Goal: Communication & Community: Answer question/provide support

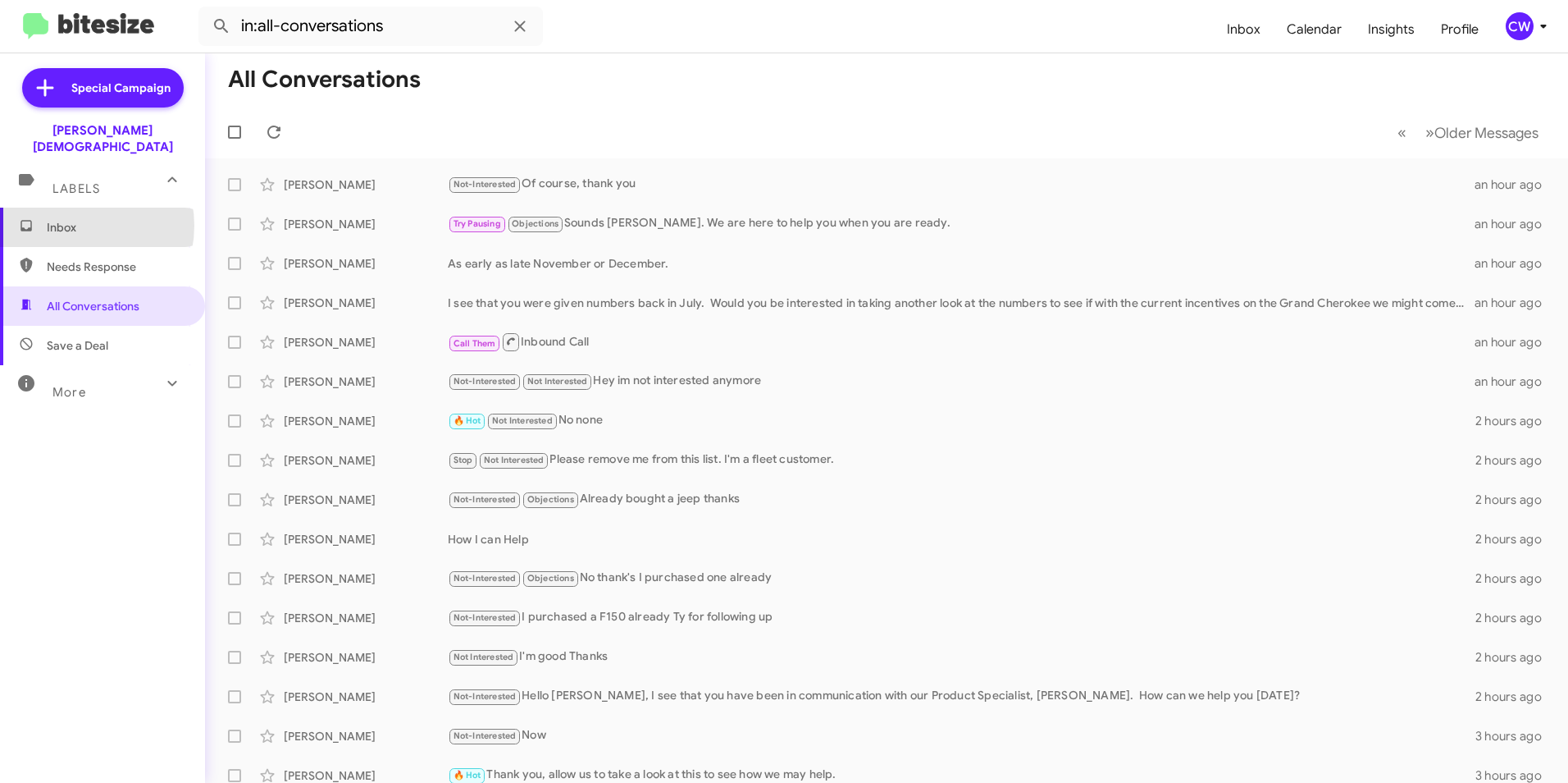
click at [73, 219] on span "Inbox" at bounding box center [117, 227] width 139 height 16
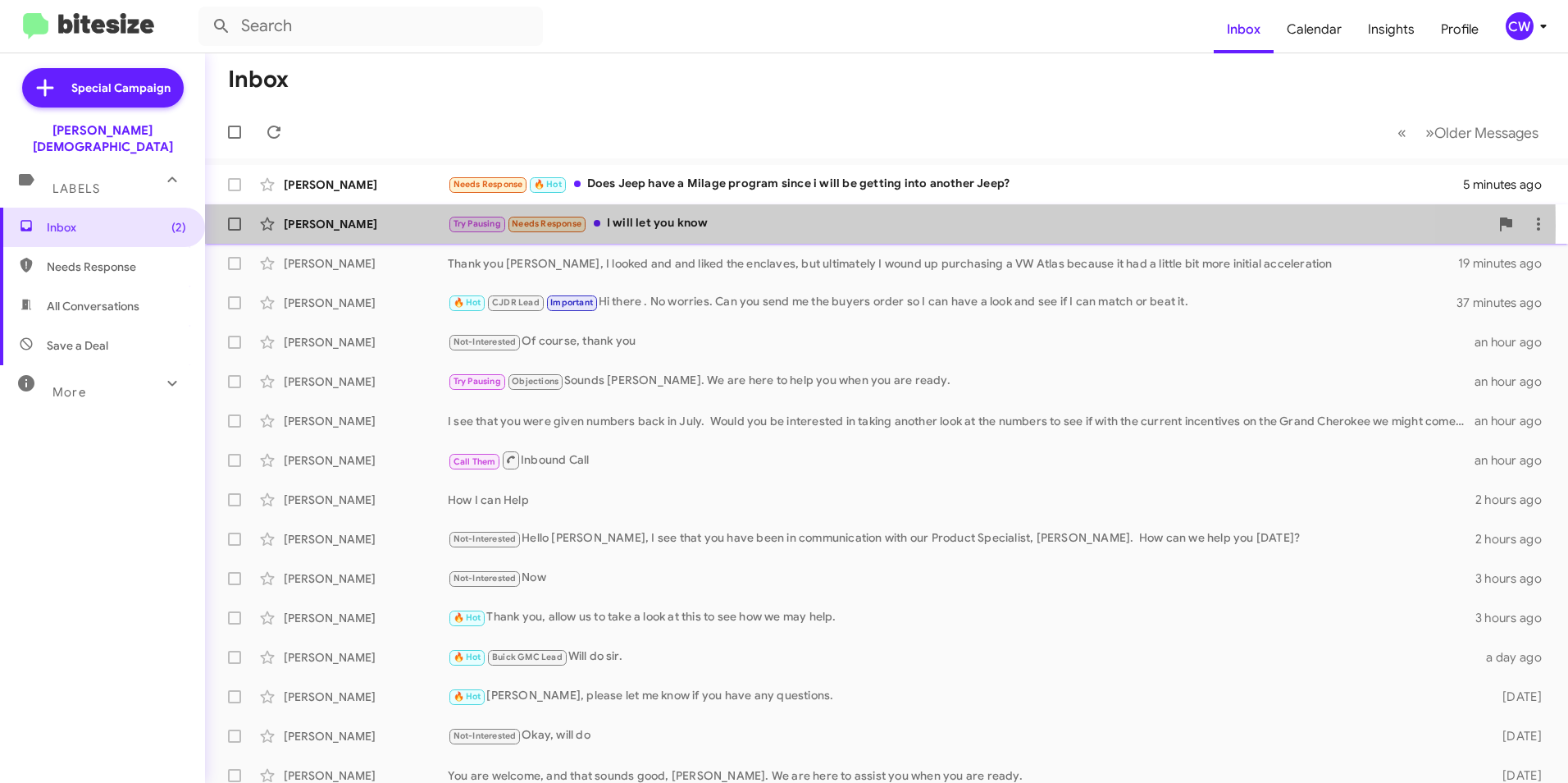
click at [662, 225] on div "Try Pausing Needs Response I will let you know" at bounding box center [968, 224] width 1041 height 19
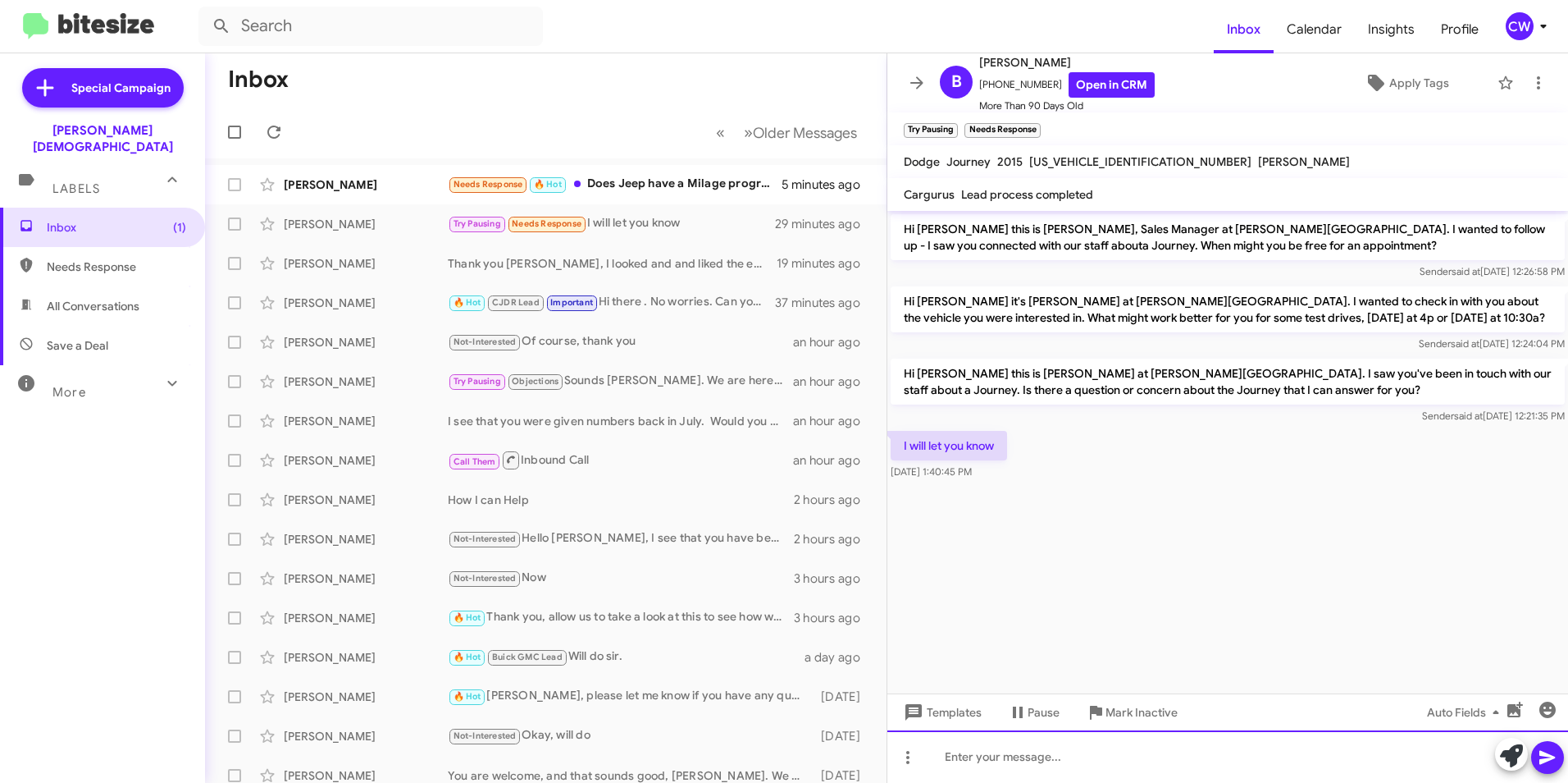
click at [981, 766] on div at bounding box center [1228, 757] width 680 height 53
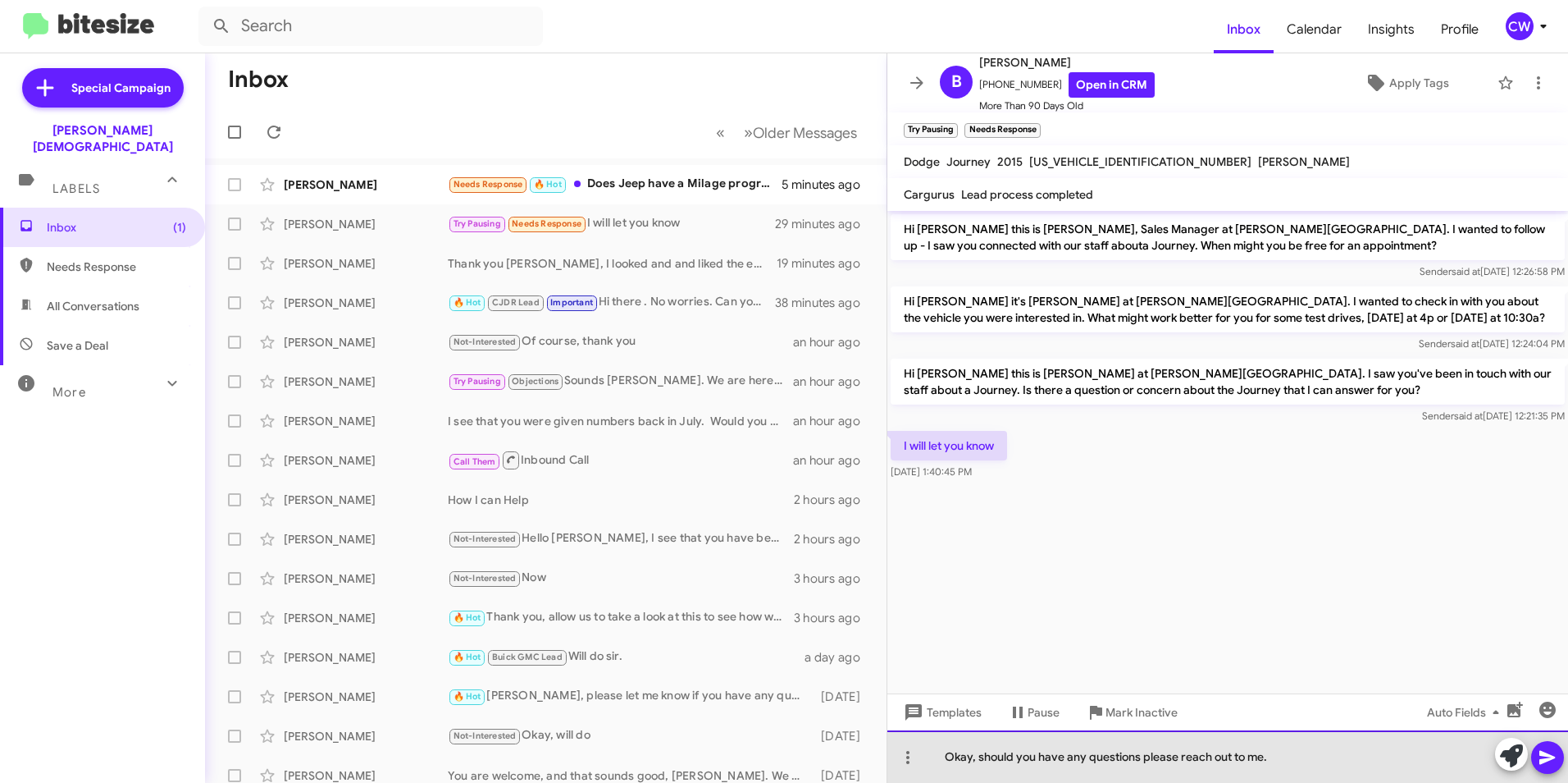
click at [1319, 770] on div "Okay, should you have any questions please reach out to me." at bounding box center [1228, 757] width 680 height 53
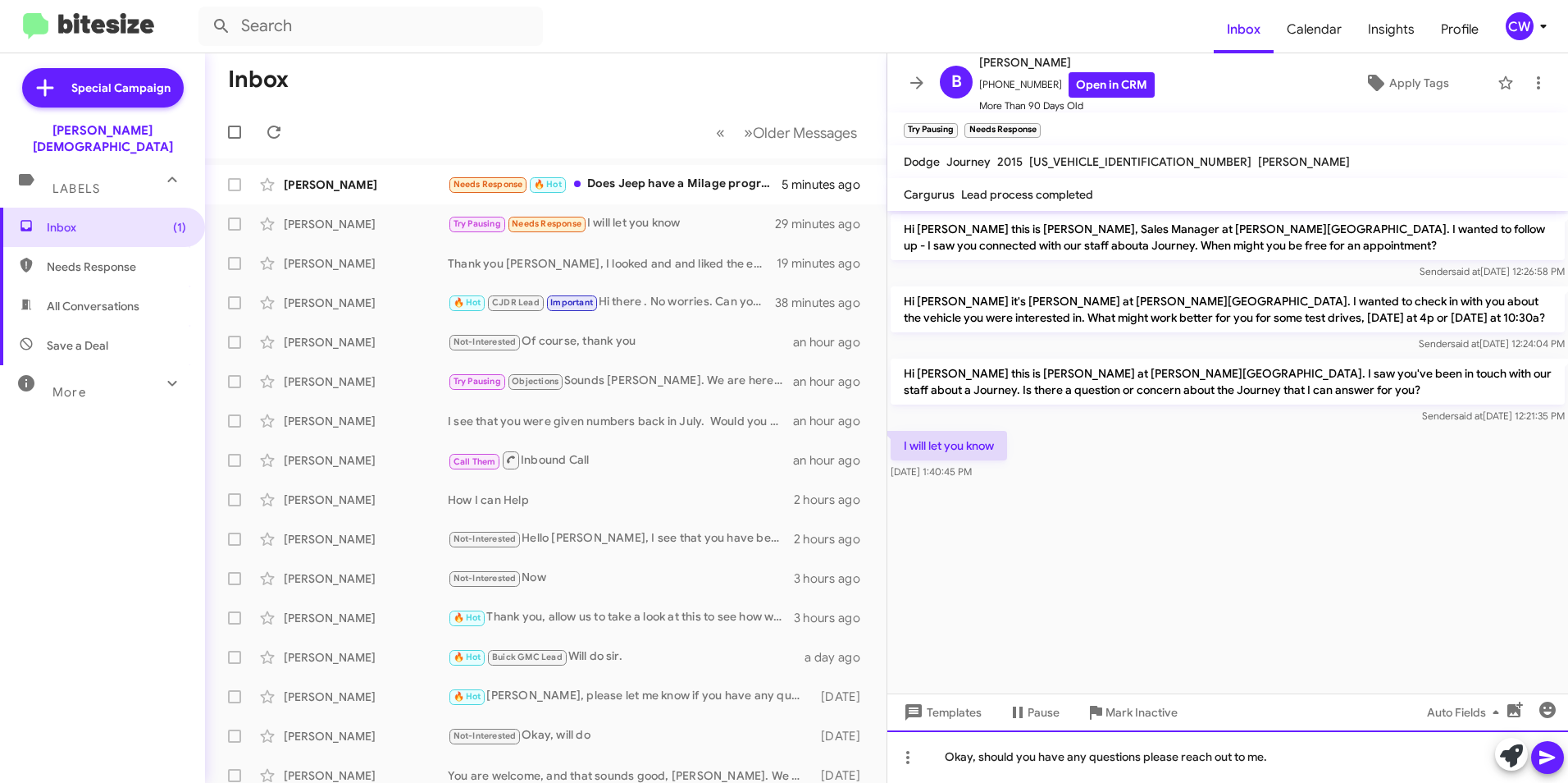
click at [1265, 759] on div "Okay, should you have any questions please reach out to me." at bounding box center [1228, 757] width 680 height 53
click at [1304, 753] on div "Okay, should you have any questions please reach out to [GEOGRAPHIC_DATA]." at bounding box center [1228, 757] width 680 height 53
drag, startPoint x: 1295, startPoint y: 764, endPoint x: 912, endPoint y: 749, distance: 383.3
click at [912, 749] on div "Okay, should you have any questions please reach out to [GEOGRAPHIC_DATA]." at bounding box center [1228, 757] width 680 height 53
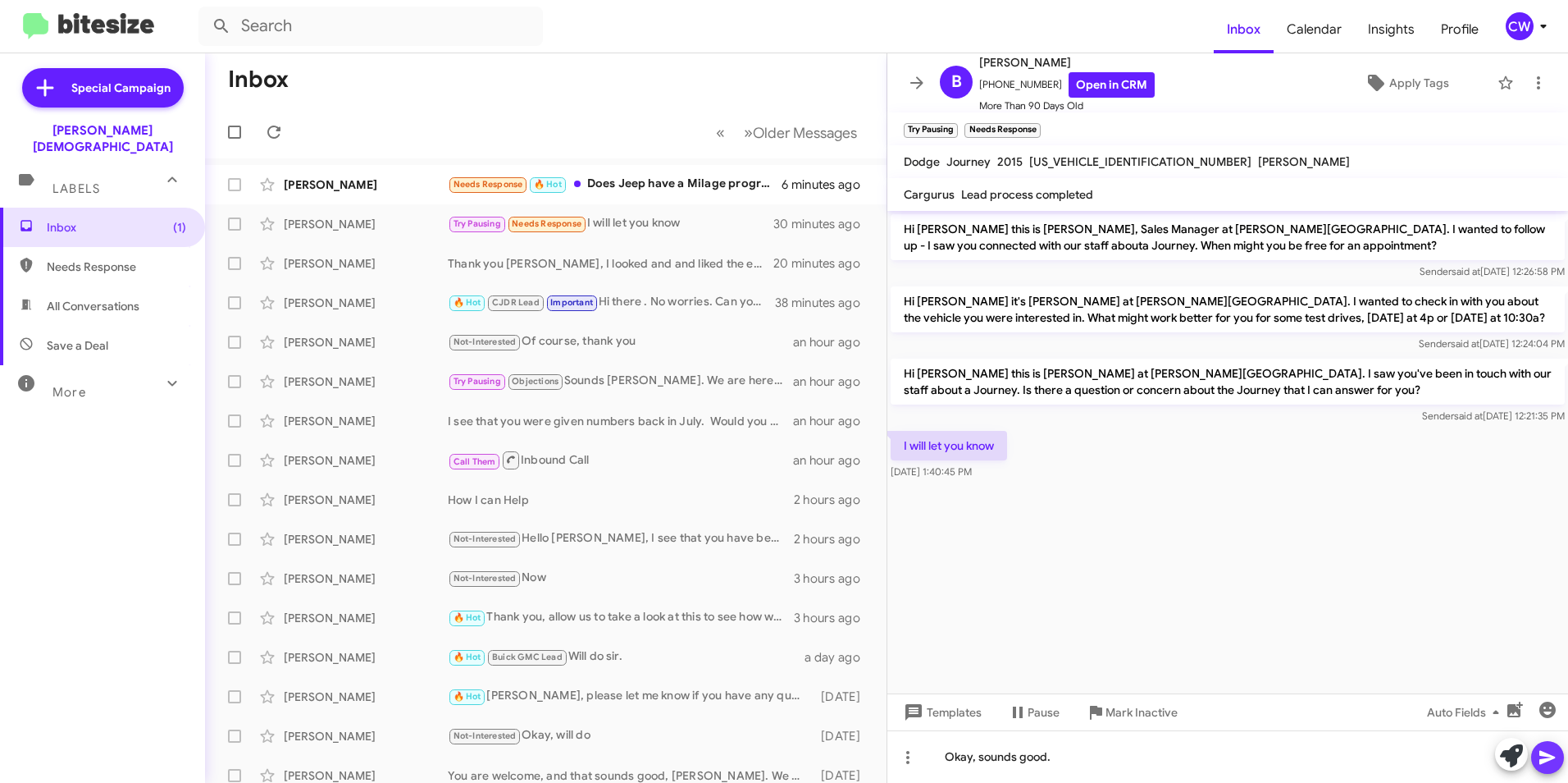
click at [1550, 763] on icon at bounding box center [1548, 758] width 20 height 20
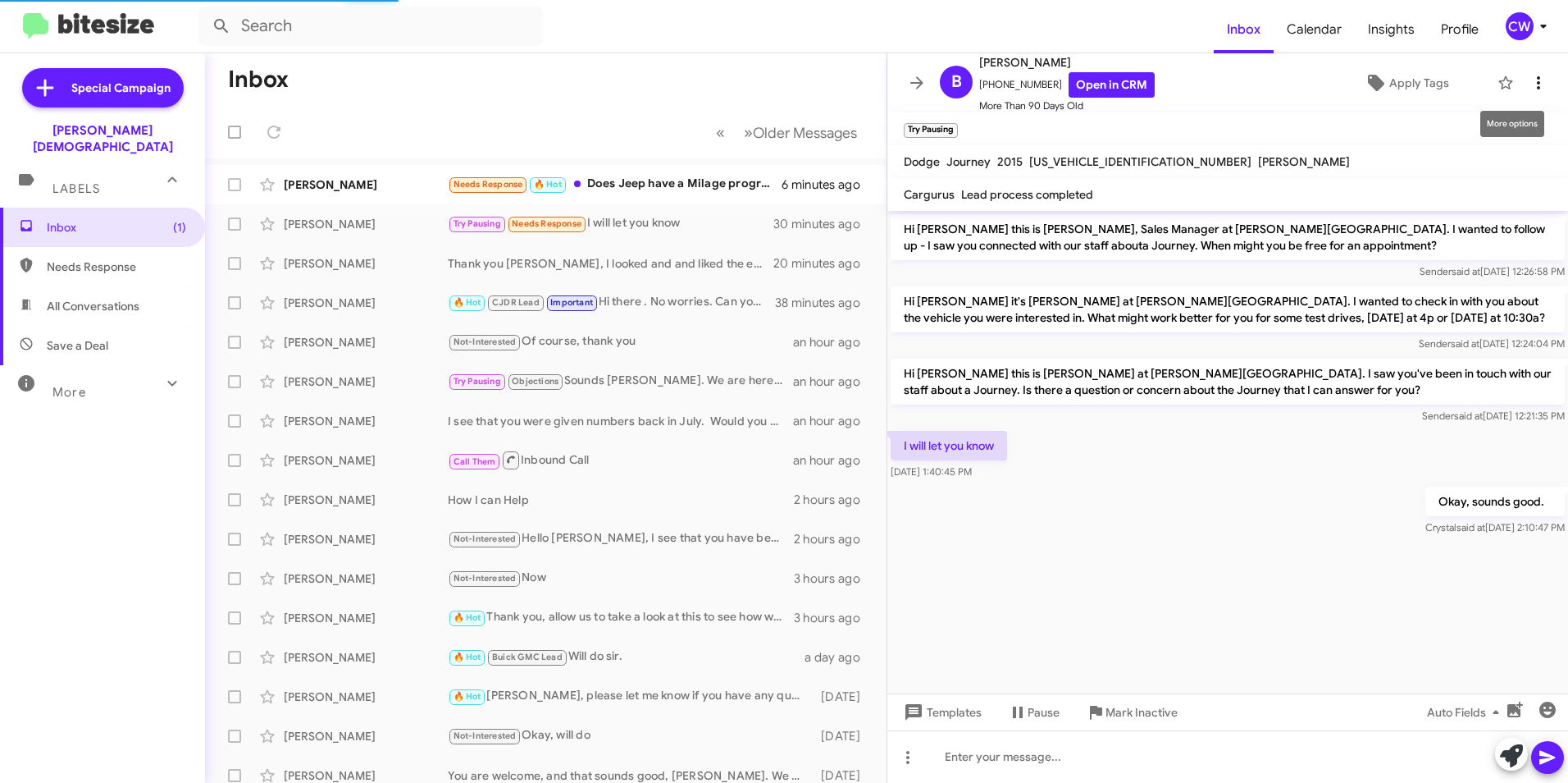
click at [1529, 81] on icon at bounding box center [1539, 83] width 20 height 20
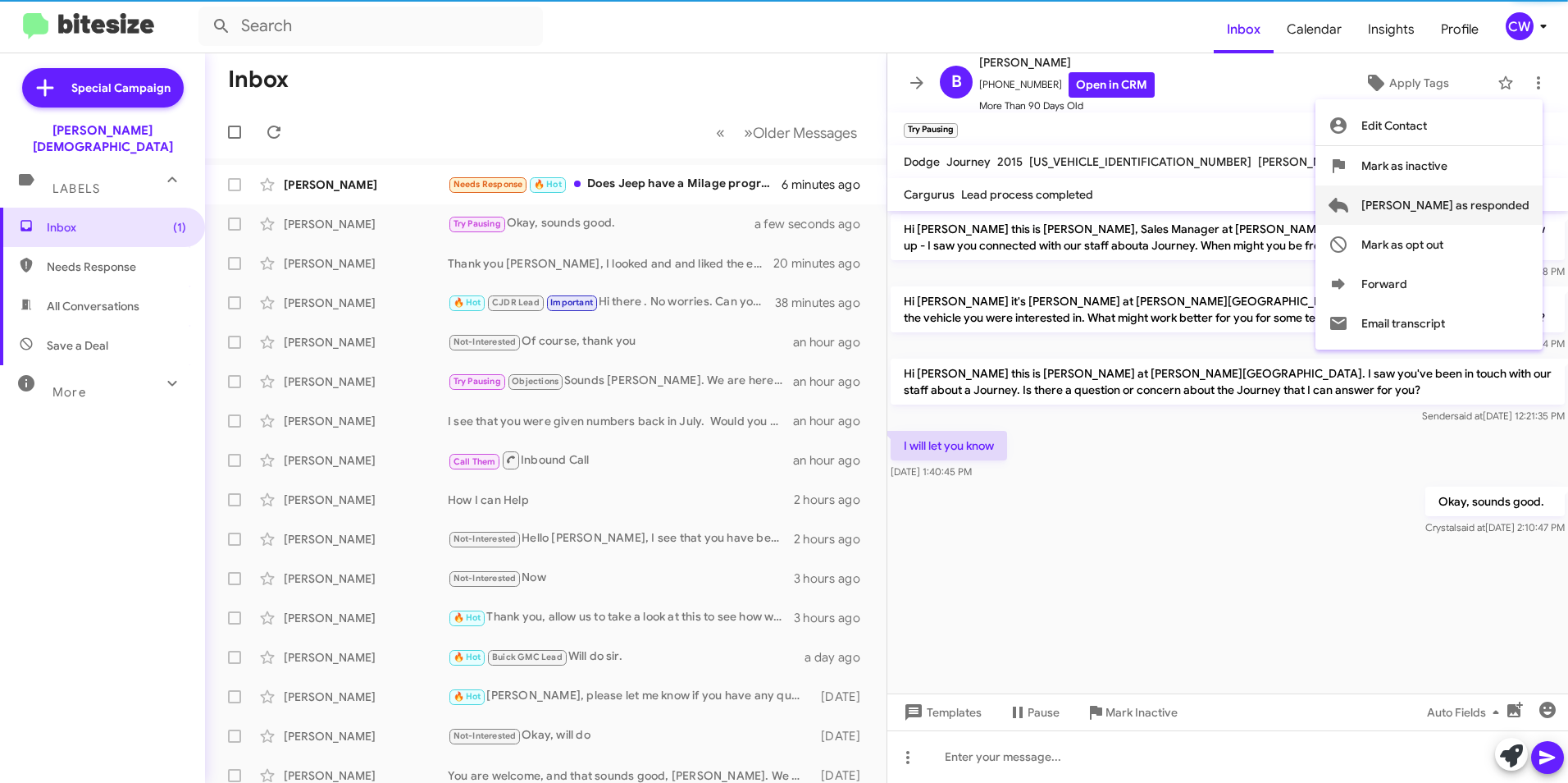
click at [1497, 212] on span "[PERSON_NAME] as responded" at bounding box center [1446, 205] width 168 height 40
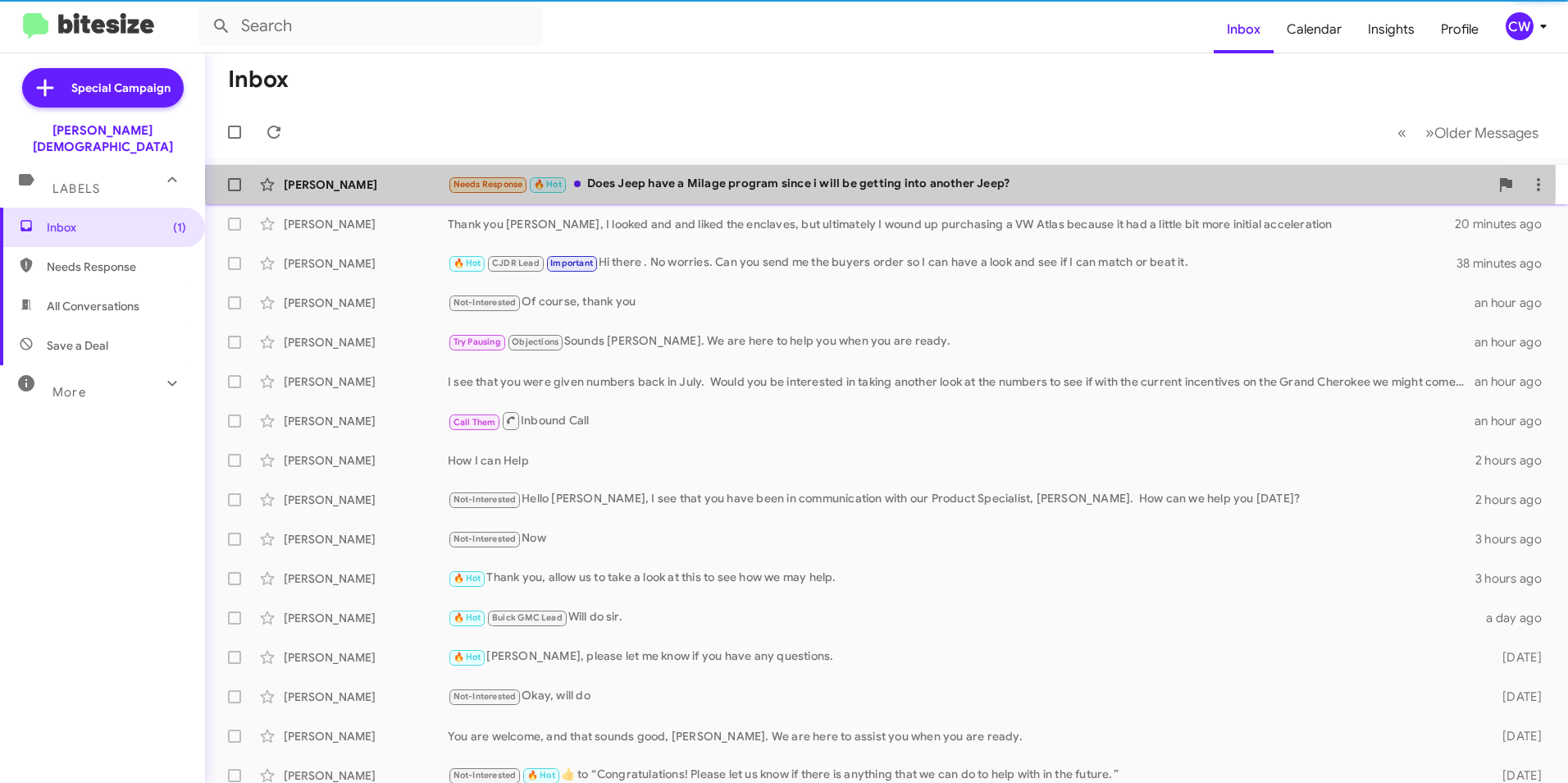
click at [802, 181] on div "Needs Response 🔥 Hot Does Jeep have a Milage program since i will be getting in…" at bounding box center [968, 184] width 1041 height 19
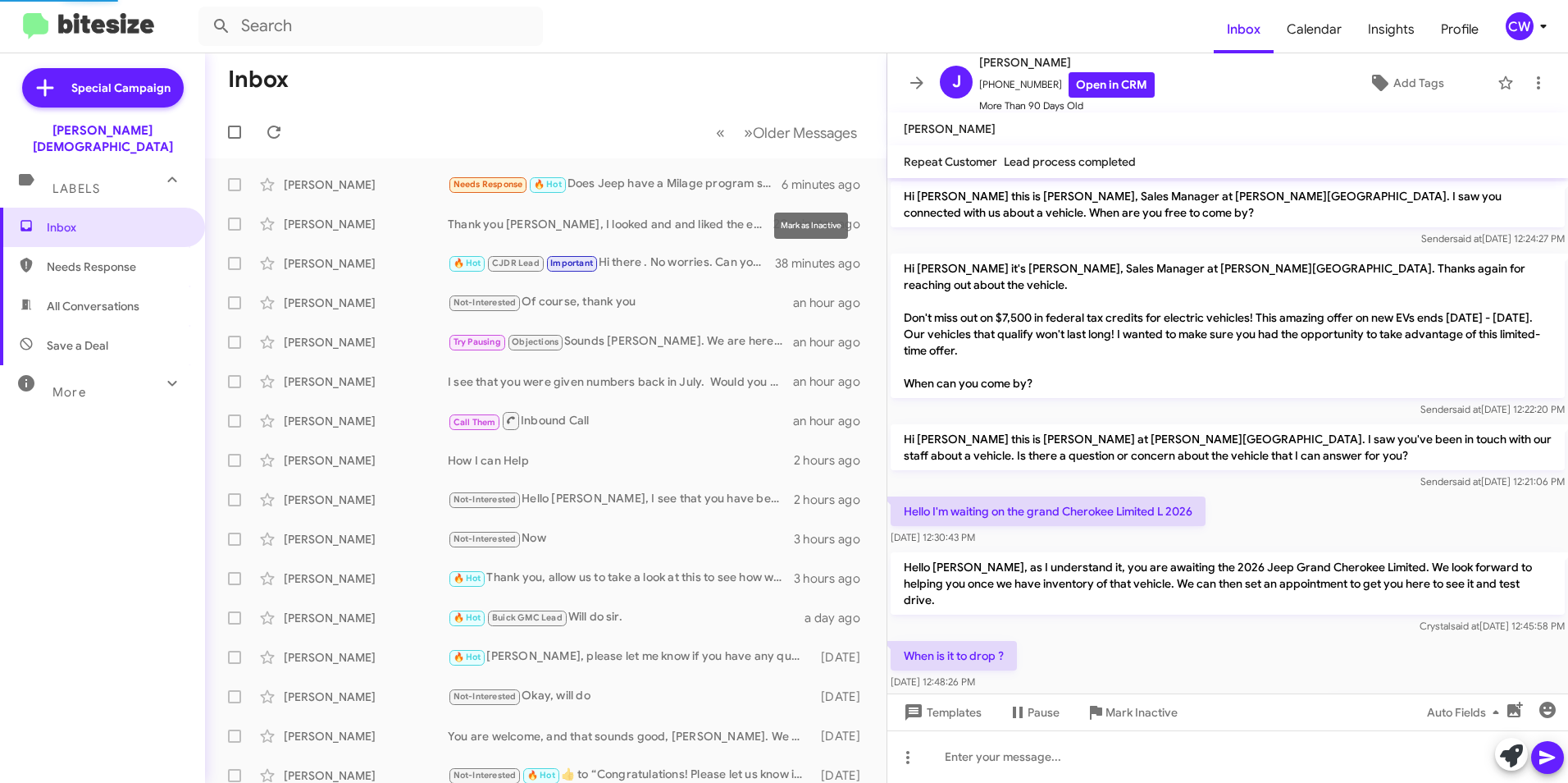
scroll to position [166, 0]
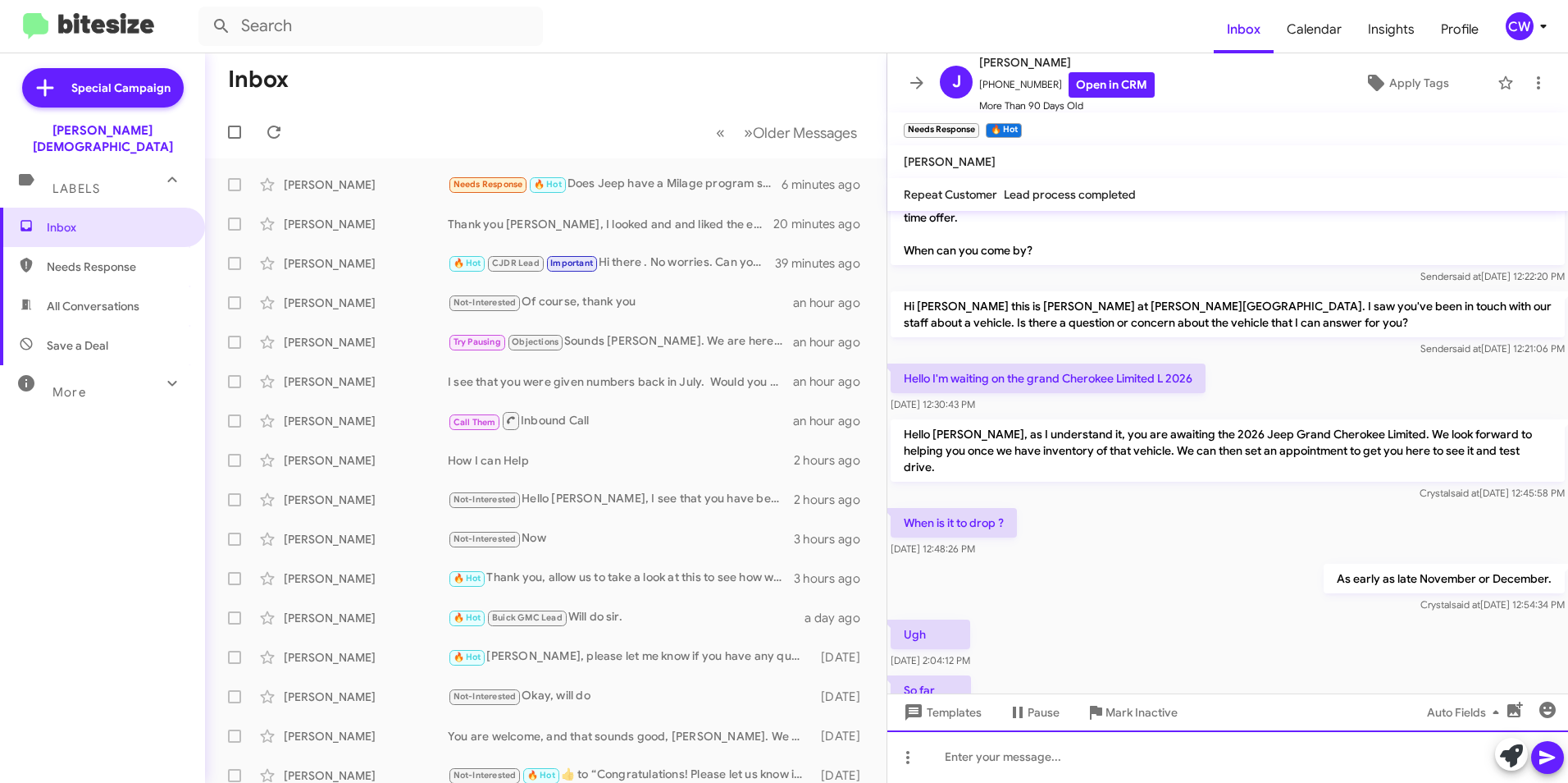
click at [1008, 763] on div at bounding box center [1228, 757] width 680 height 53
click at [1555, 769] on span at bounding box center [1548, 758] width 20 height 33
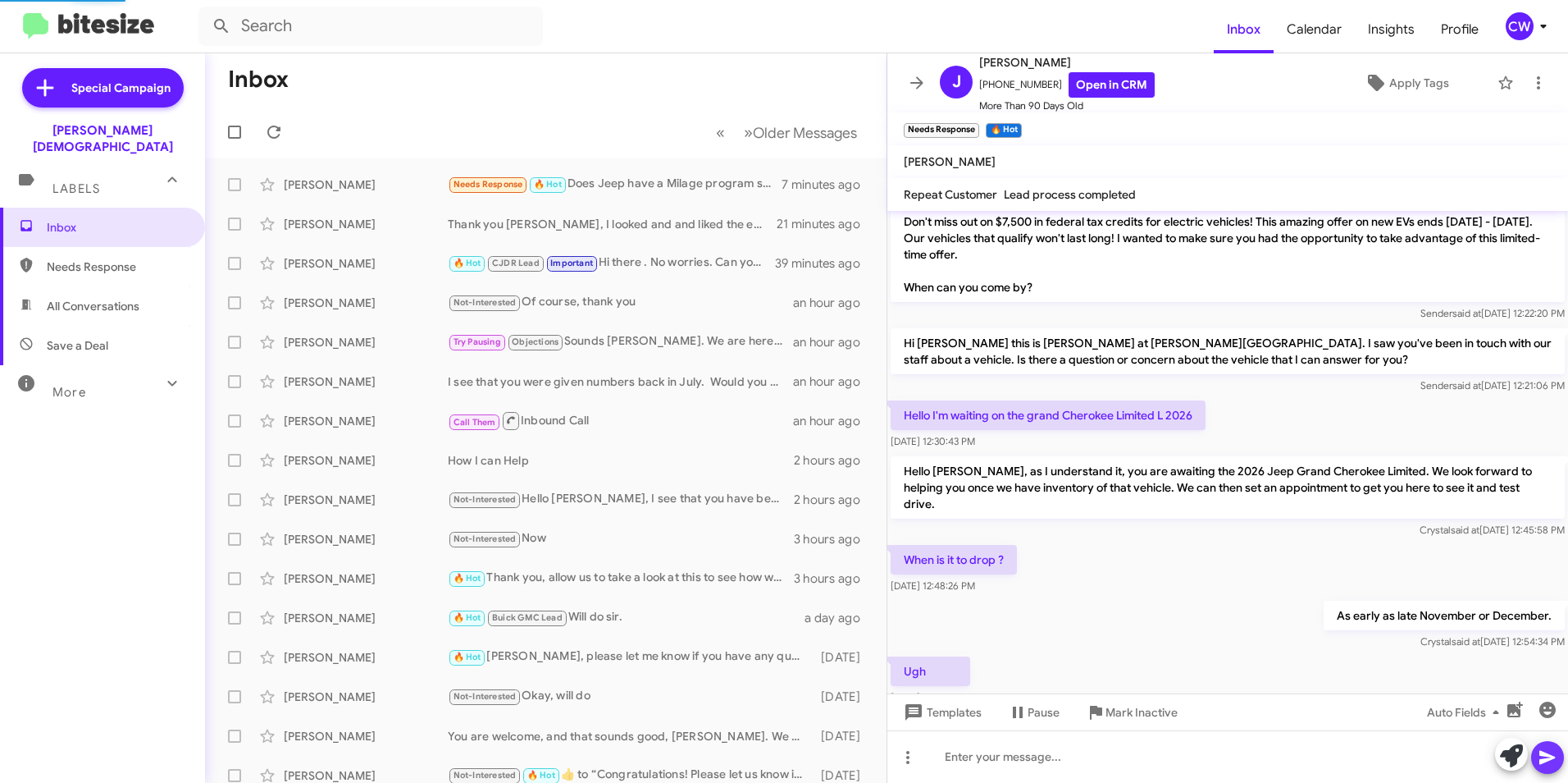
click at [1554, 760] on icon at bounding box center [1548, 758] width 20 height 20
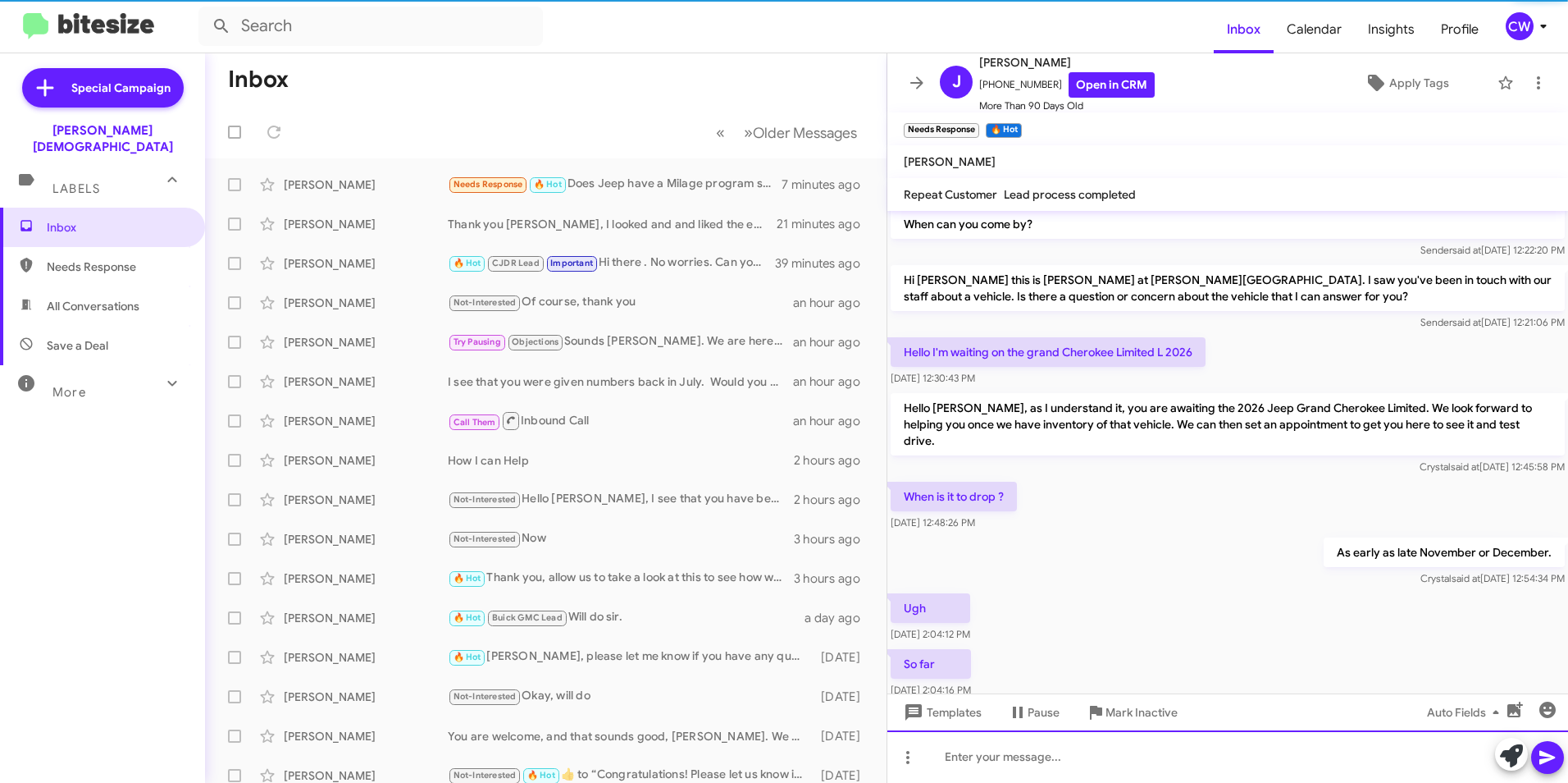
scroll to position [324, 0]
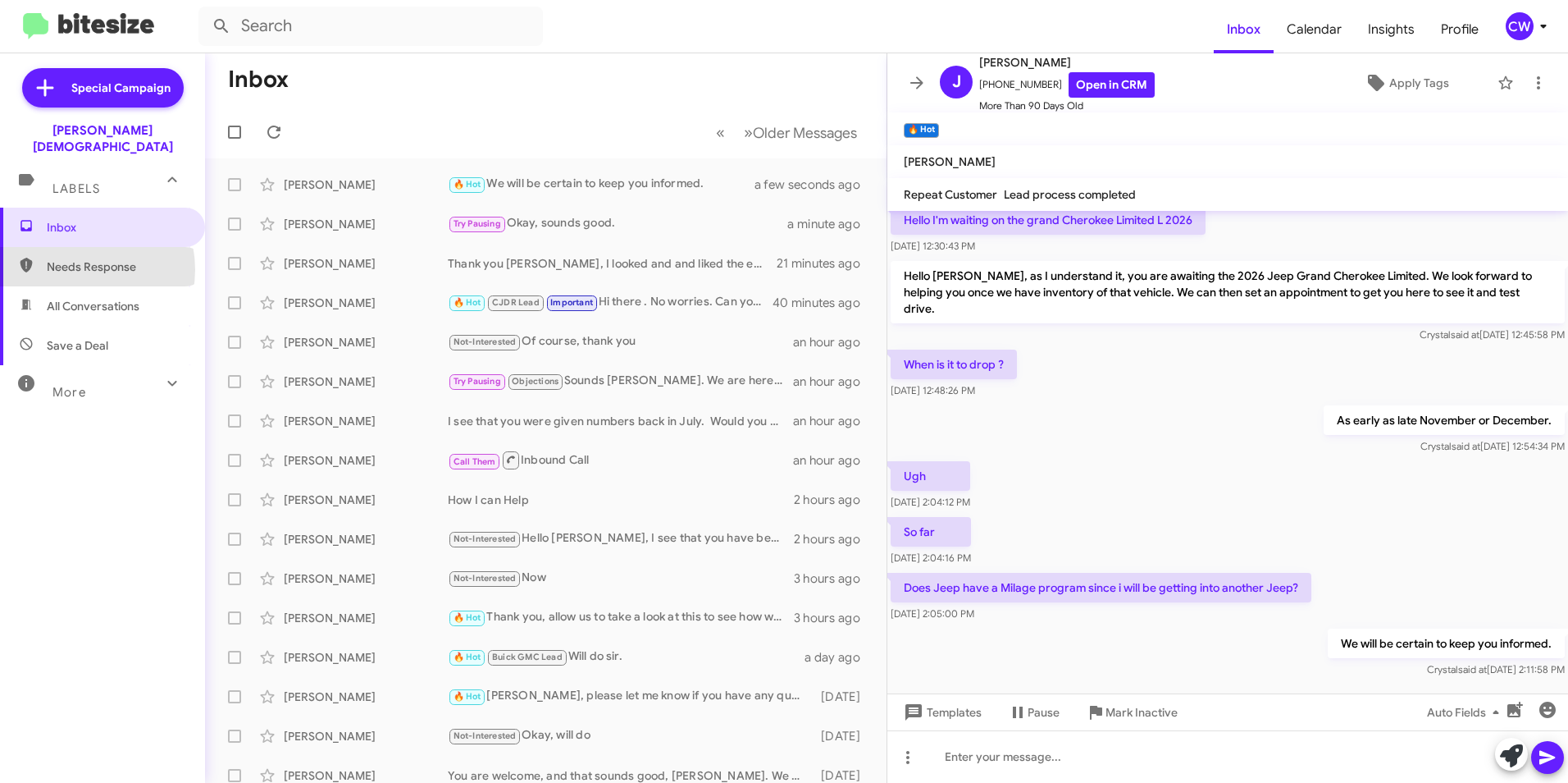
click at [74, 259] on span "Needs Response" at bounding box center [117, 267] width 139 height 16
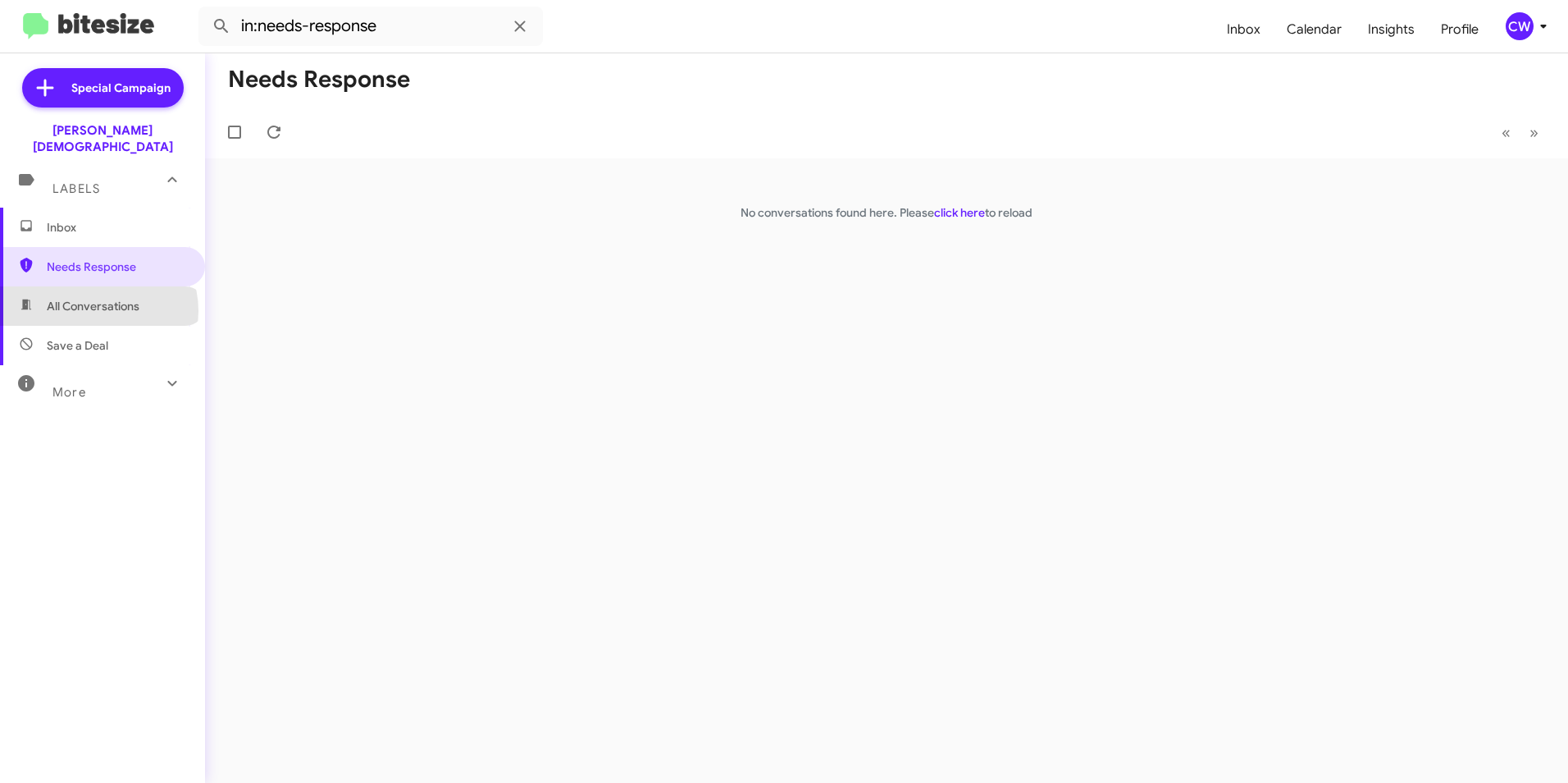
click at [98, 298] on span "All Conversations" at bounding box center [93, 306] width 92 height 16
type input "in:all-conversations"
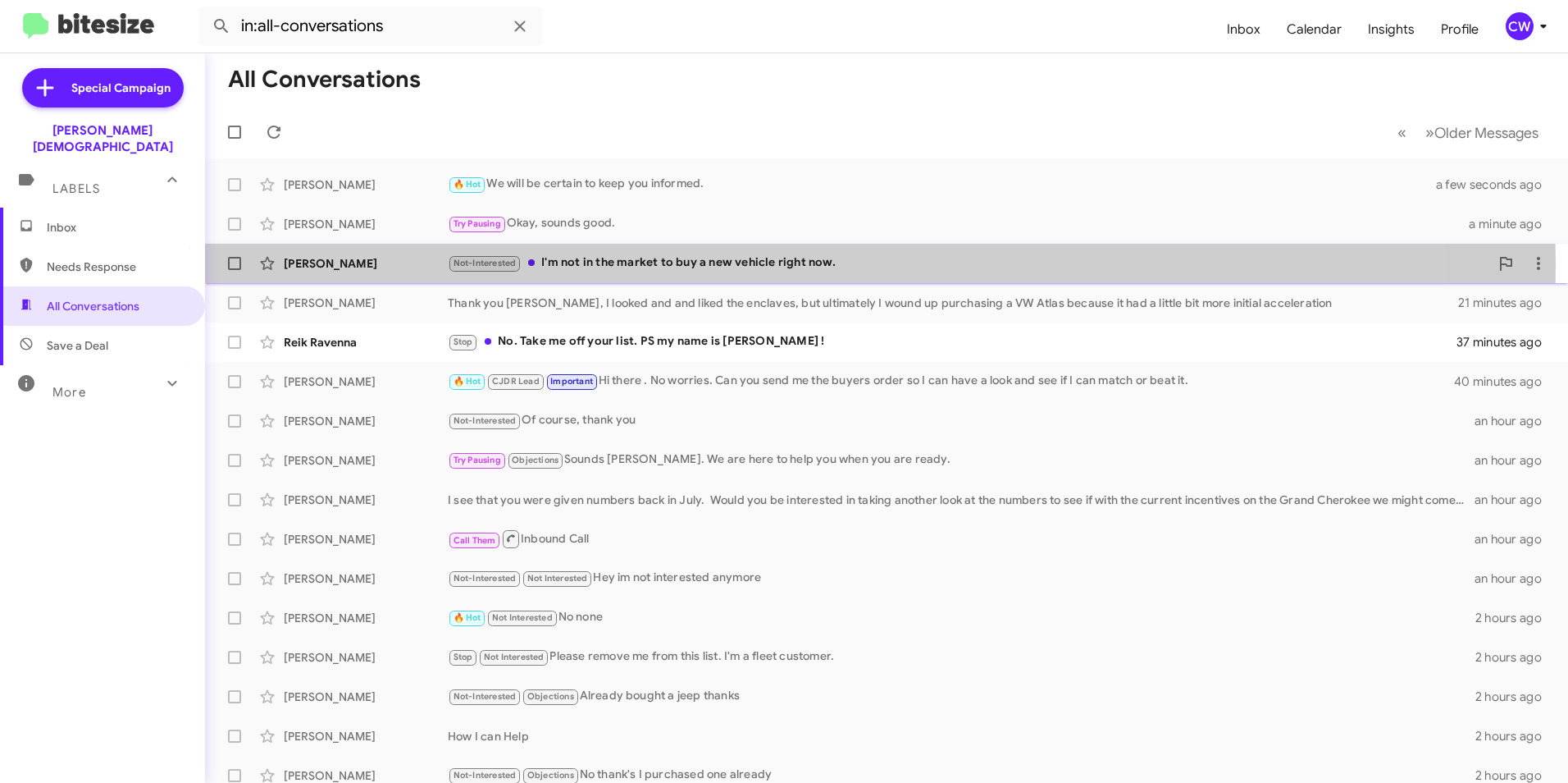
click at [667, 265] on div "Not-Interested I'm not in the market to buy a new vehicle right now." at bounding box center [968, 263] width 1041 height 19
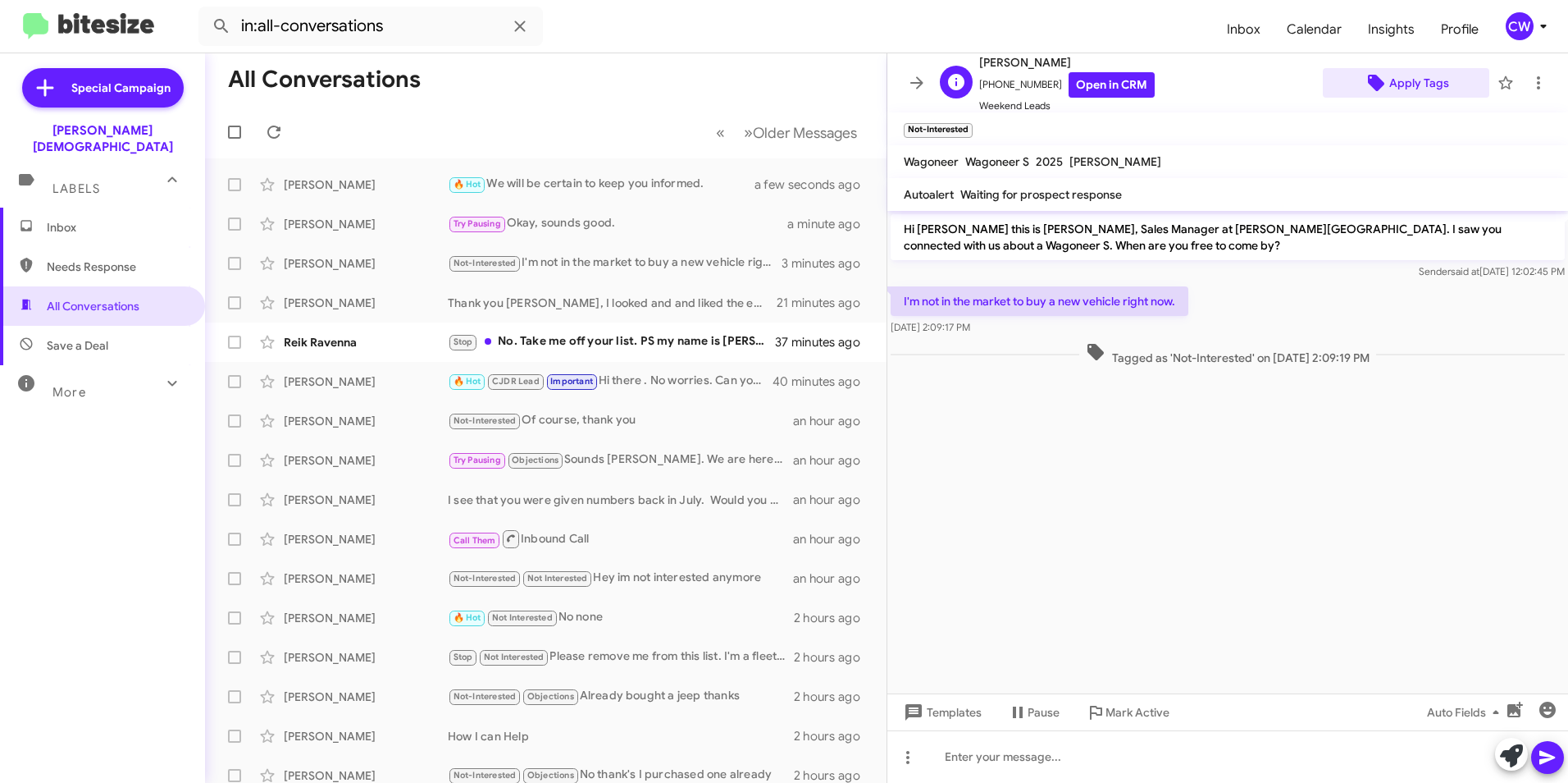
click at [1423, 86] on span "Apply Tags" at bounding box center [1420, 82] width 60 height 30
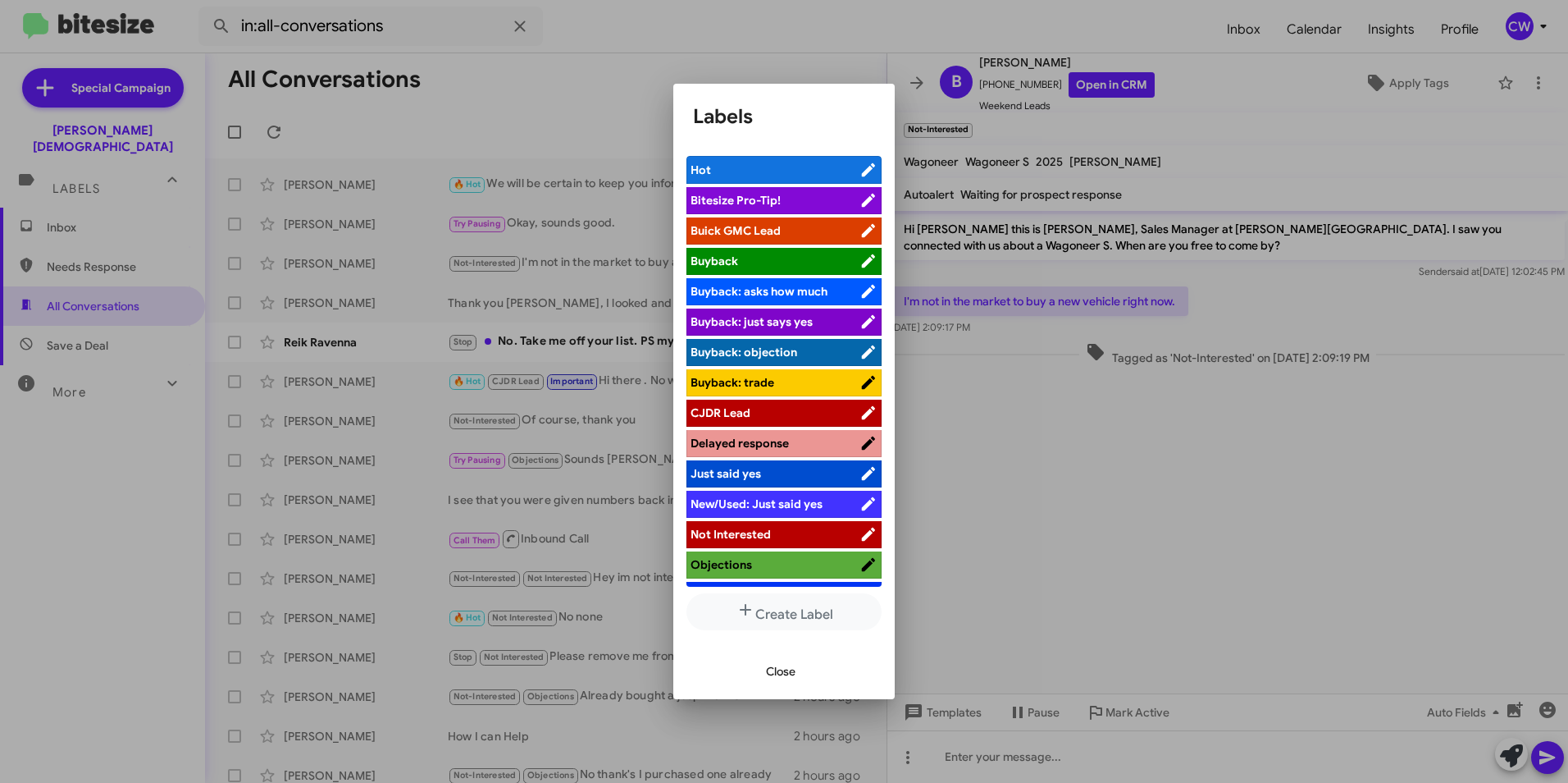
click at [772, 531] on span "Not Interested" at bounding box center [774, 534] width 169 height 16
click at [785, 672] on span "Close" at bounding box center [781, 671] width 30 height 30
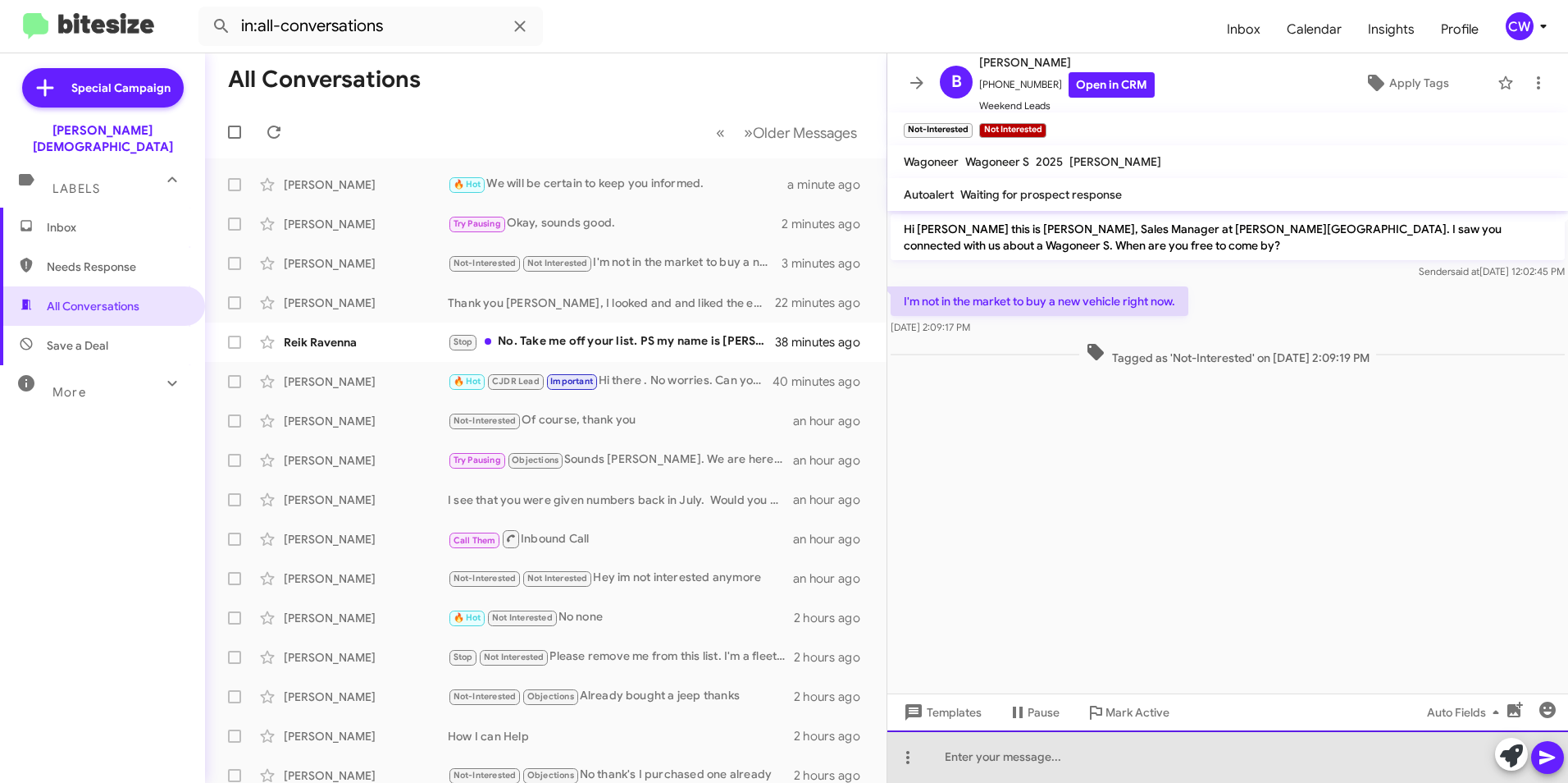
click at [1184, 763] on div at bounding box center [1228, 757] width 680 height 53
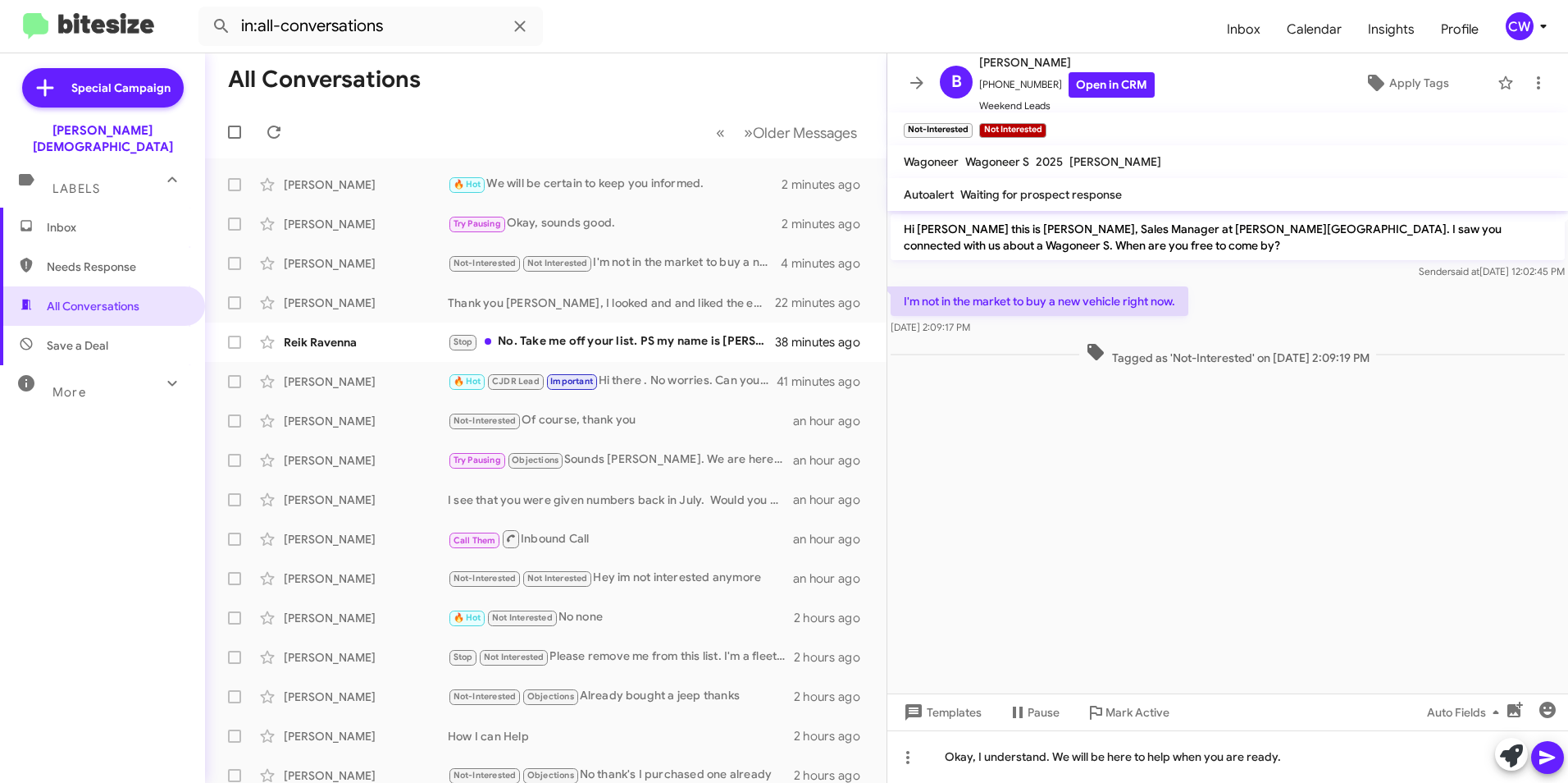
click at [1551, 756] on icon at bounding box center [1547, 758] width 15 height 14
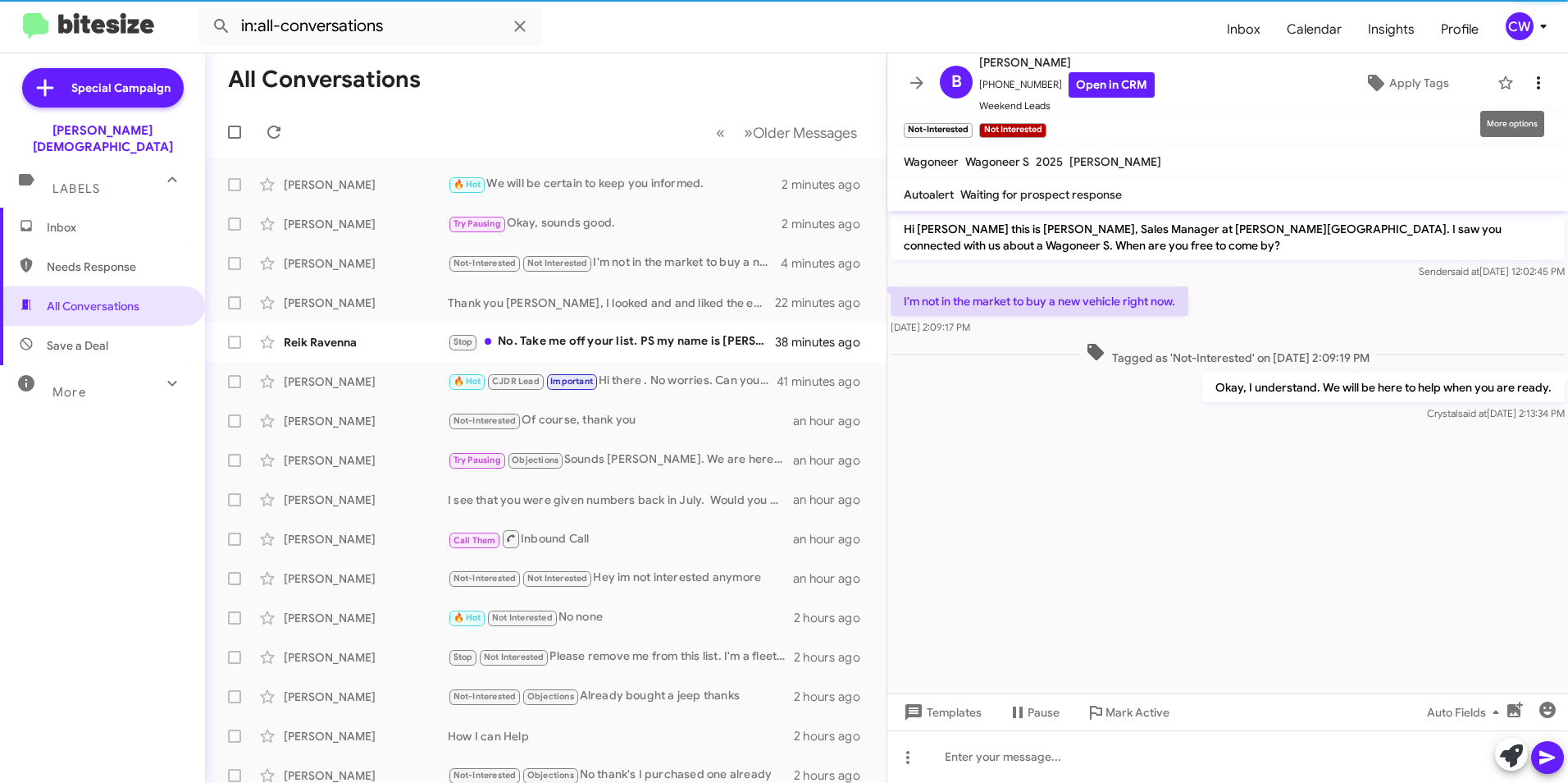
click at [1537, 82] on icon at bounding box center [1539, 82] width 4 height 14
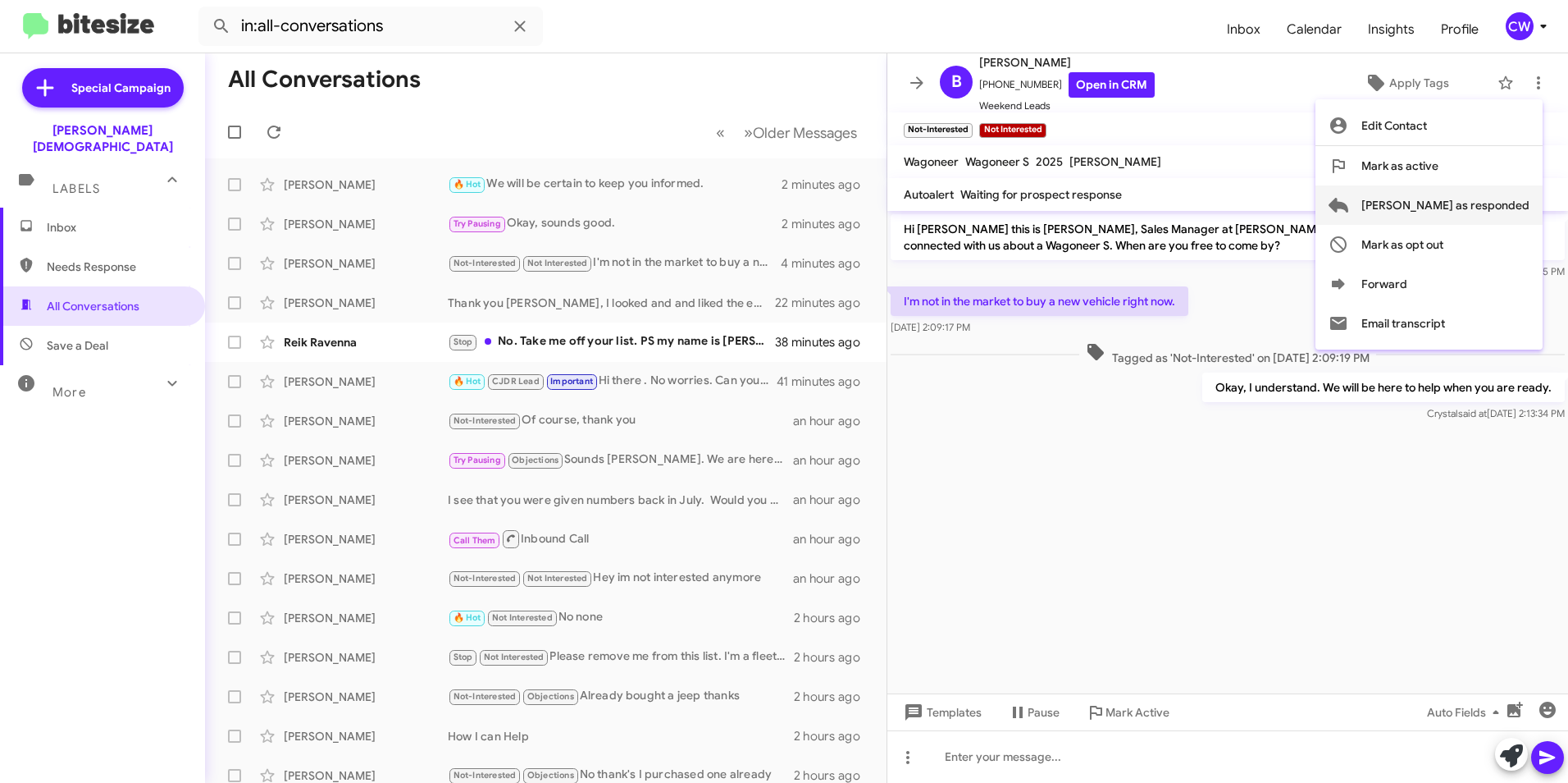
click at [1511, 212] on span "[PERSON_NAME] as responded" at bounding box center [1446, 205] width 168 height 40
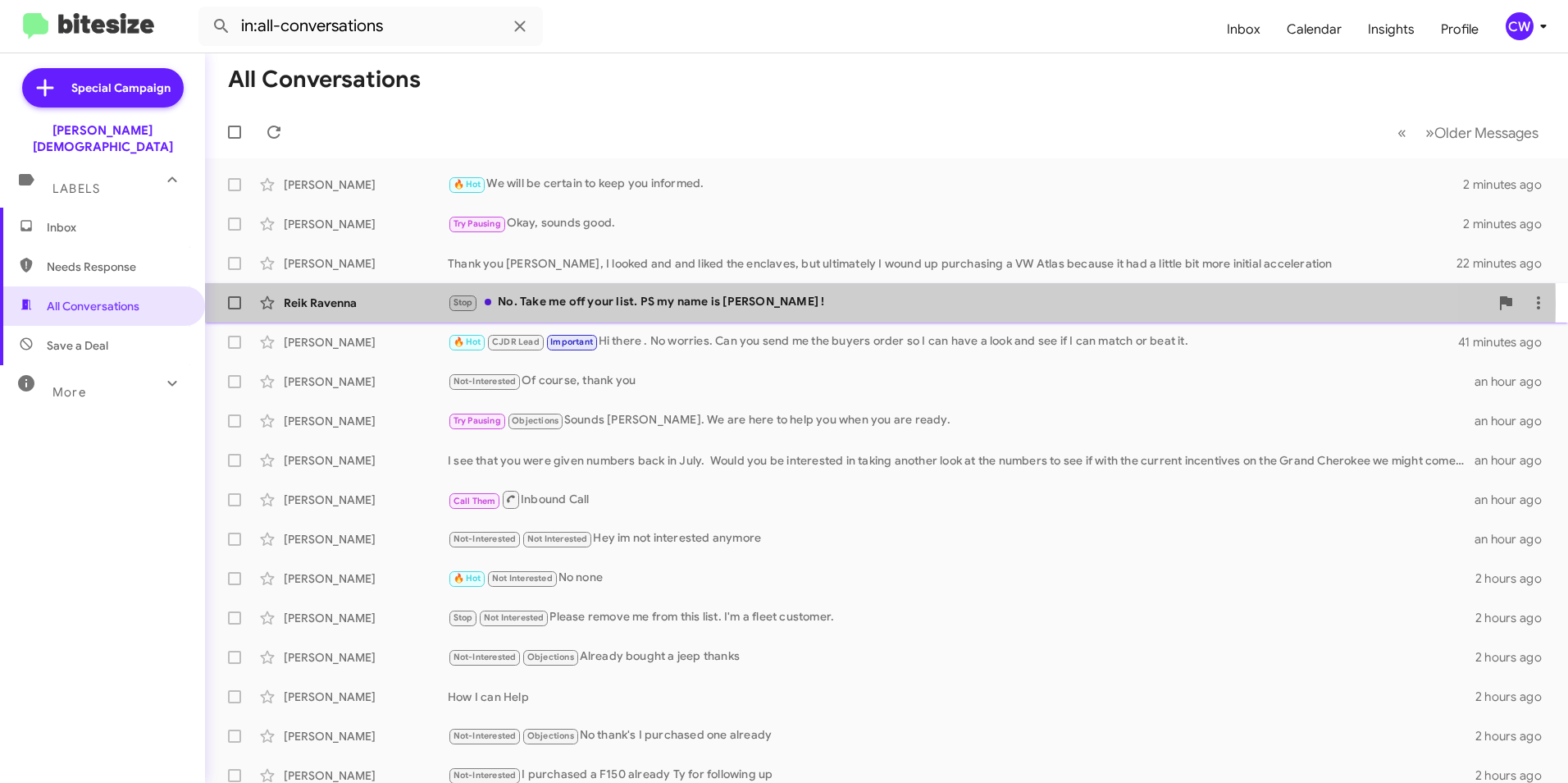
click at [673, 303] on div "Stop No. Take me off your list. PS my name is [PERSON_NAME] !" at bounding box center [968, 302] width 1041 height 19
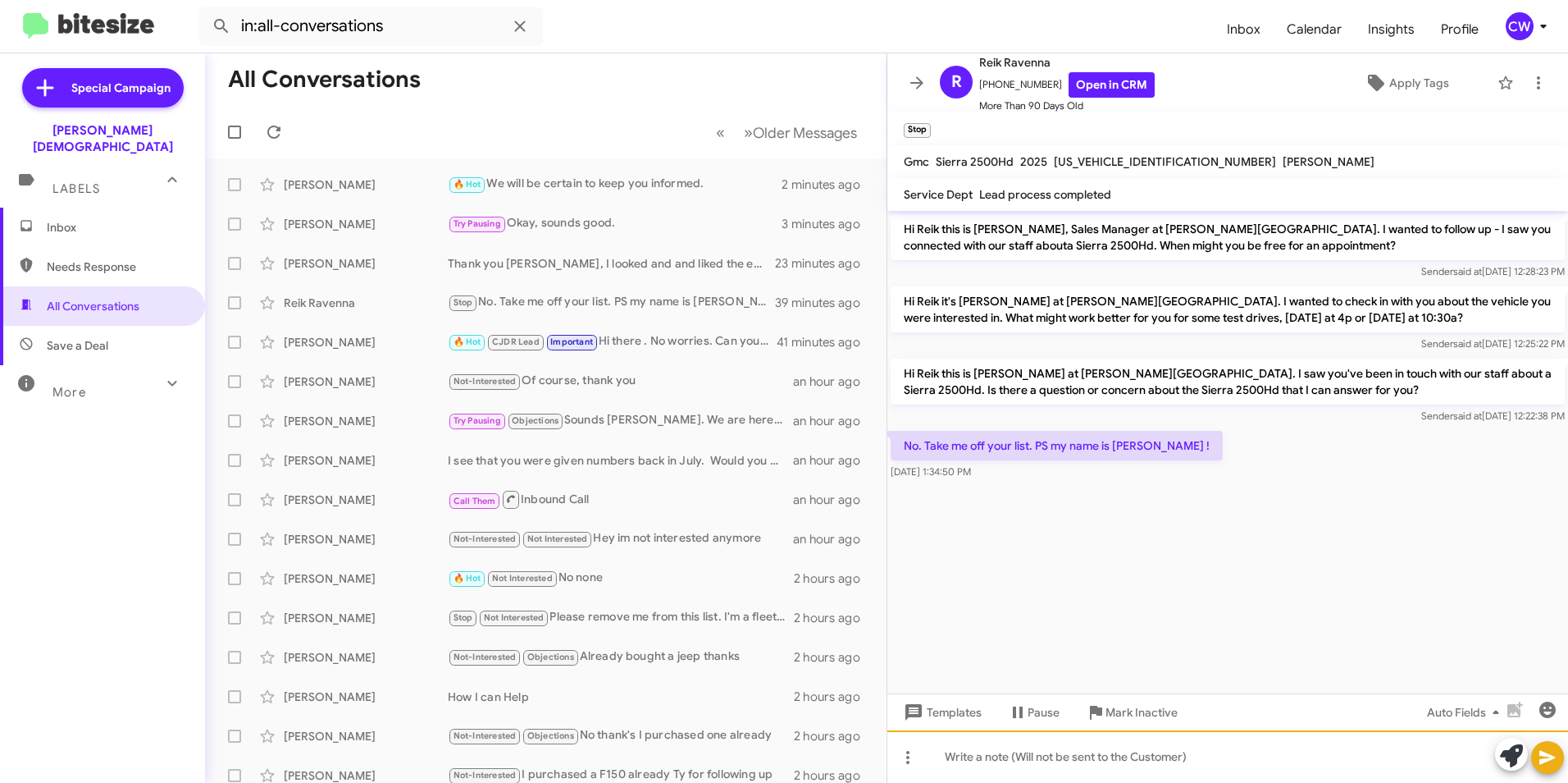
click at [1066, 760] on div at bounding box center [1228, 757] width 680 height 53
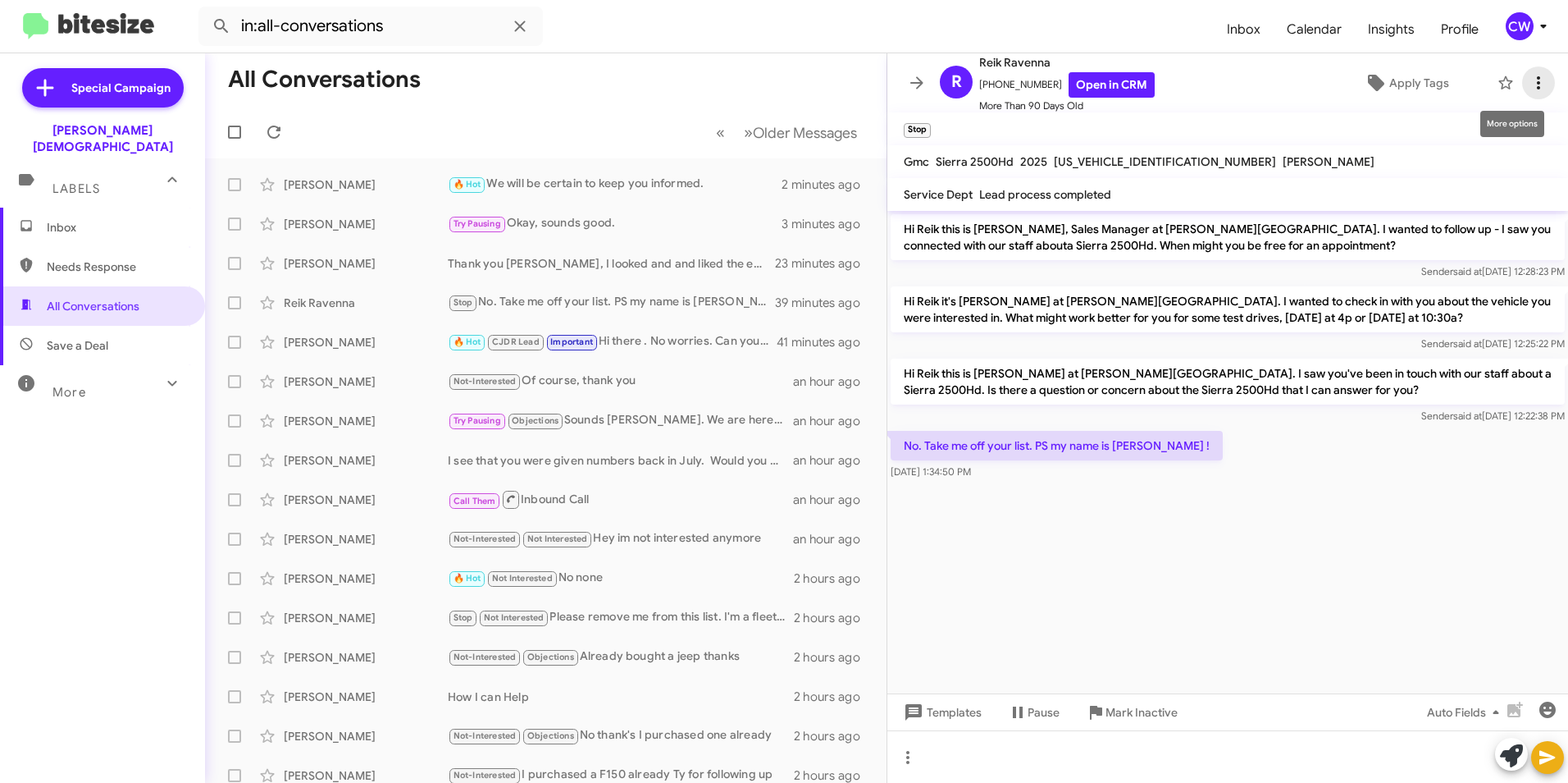
click at [1529, 81] on icon at bounding box center [1539, 83] width 20 height 20
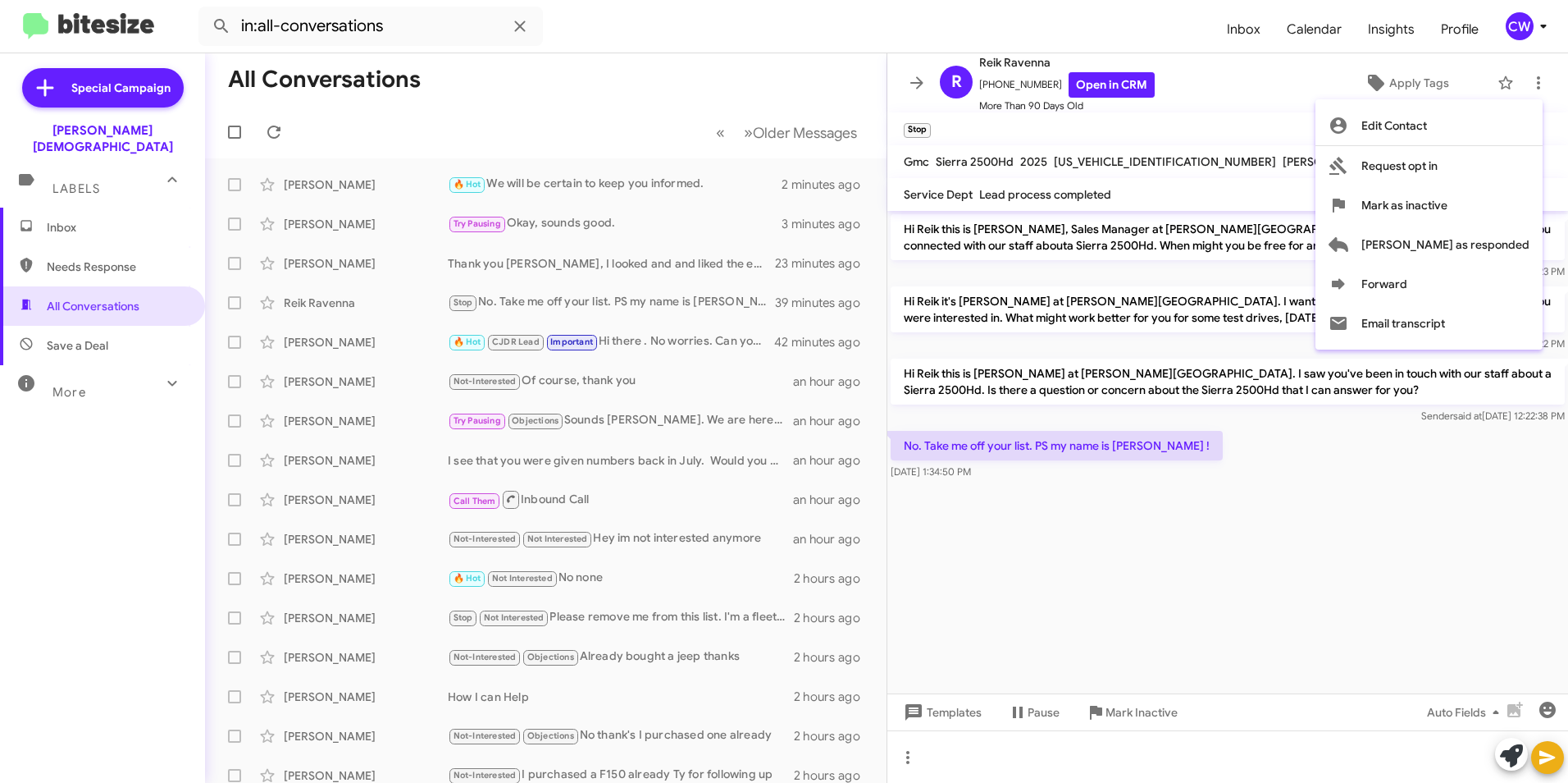
click at [1411, 537] on div at bounding box center [784, 391] width 1568 height 783
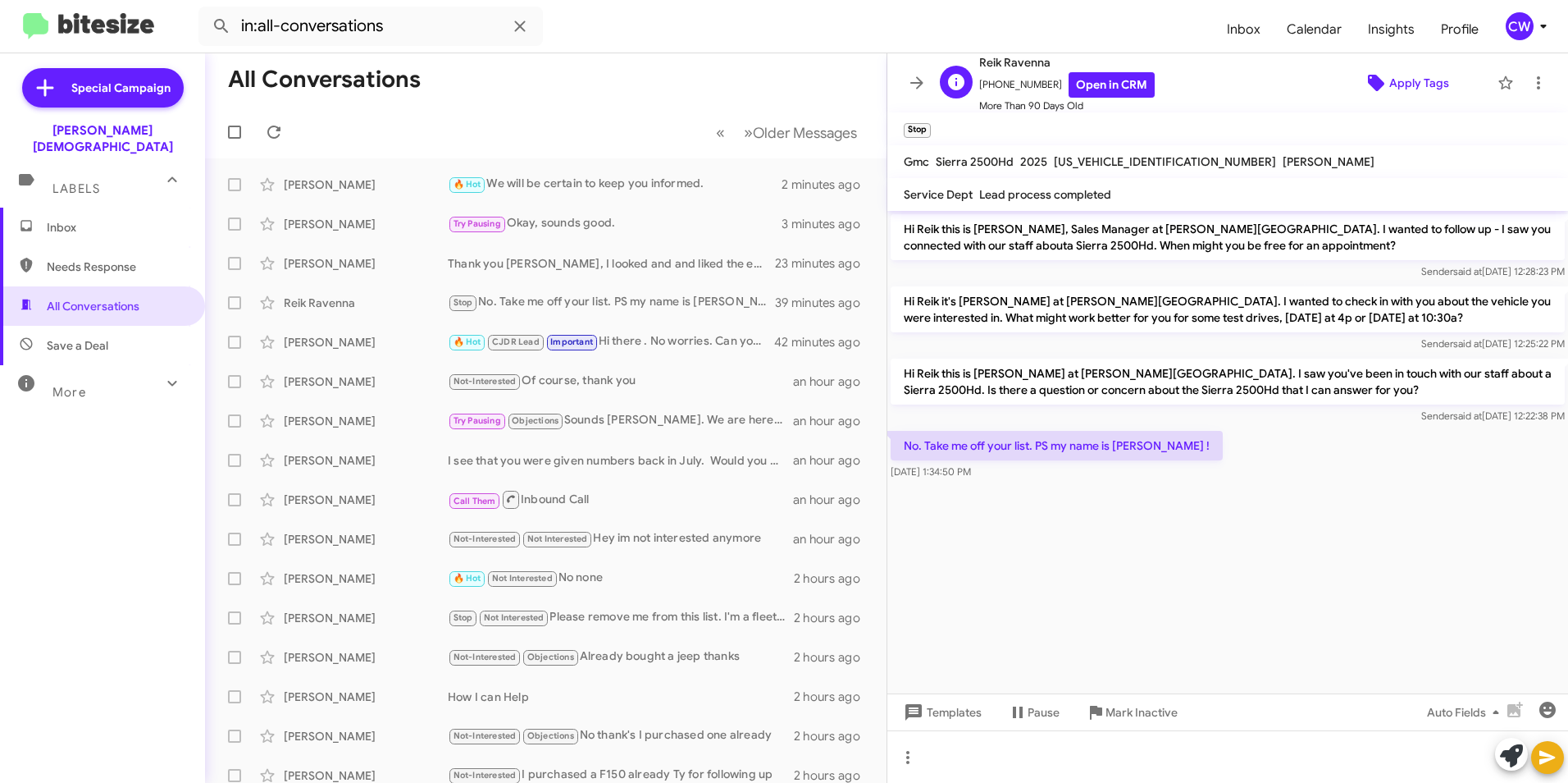
click at [1390, 83] on span "Apply Tags" at bounding box center [1420, 82] width 60 height 30
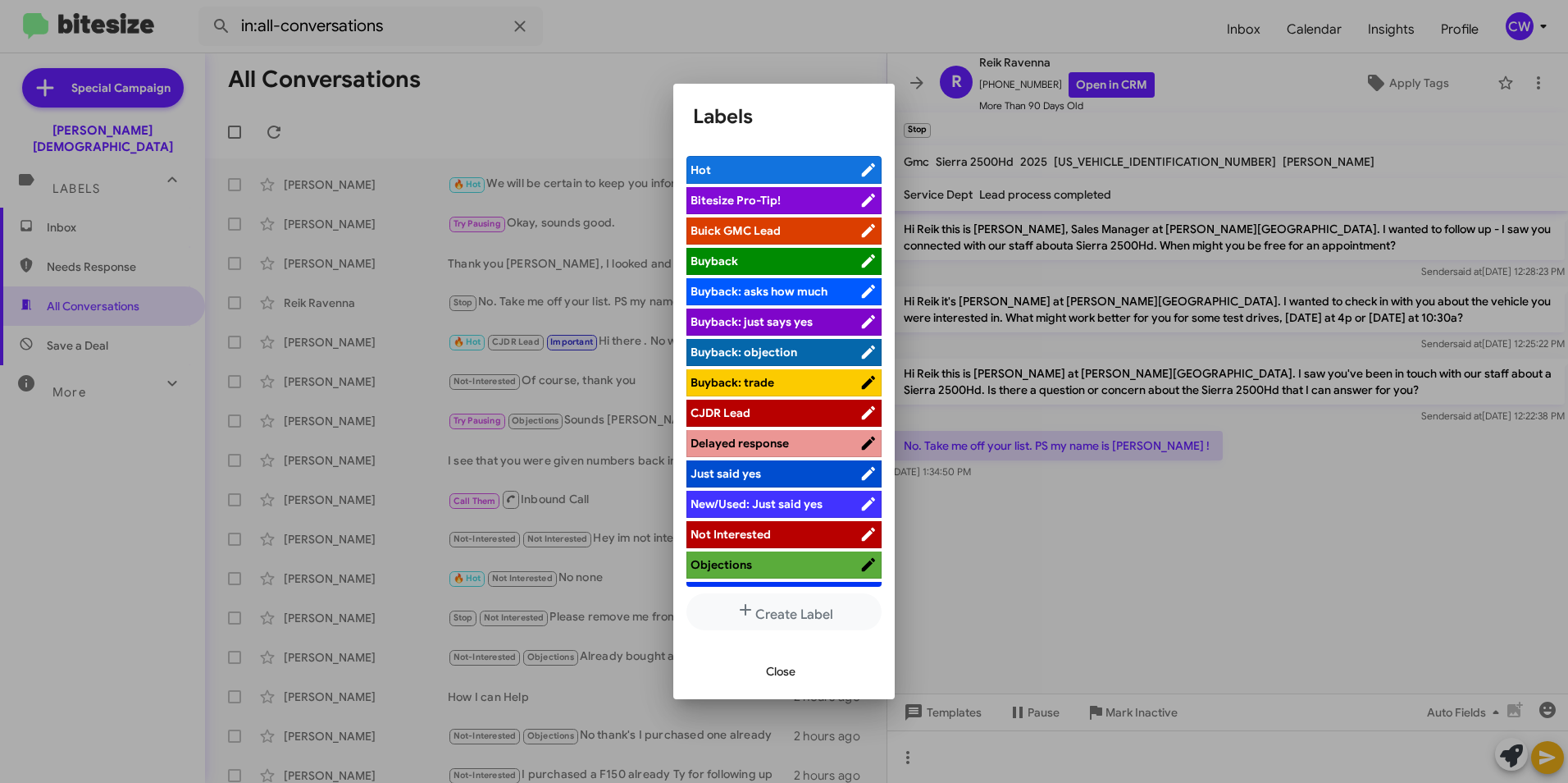
click at [765, 533] on span "Not Interested" at bounding box center [730, 534] width 81 height 14
click at [776, 671] on span "Close" at bounding box center [781, 671] width 30 height 30
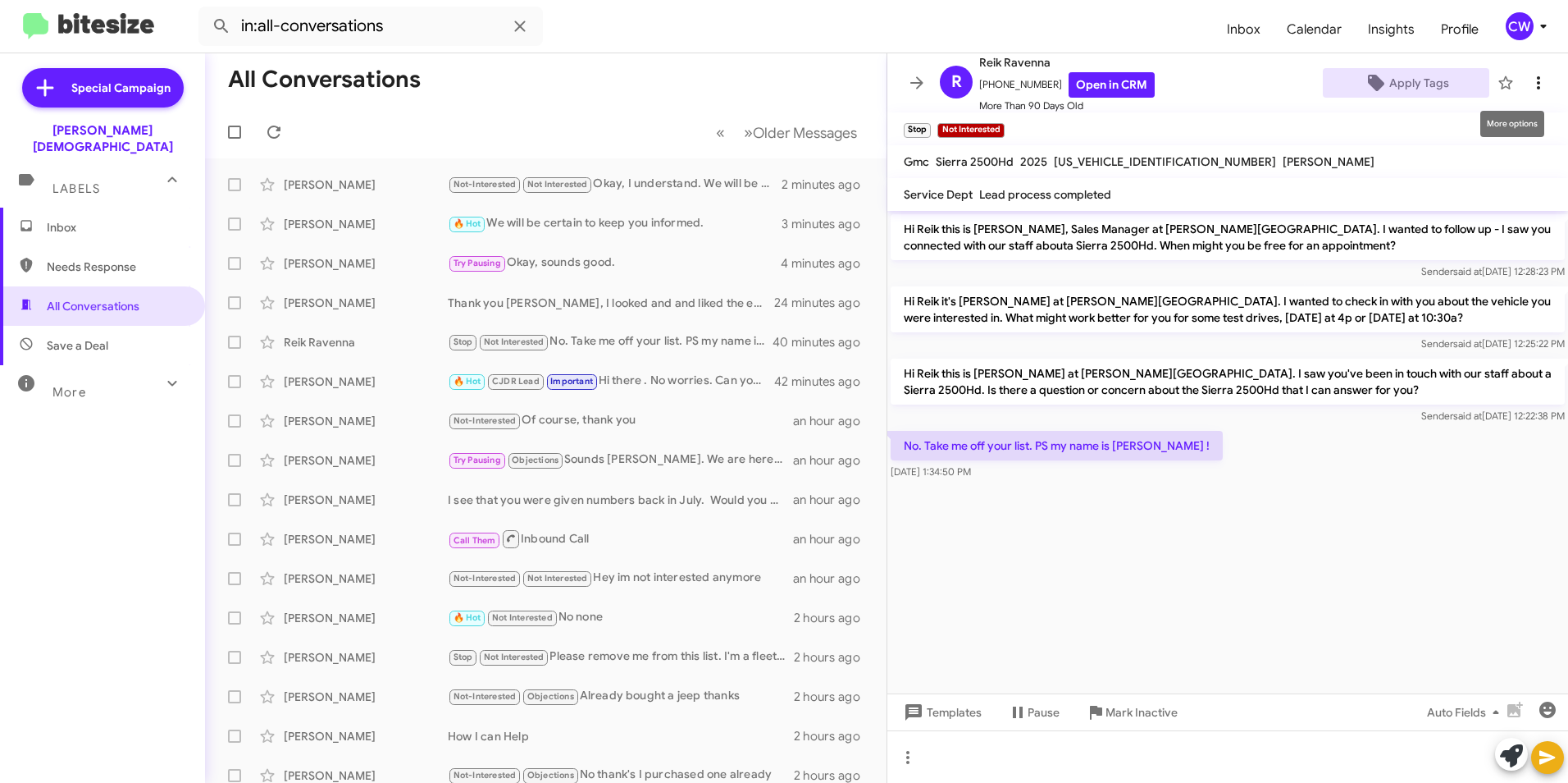
click at [1529, 83] on icon at bounding box center [1539, 83] width 20 height 20
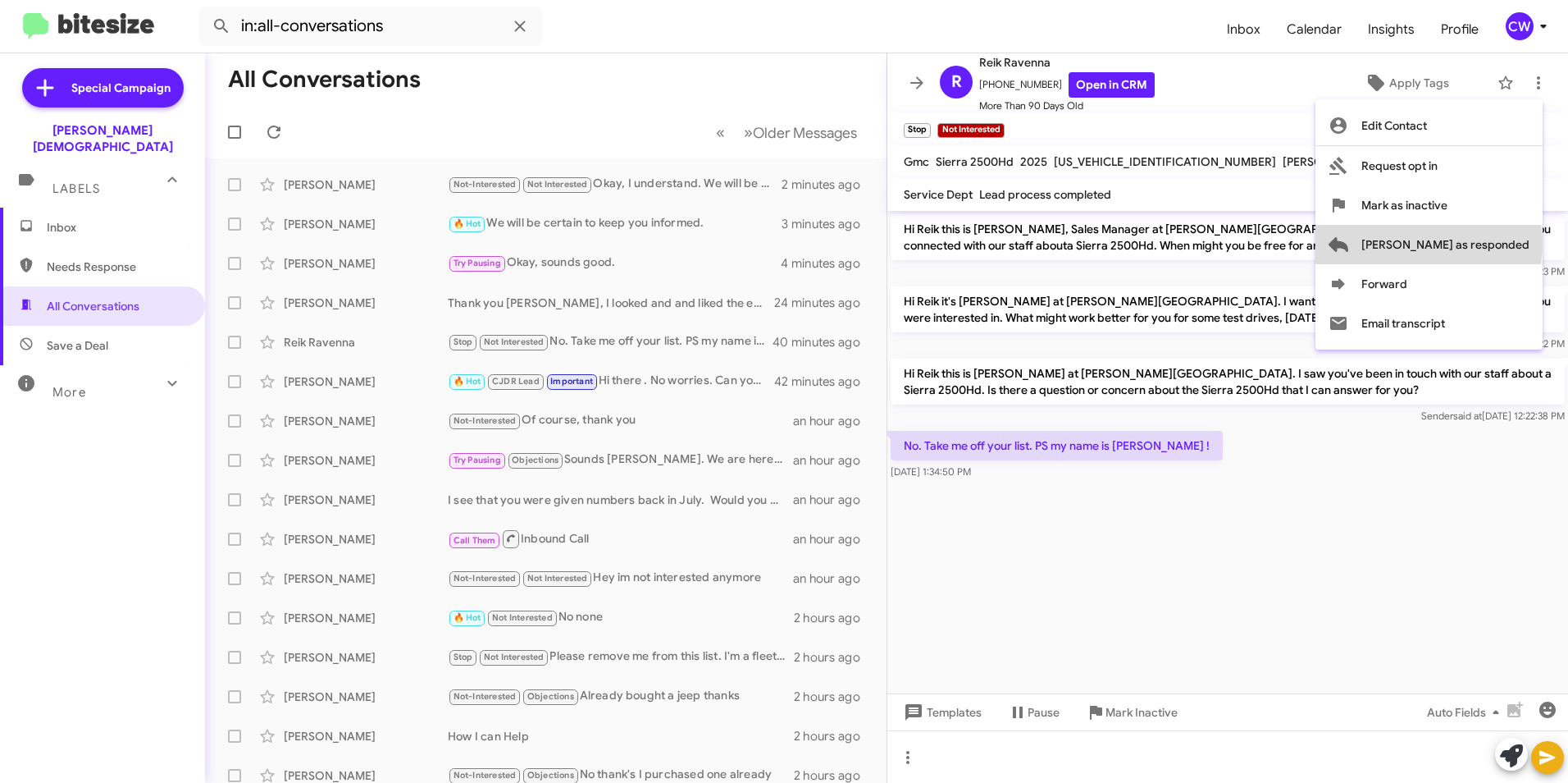
click at [1495, 243] on span "[PERSON_NAME] as responded" at bounding box center [1446, 244] width 168 height 40
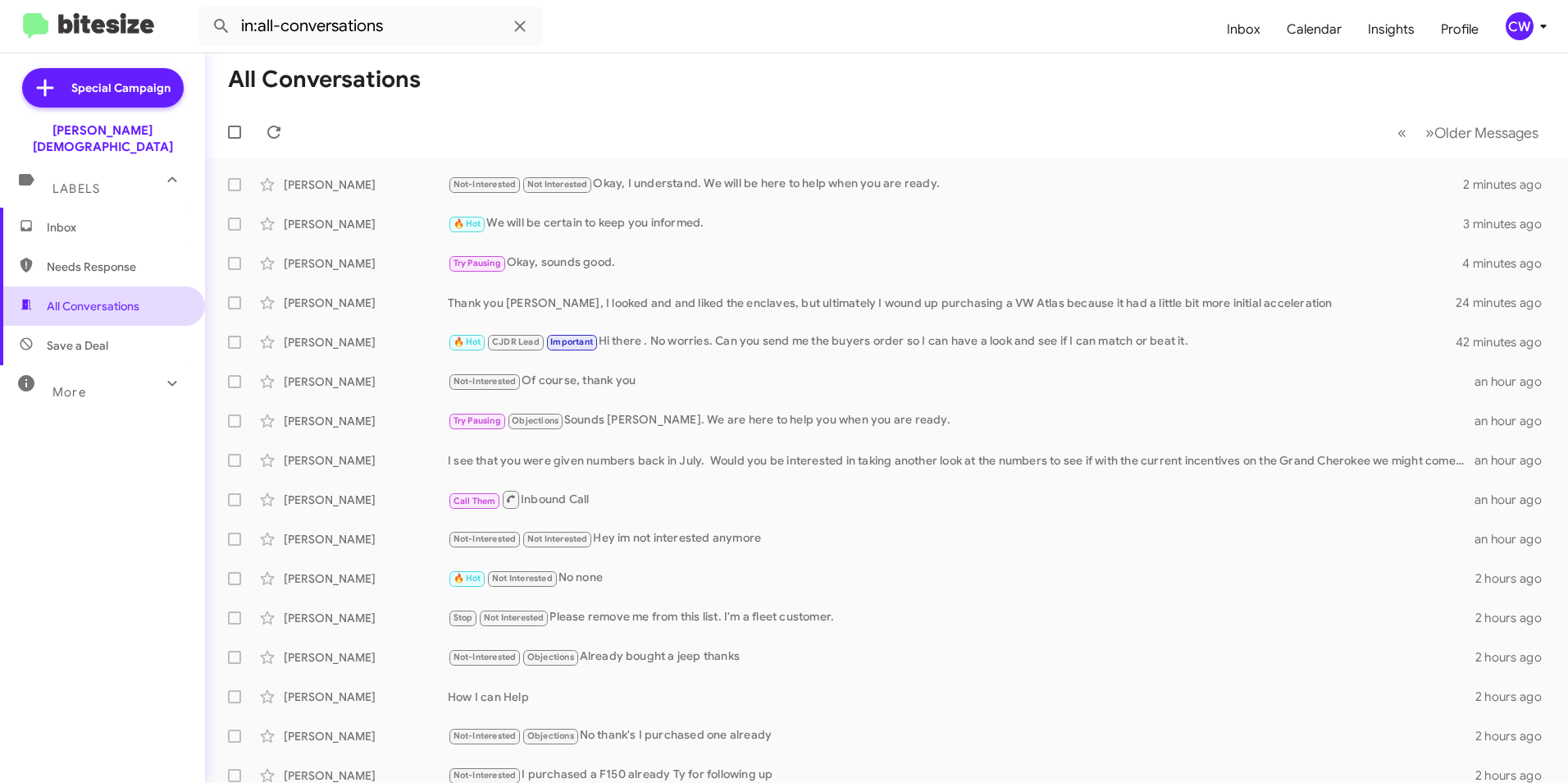
click at [91, 298] on span "All Conversations" at bounding box center [93, 306] width 92 height 16
click at [125, 298] on span "All Conversations" at bounding box center [93, 306] width 92 height 16
click at [116, 259] on span "Needs Response" at bounding box center [117, 267] width 139 height 16
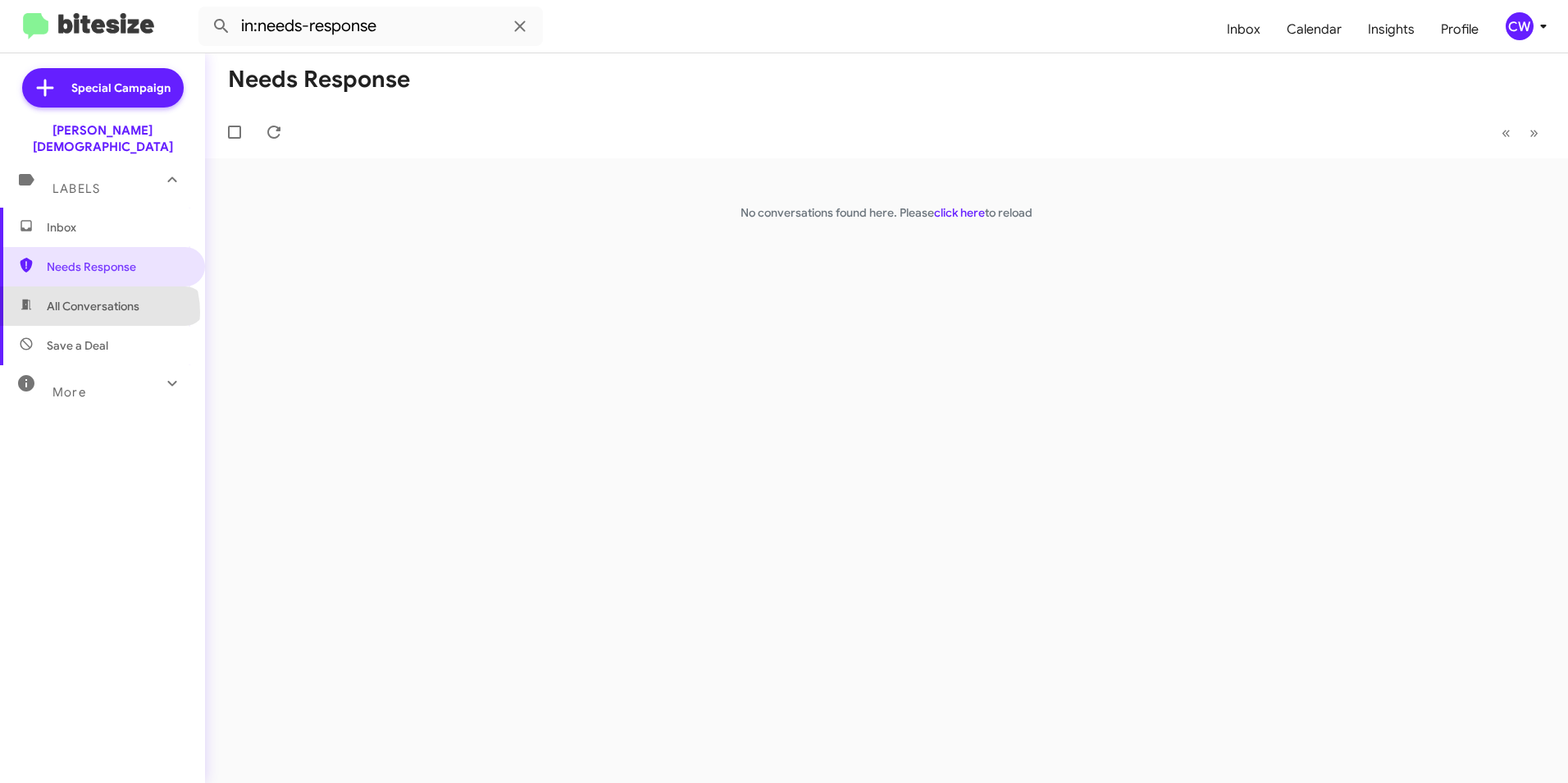
click at [99, 298] on span "All Conversations" at bounding box center [93, 306] width 92 height 16
type input "in:all-conversations"
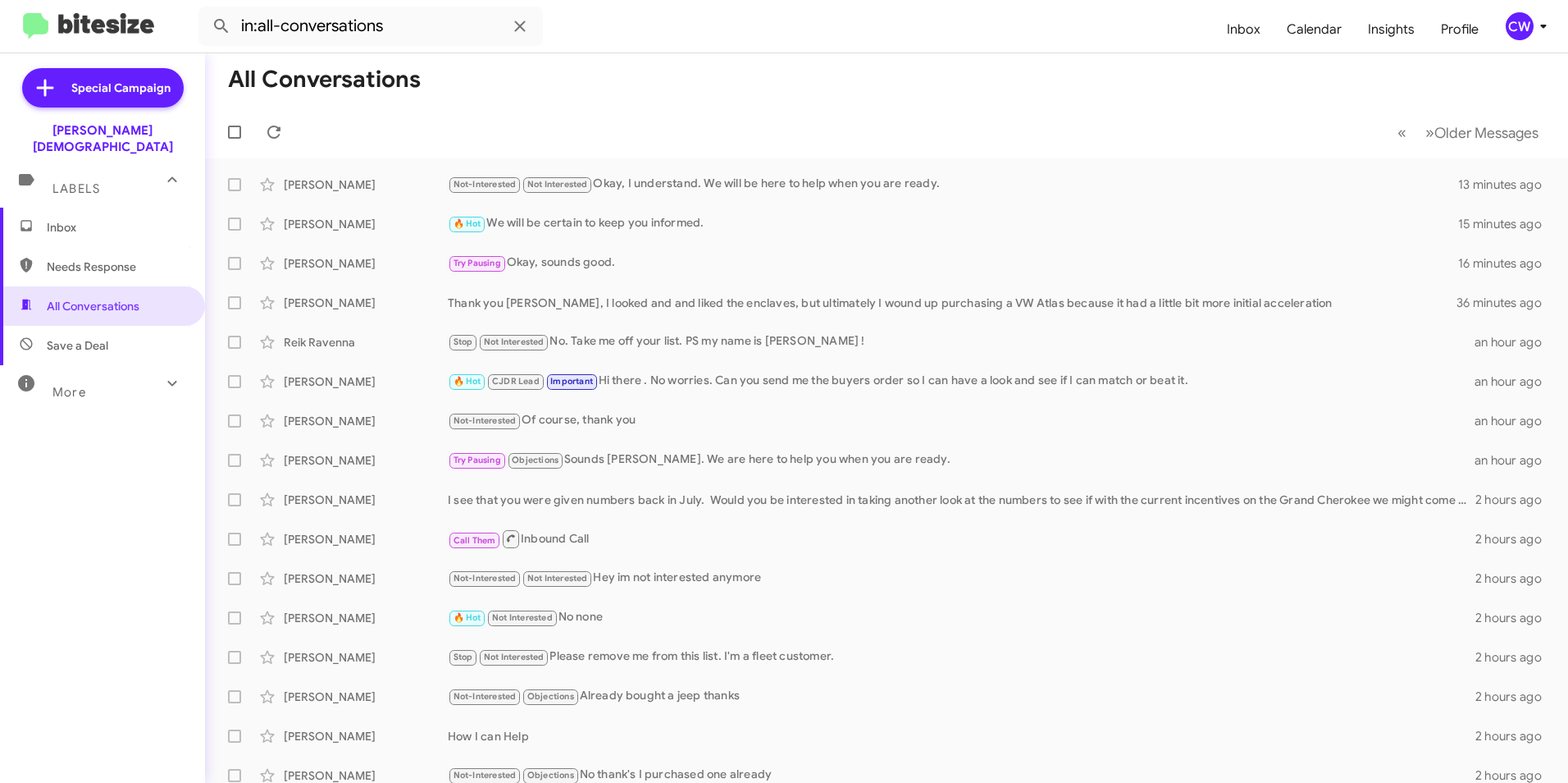
click at [109, 219] on span "Inbox" at bounding box center [117, 227] width 139 height 16
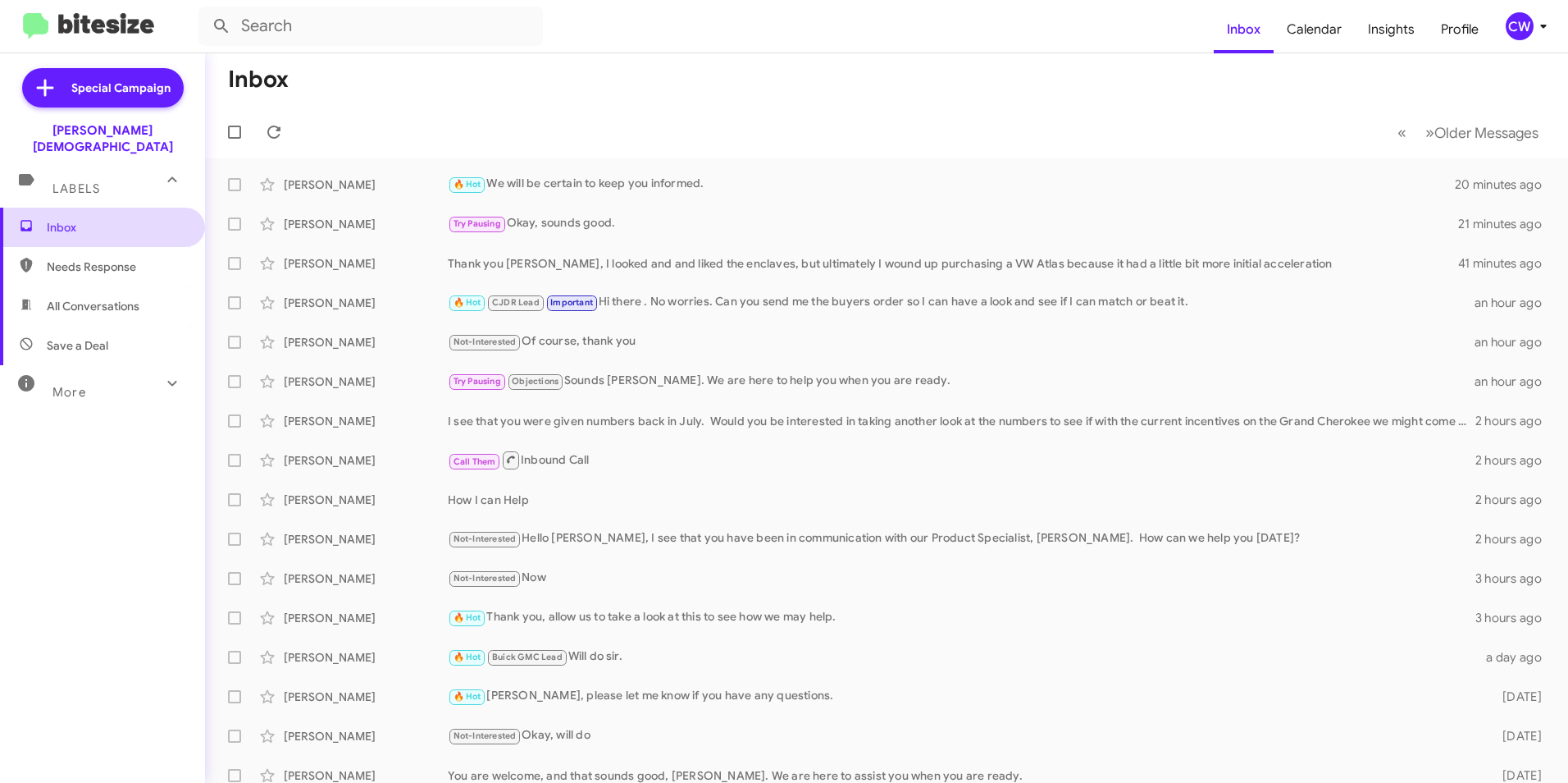
click at [76, 219] on span "Inbox" at bounding box center [117, 227] width 139 height 16
click at [129, 298] on span "All Conversations" at bounding box center [93, 306] width 92 height 16
type input "in:all-conversations"
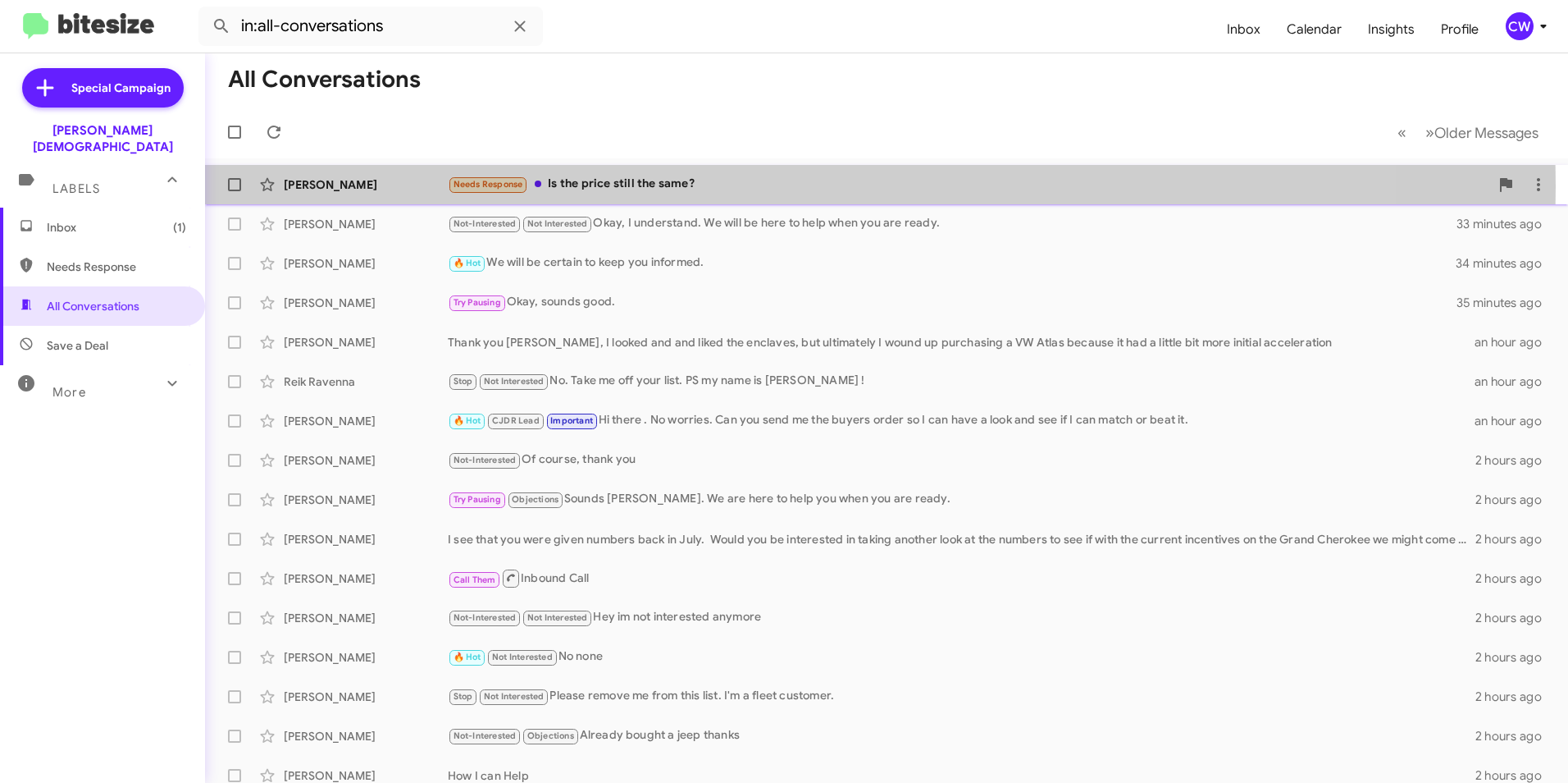
click at [642, 188] on div "Needs Response Is the price still the same?" at bounding box center [968, 184] width 1041 height 19
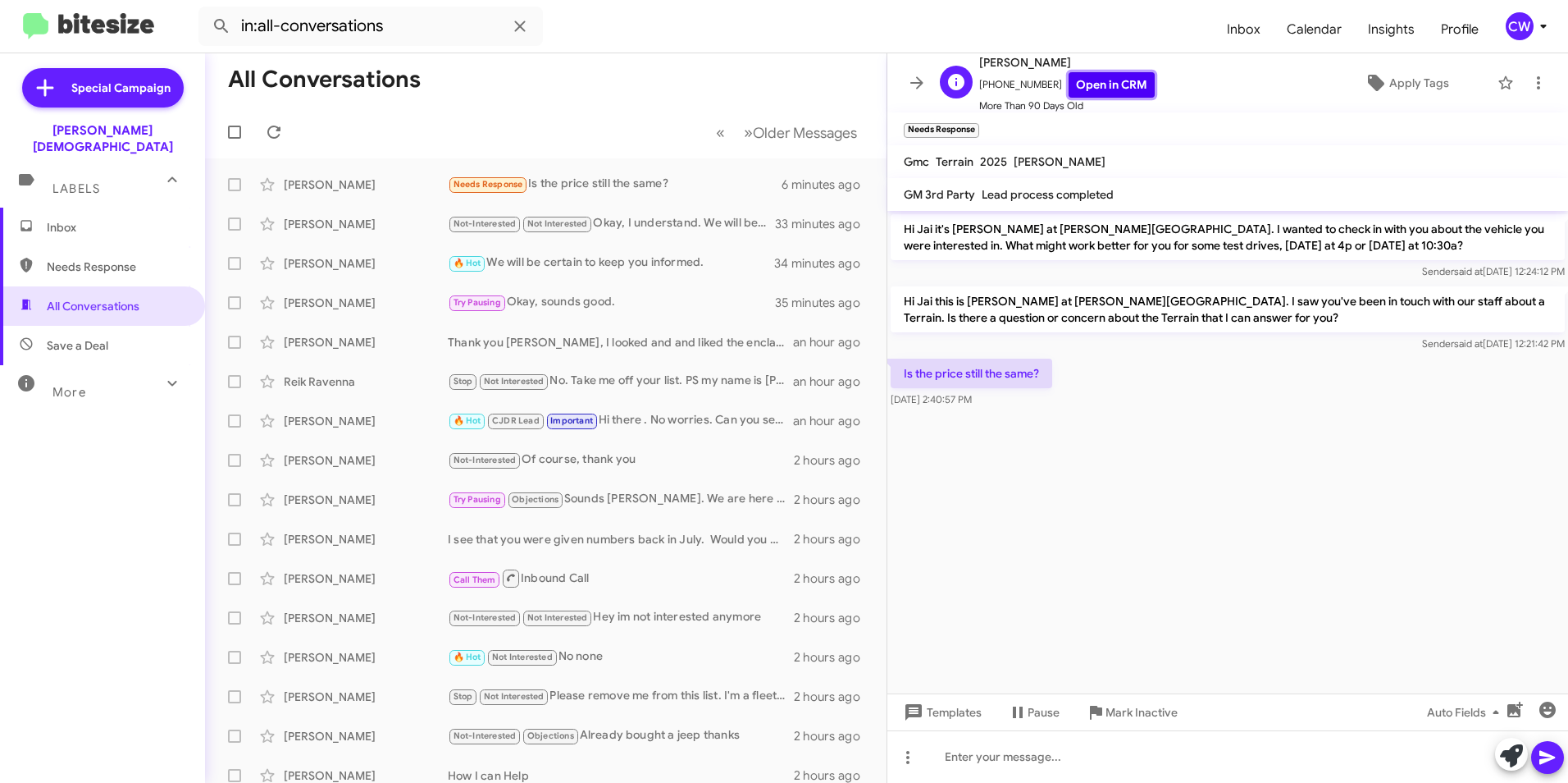
click at [1094, 81] on link "Open in CRM" at bounding box center [1111, 85] width 86 height 25
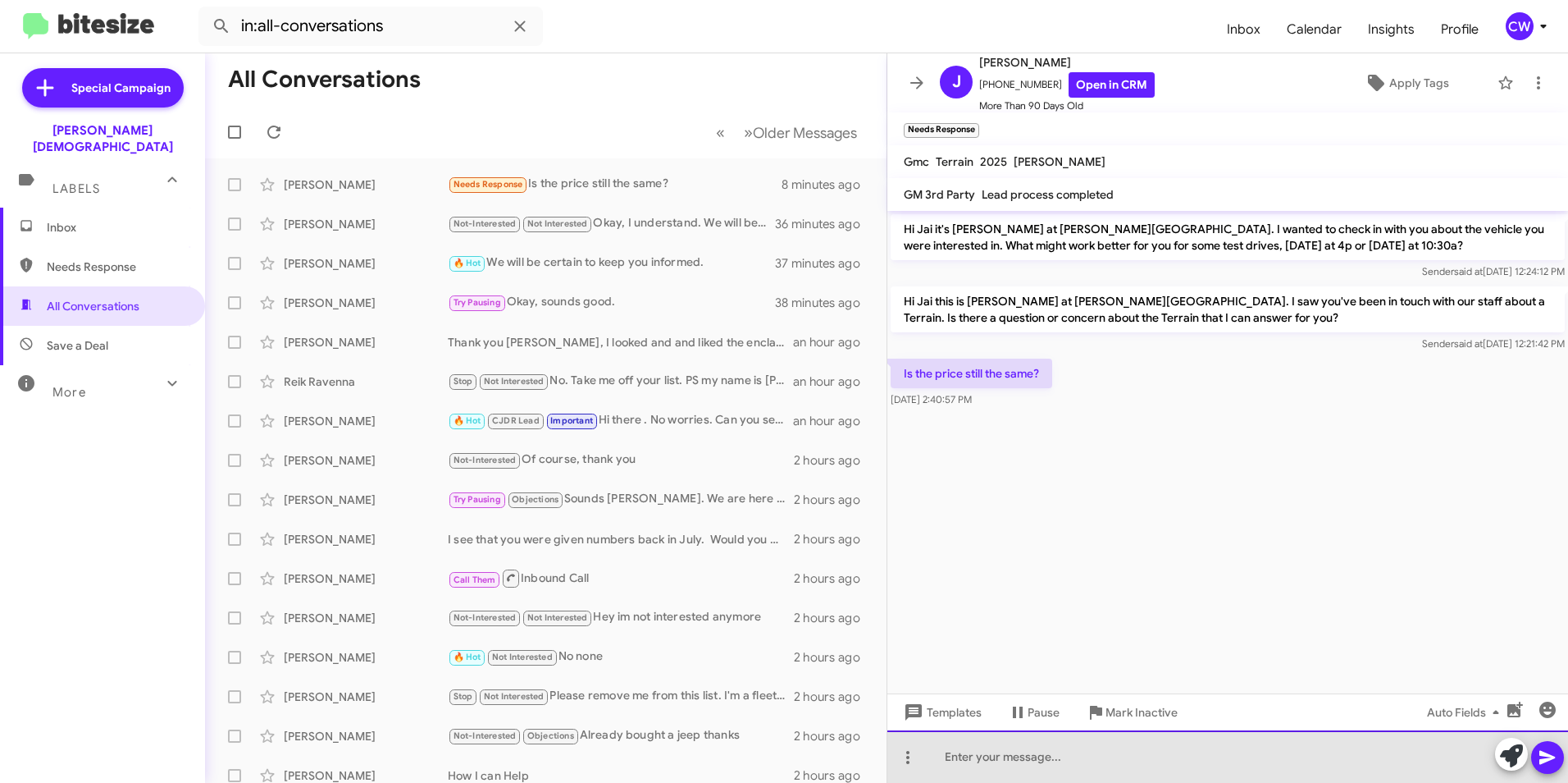
click at [1020, 762] on div at bounding box center [1228, 757] width 680 height 53
click at [1346, 754] on div "Hello [PERSON_NAME], we have the Terrain starting just over 31k and above depen…" at bounding box center [1228, 757] width 680 height 53
click at [1415, 762] on div "Hello [PERSON_NAME], we have the Terrain starting just over 31k and above depen…" at bounding box center [1228, 757] width 680 height 53
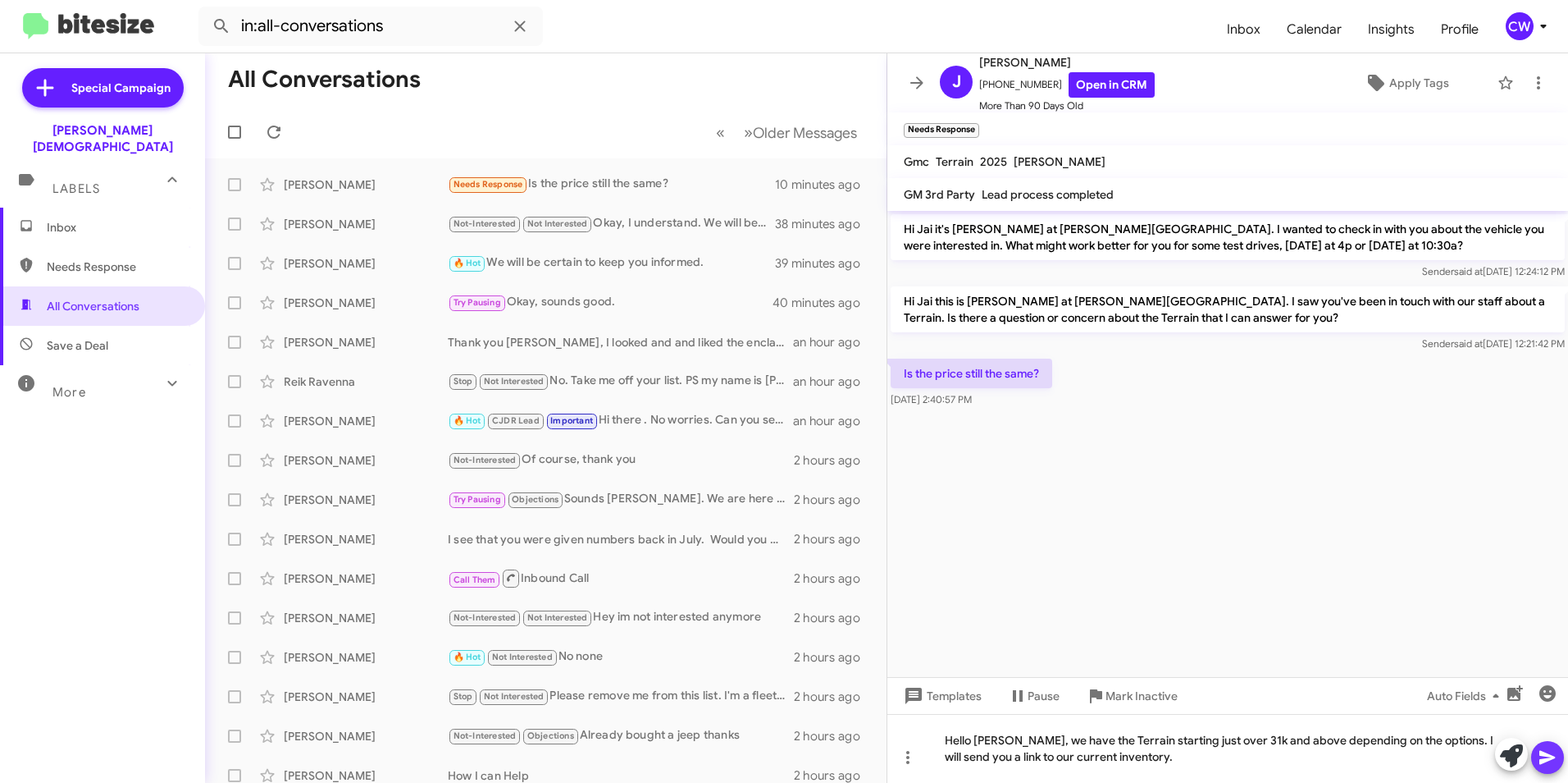
click at [1550, 764] on icon at bounding box center [1548, 758] width 20 height 20
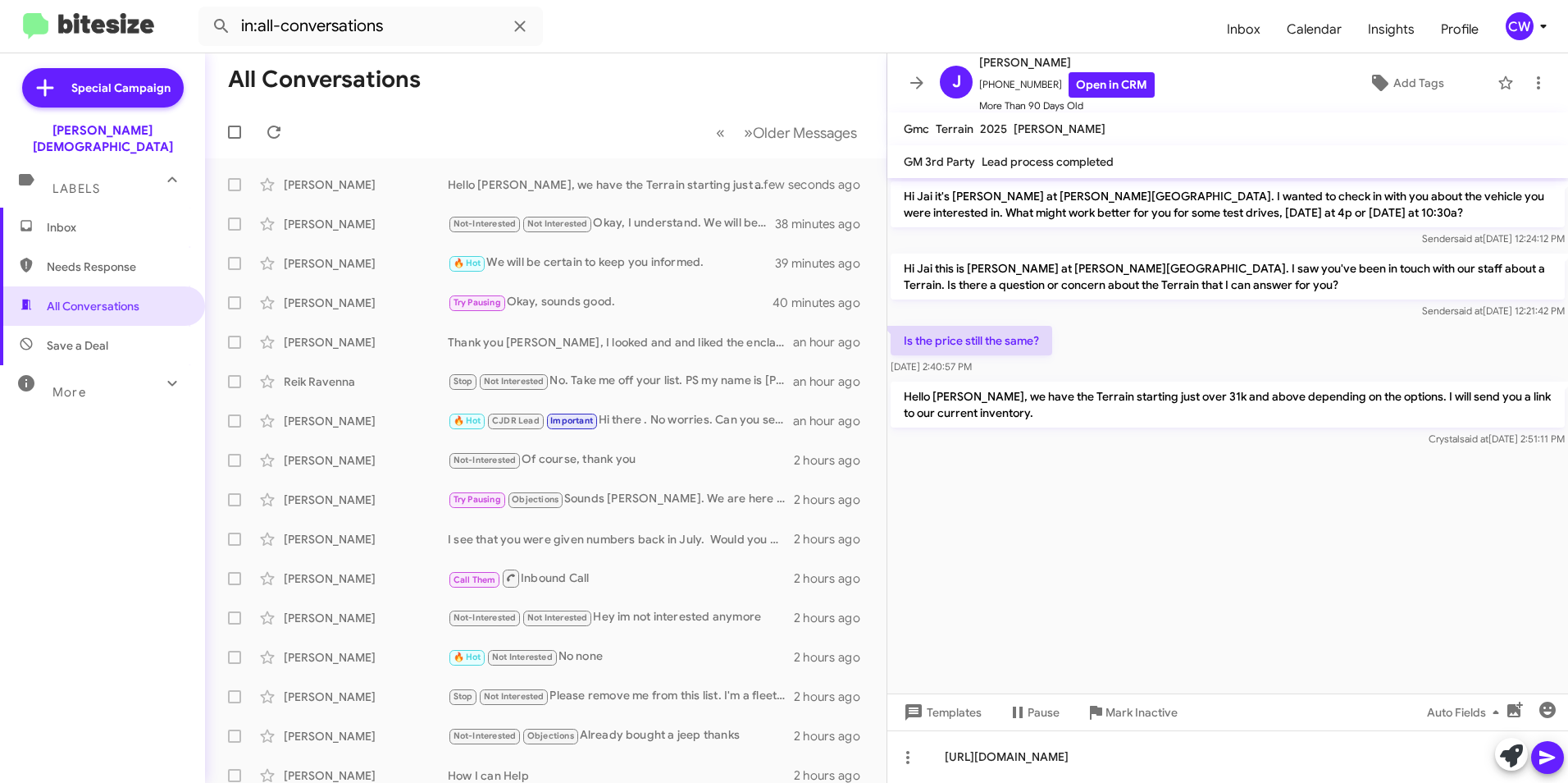
click at [1548, 759] on icon at bounding box center [1547, 758] width 15 height 14
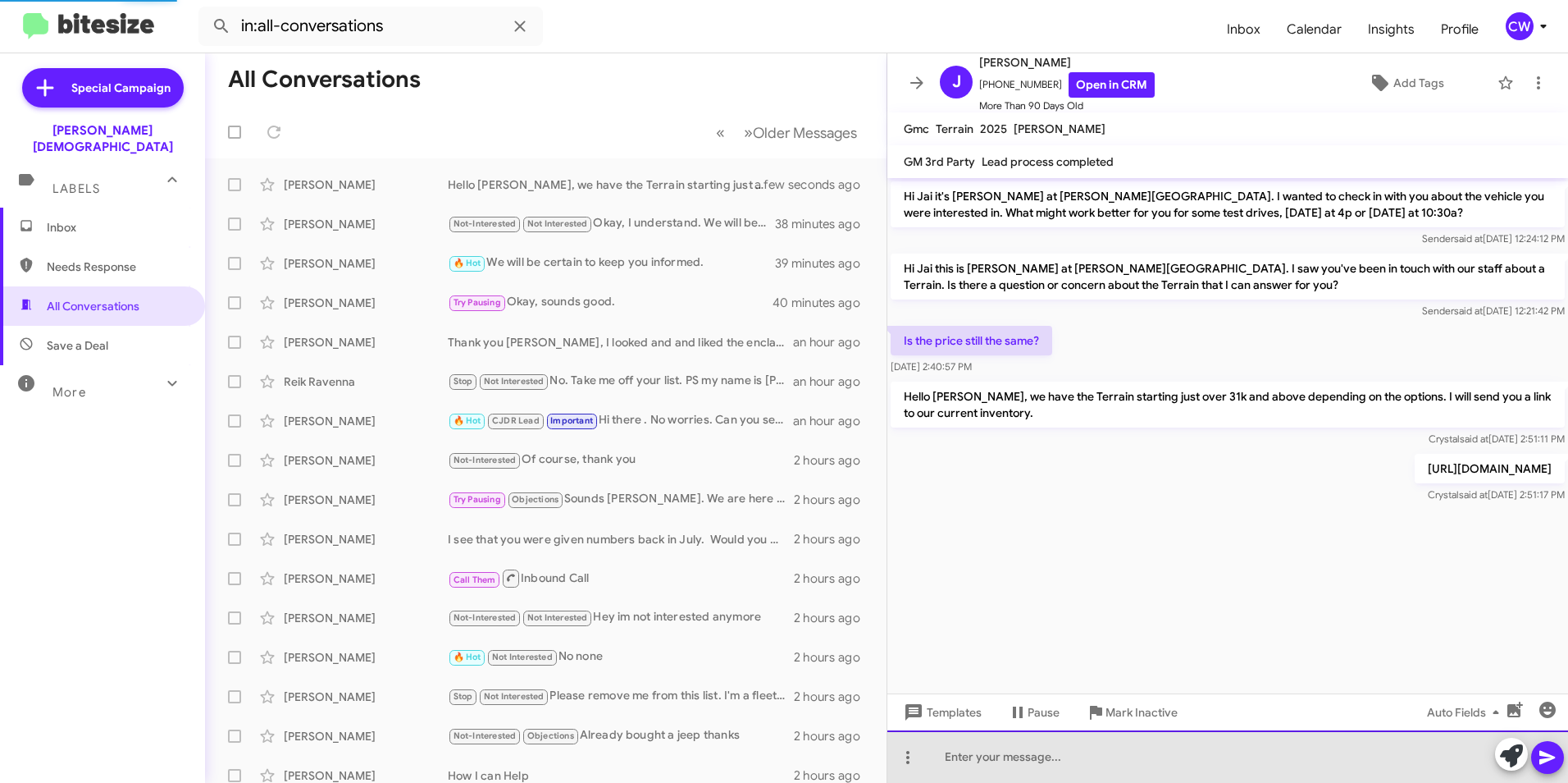
click at [1145, 773] on div at bounding box center [1228, 757] width 680 height 53
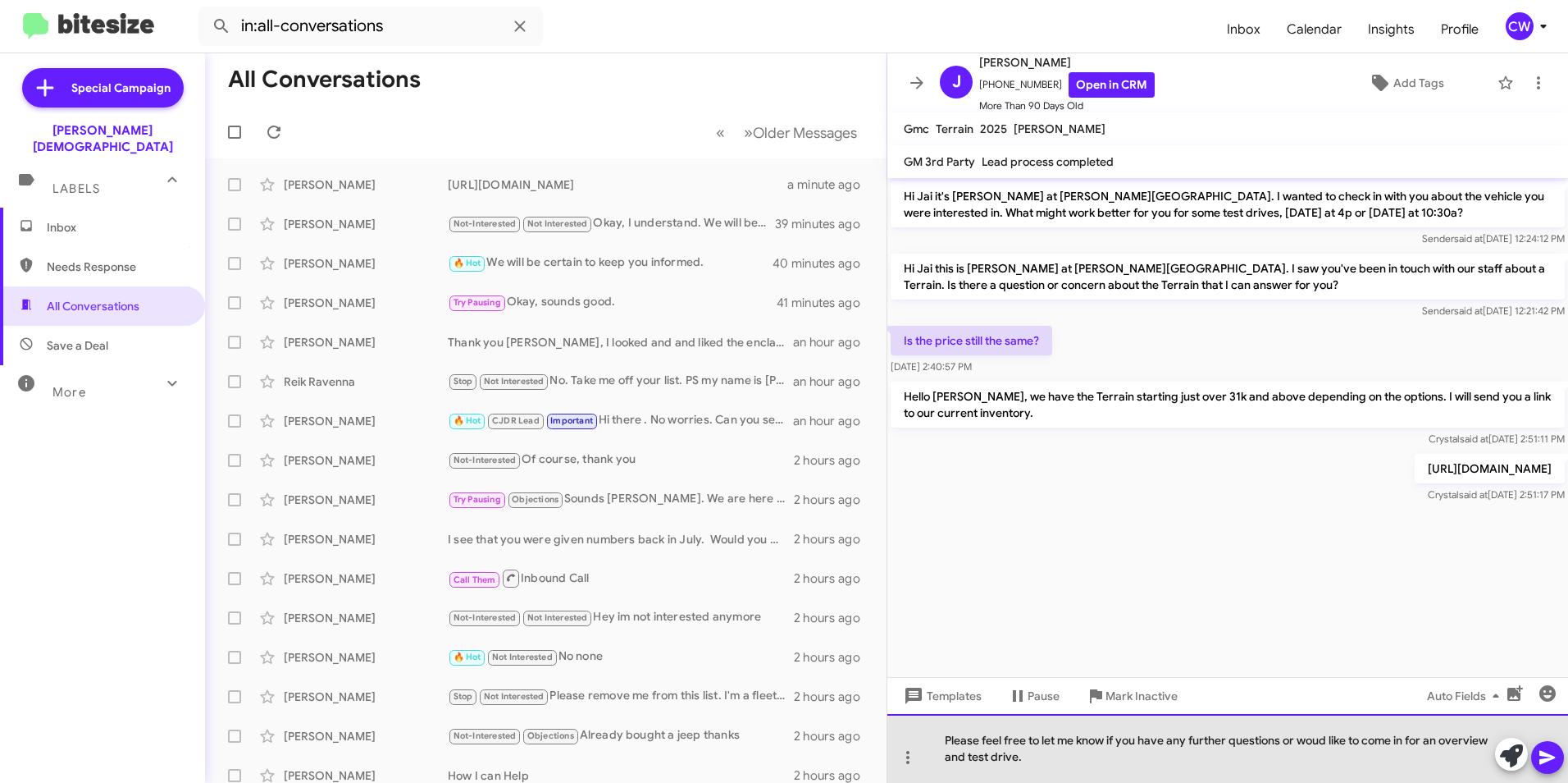
click at [1446, 743] on div "Please feel free to let me know if you have any further questions or woud like …" at bounding box center [1228, 749] width 680 height 69
click at [1326, 744] on div "Please feel free to let me know if you have any further questions or woud like …" at bounding box center [1228, 749] width 680 height 69
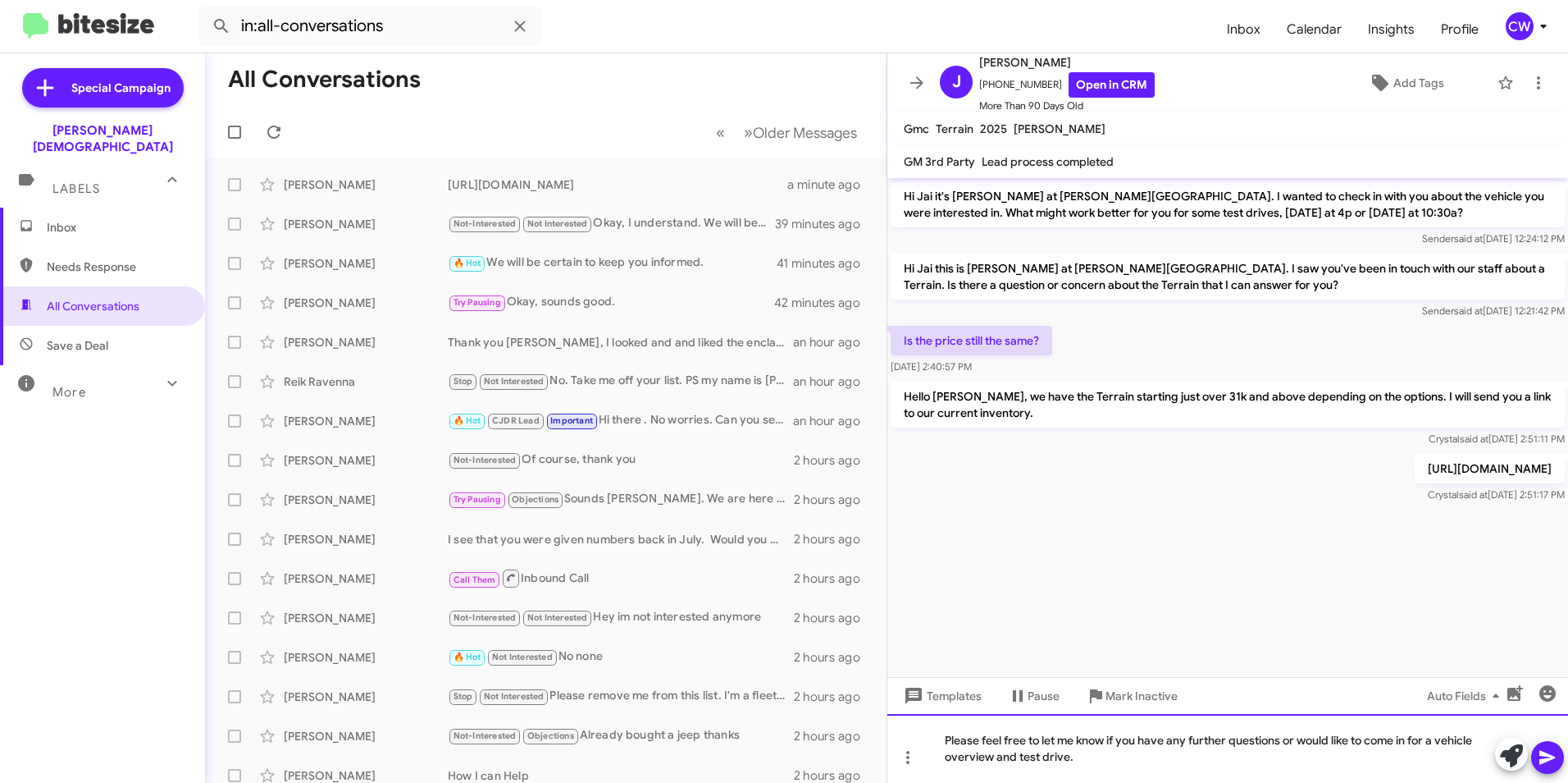
click at [1160, 770] on div "Please feel free to let me know if you have any further questions or would like…" at bounding box center [1228, 749] width 680 height 69
click at [1547, 756] on icon at bounding box center [1547, 758] width 15 height 14
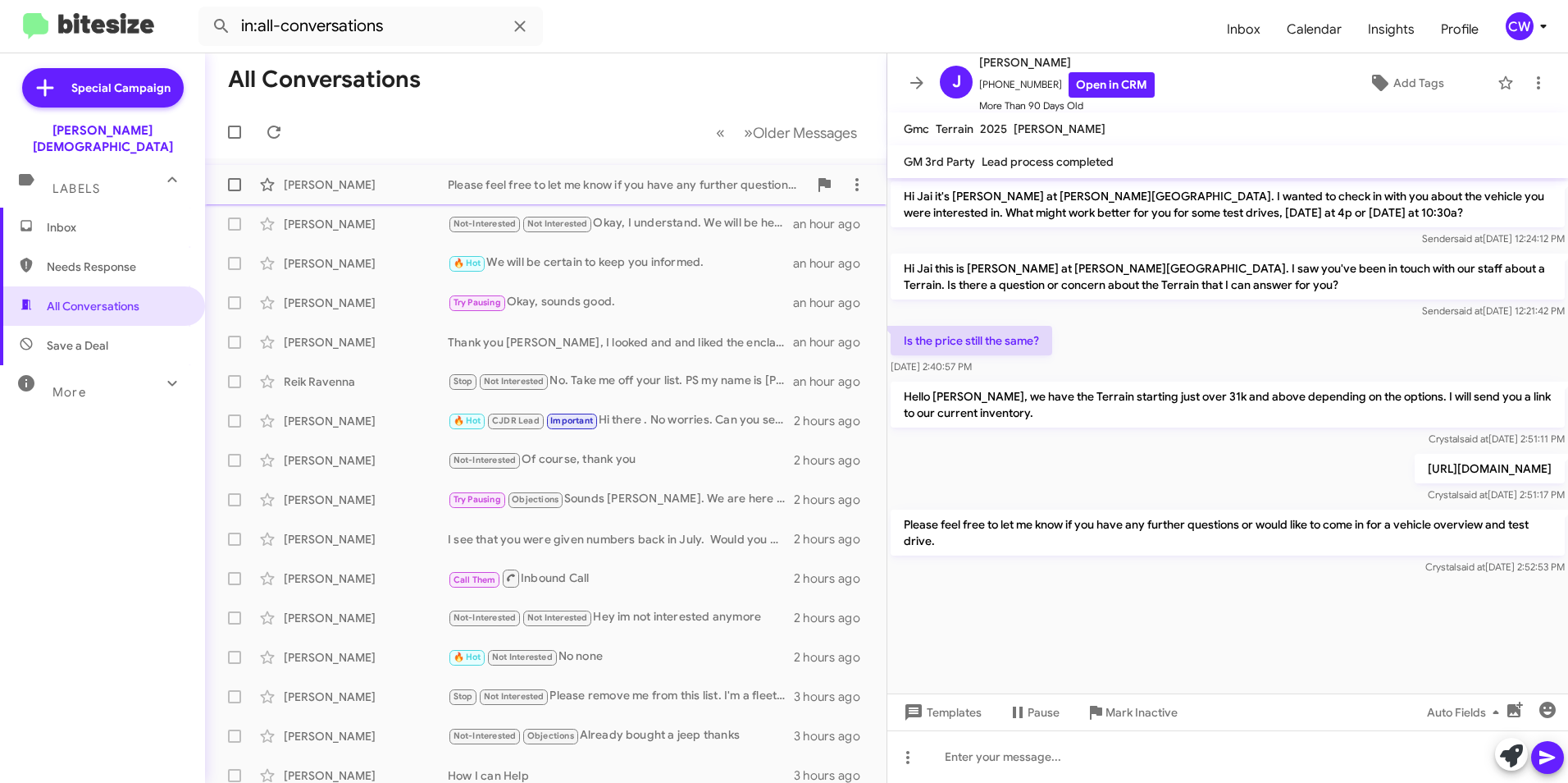
click at [633, 180] on div "Please feel free to let me know if you have any further questions or would like…" at bounding box center [628, 185] width 360 height 16
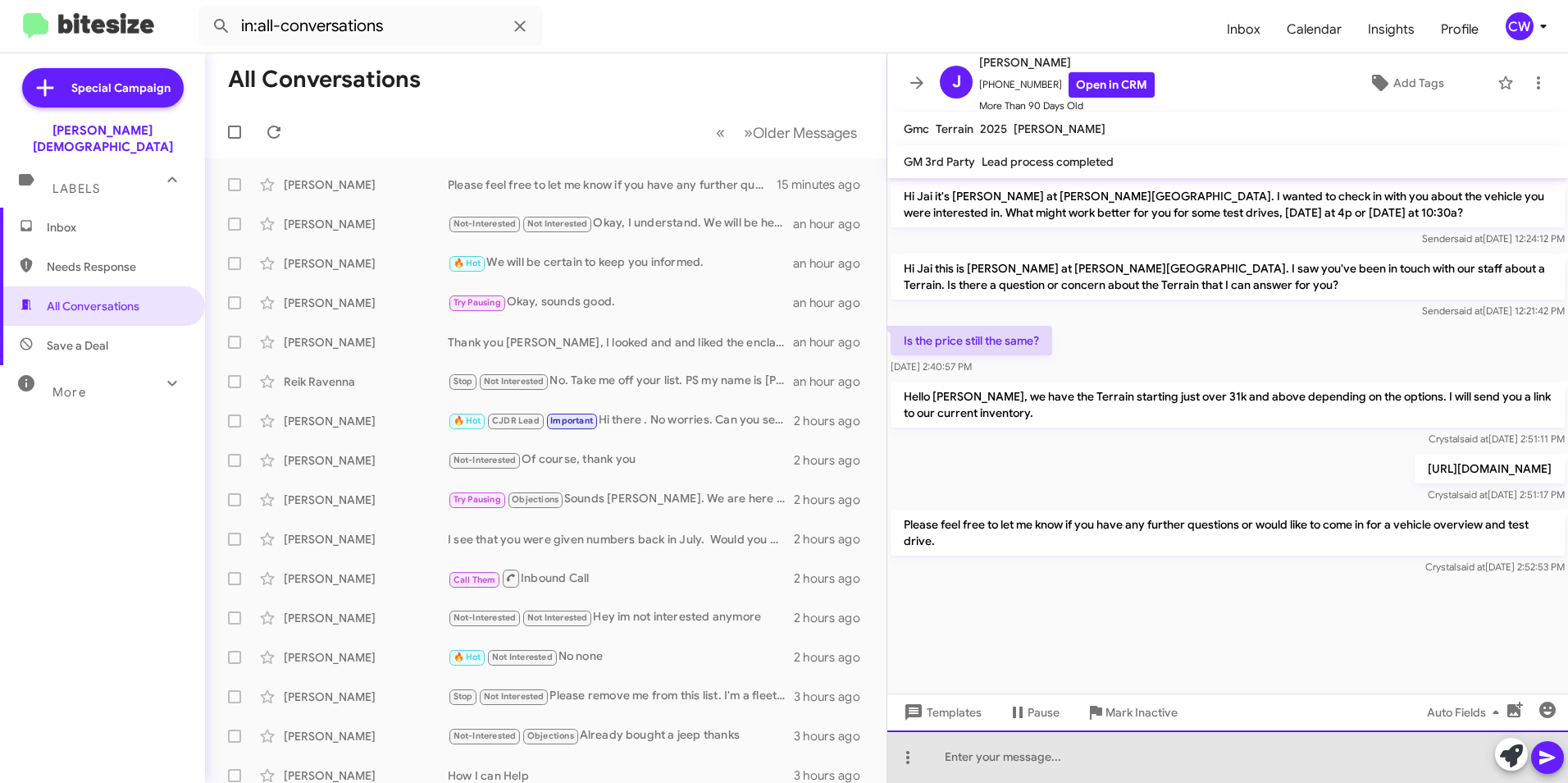
drag, startPoint x: 1074, startPoint y: 778, endPoint x: 1076, endPoint y: 768, distance: 10.2
click at [1073, 780] on div at bounding box center [1228, 757] width 680 height 53
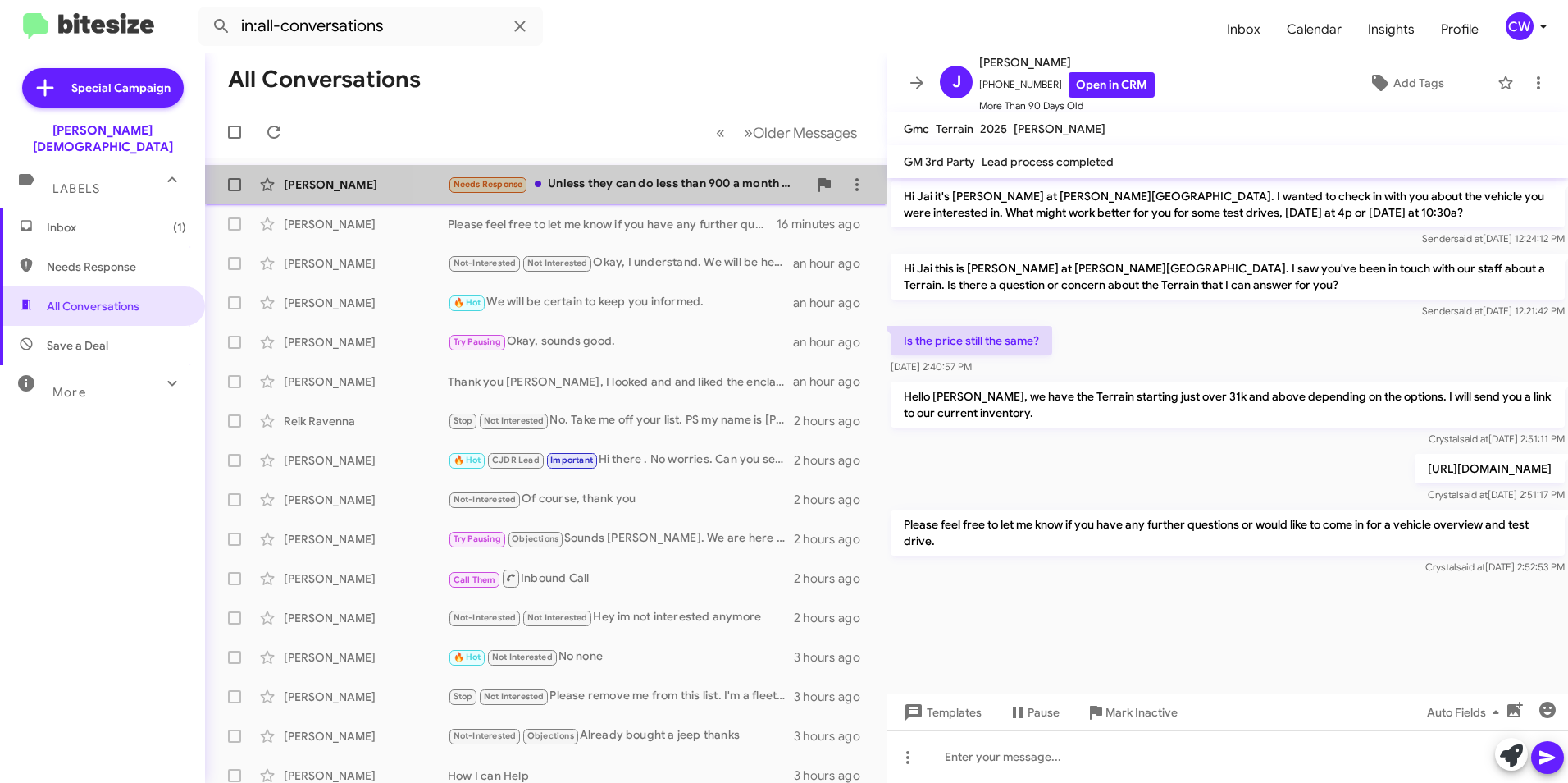
click at [613, 185] on div "Needs Response Unless they can do less than 900 a month with no money down we d…" at bounding box center [628, 184] width 360 height 19
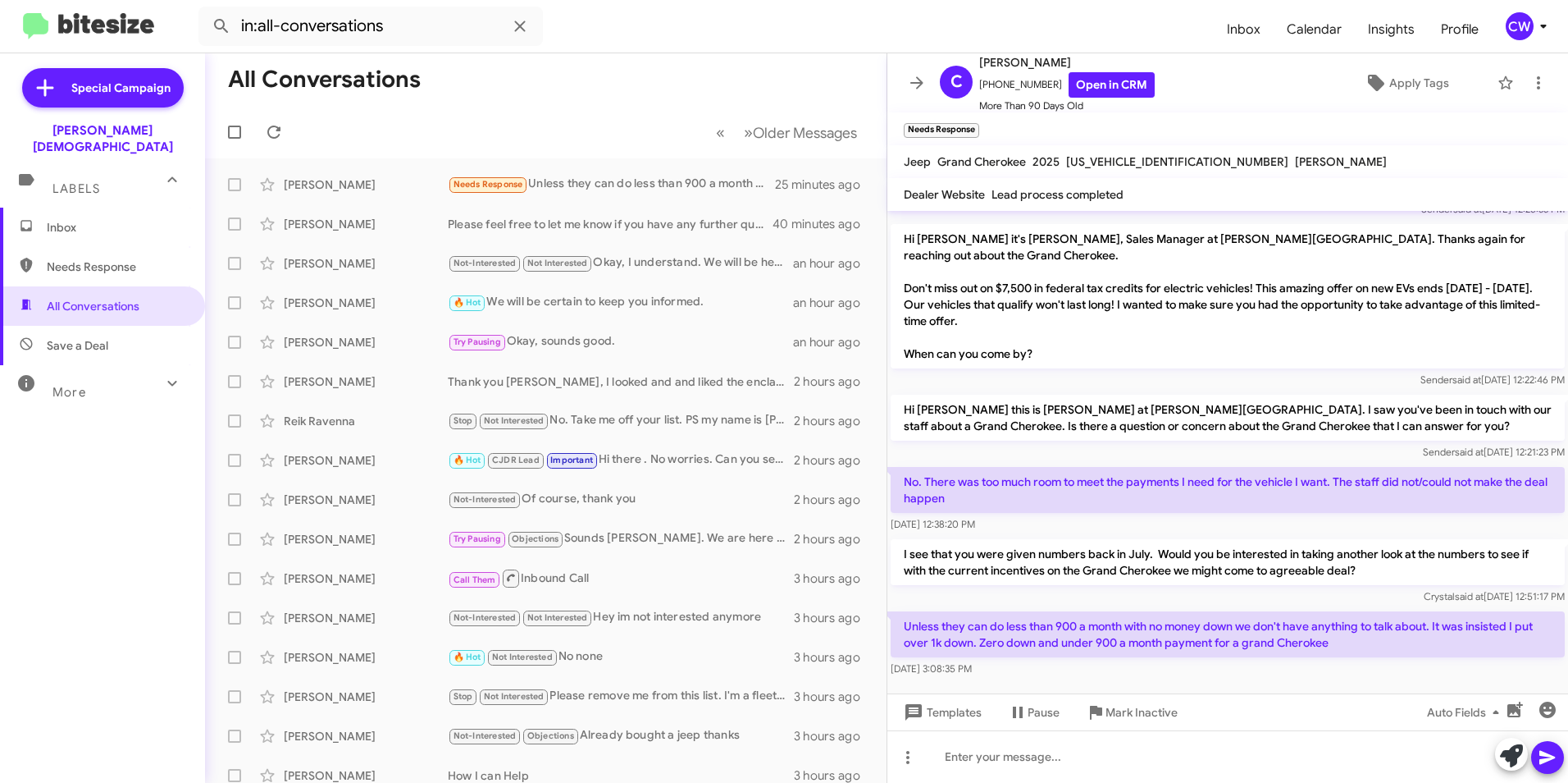
scroll to position [74, 0]
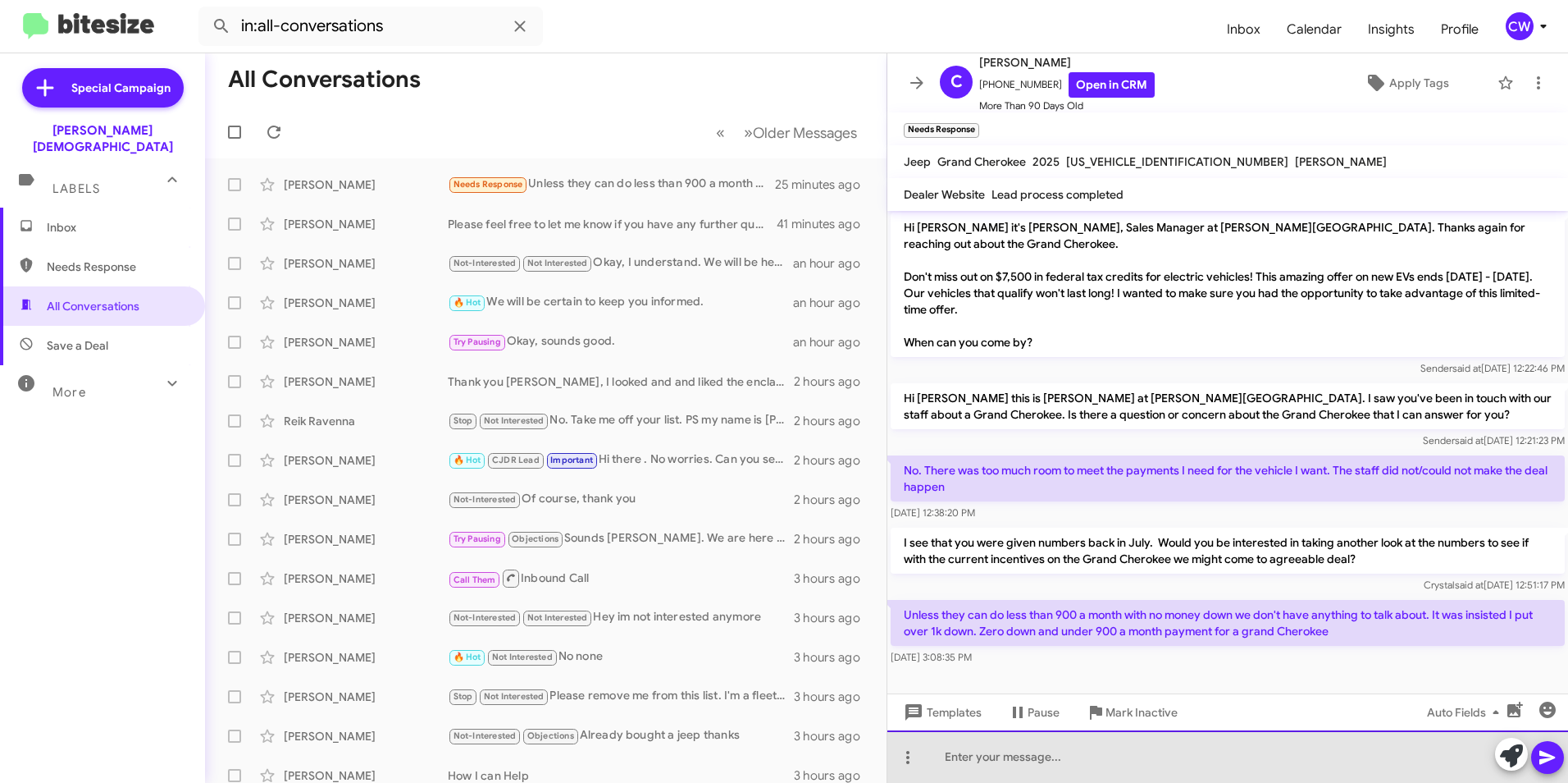
click at [1004, 759] on div at bounding box center [1228, 757] width 680 height 53
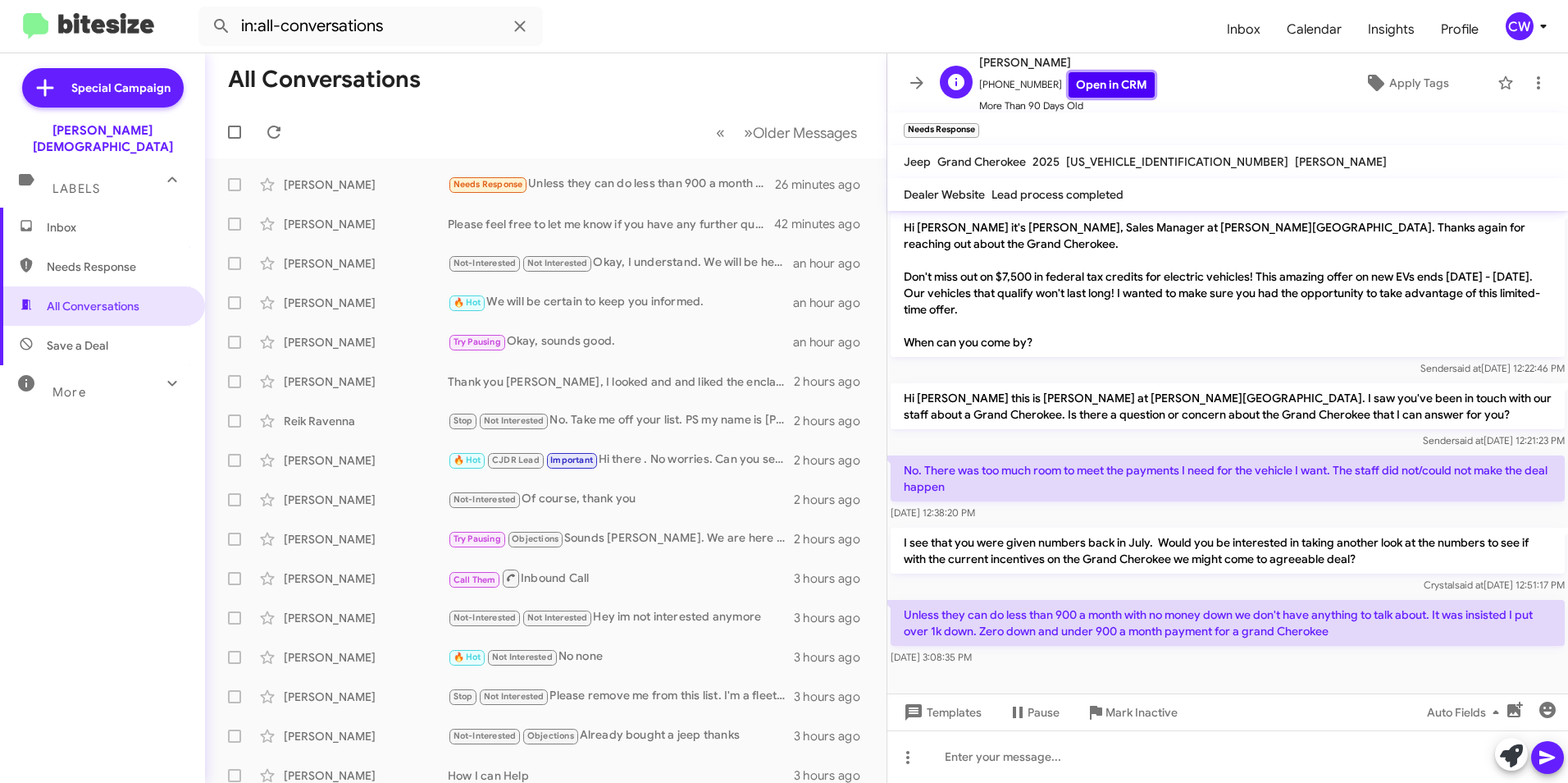
click at [1097, 83] on link "Open in CRM" at bounding box center [1111, 85] width 86 height 25
click at [907, 757] on icon at bounding box center [908, 758] width 20 height 20
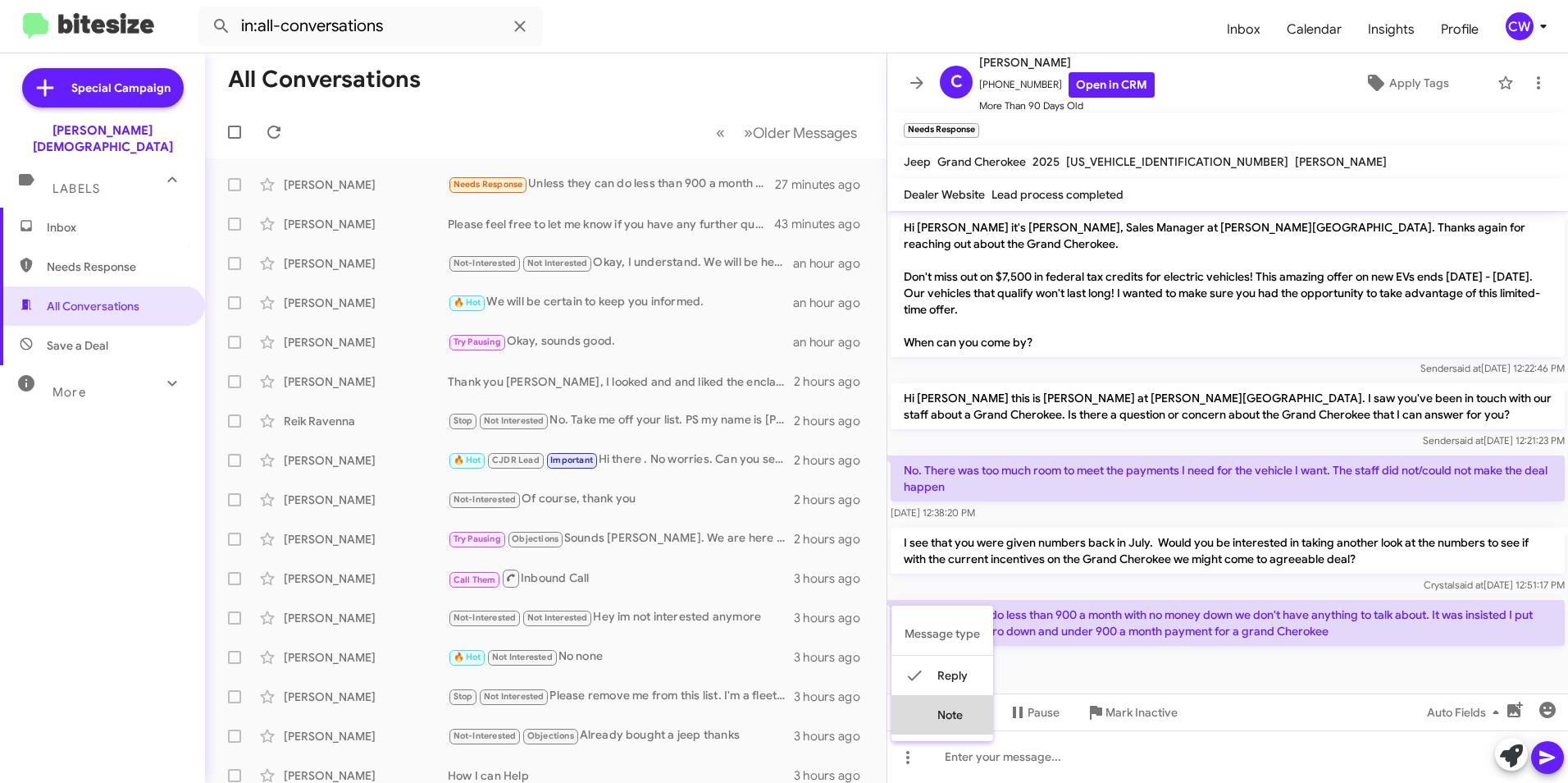
click at [936, 718] on button "note" at bounding box center [942, 715] width 101 height 40
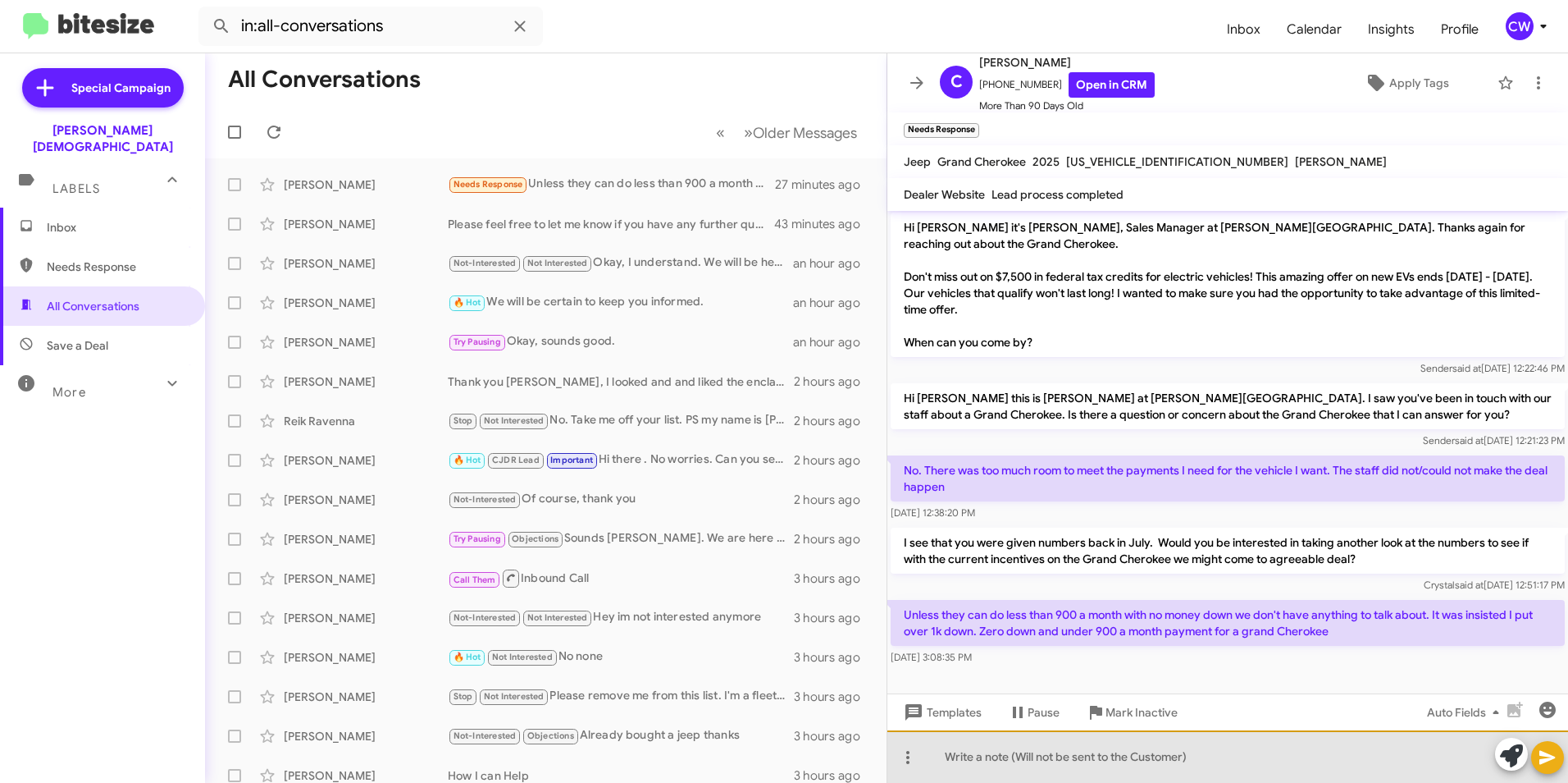
click at [973, 763] on div at bounding box center [1228, 757] width 680 height 53
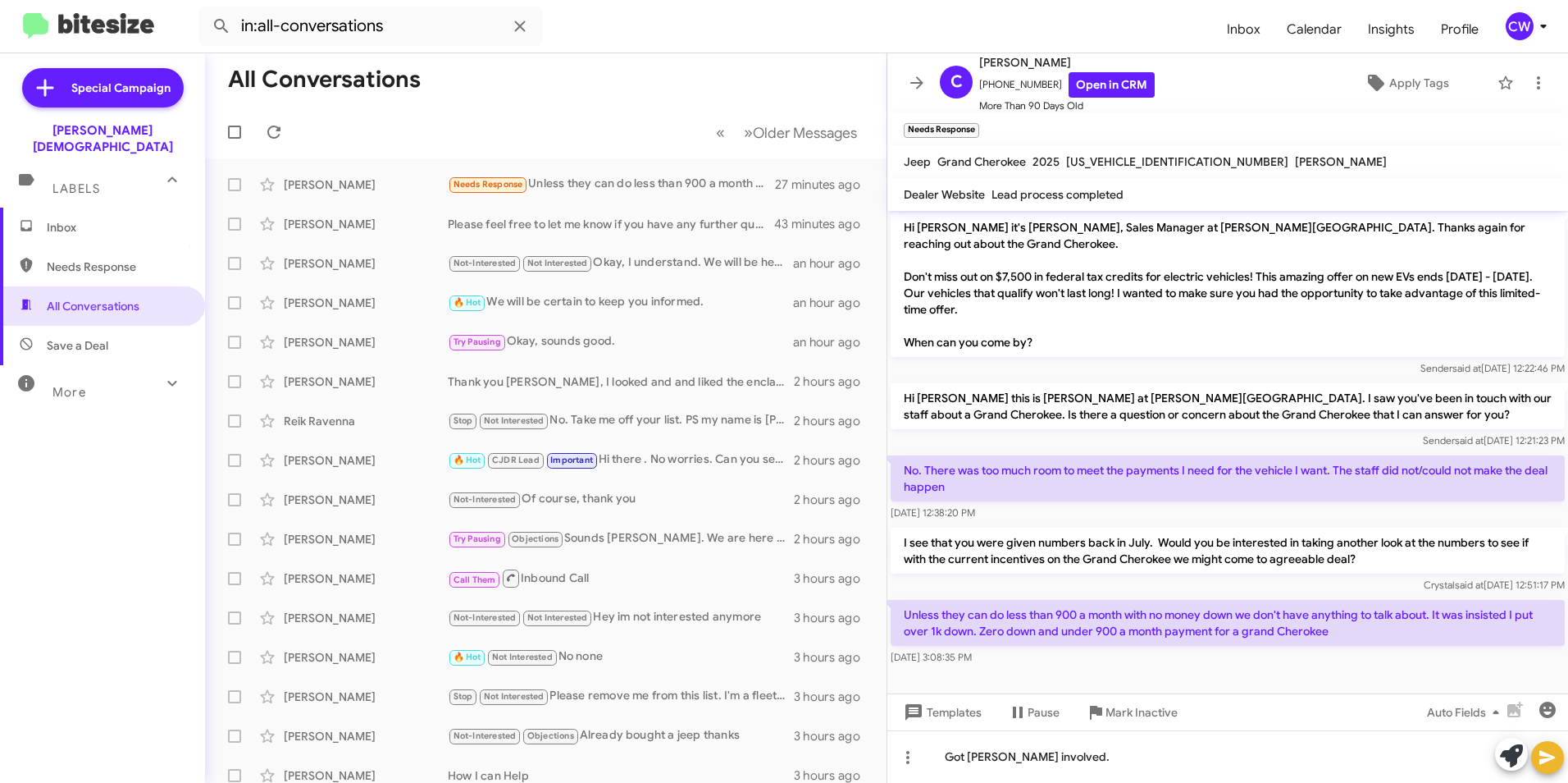
click at [1550, 757] on icon at bounding box center [1547, 758] width 15 height 14
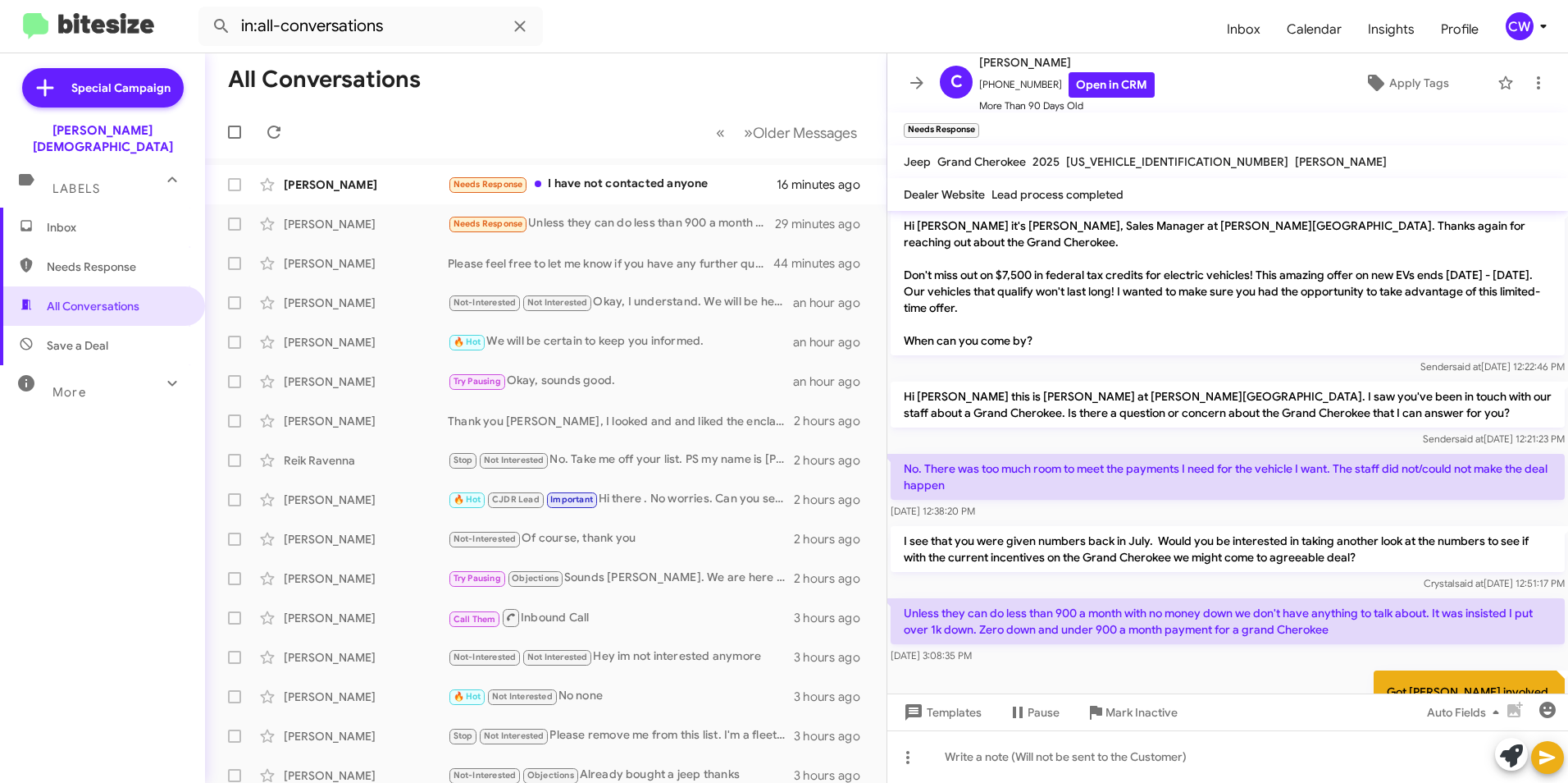
scroll to position [147, 0]
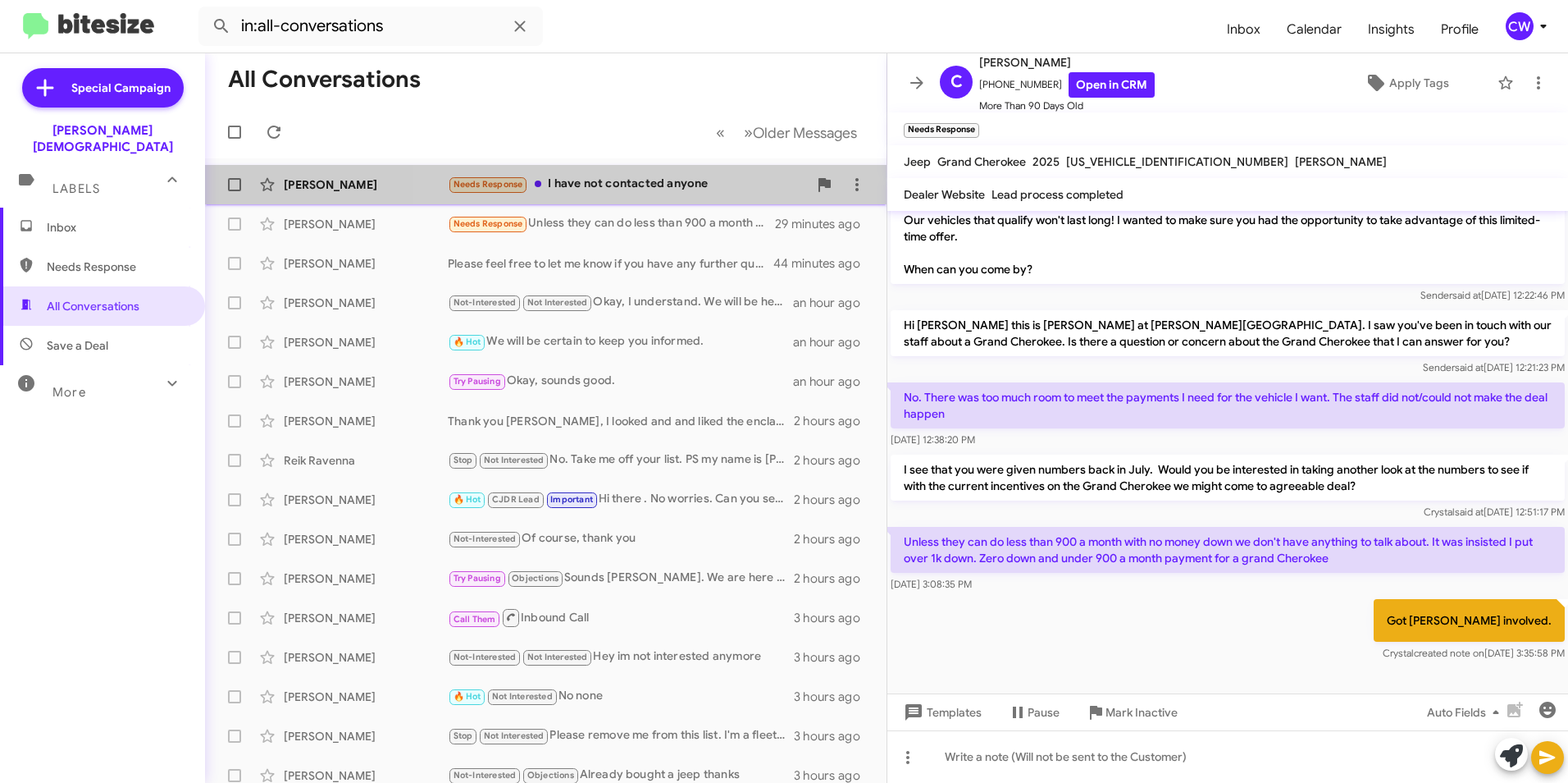
click at [655, 185] on div "Needs Response I have not contacted anyone" at bounding box center [628, 184] width 360 height 19
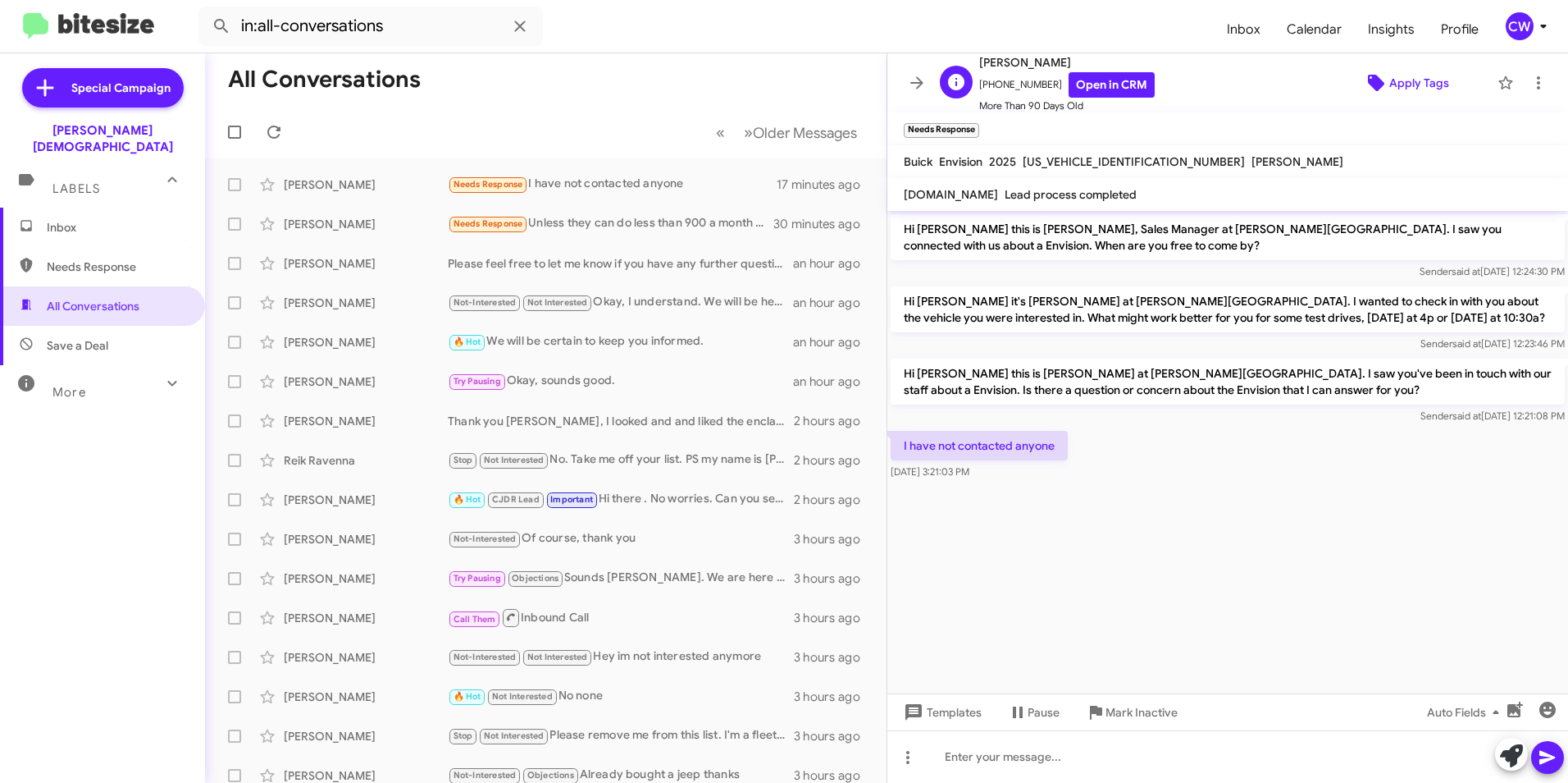
click at [1368, 84] on icon at bounding box center [1376, 82] width 16 height 16
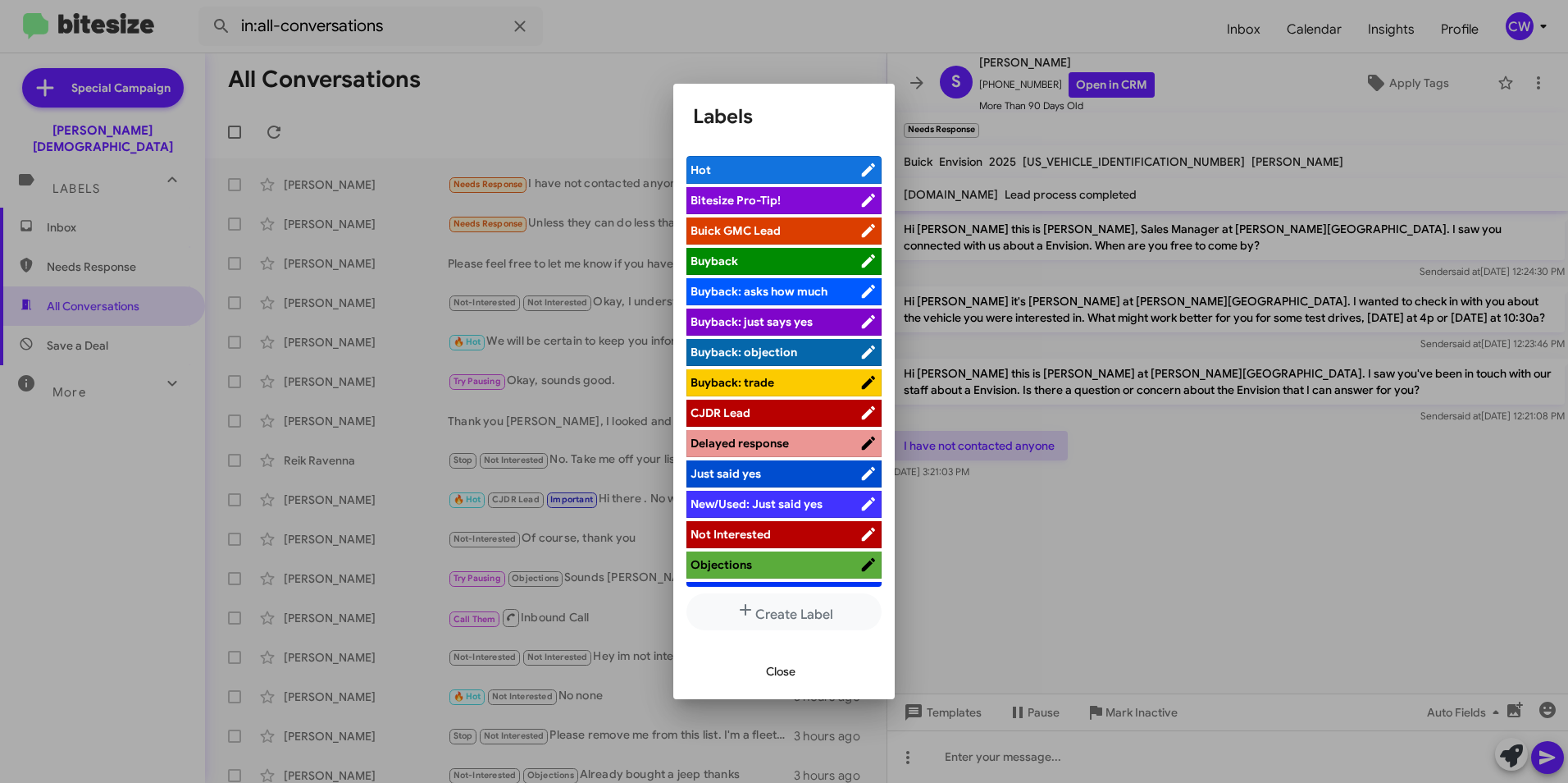
click at [797, 527] on span "Not Interested" at bounding box center [774, 534] width 169 height 16
click at [780, 670] on span "Close" at bounding box center [781, 671] width 30 height 30
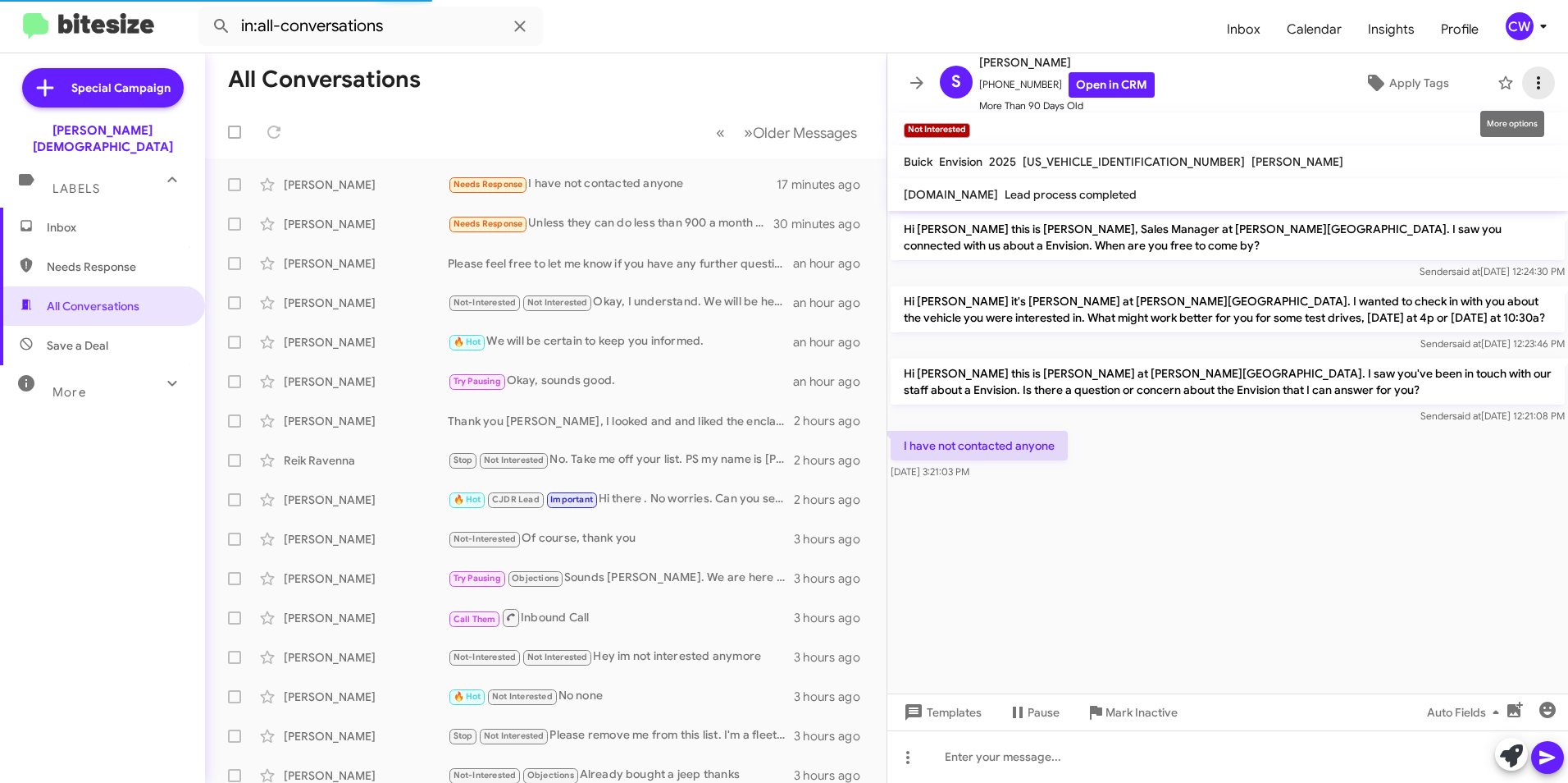
click at [1529, 81] on icon at bounding box center [1539, 83] width 20 height 20
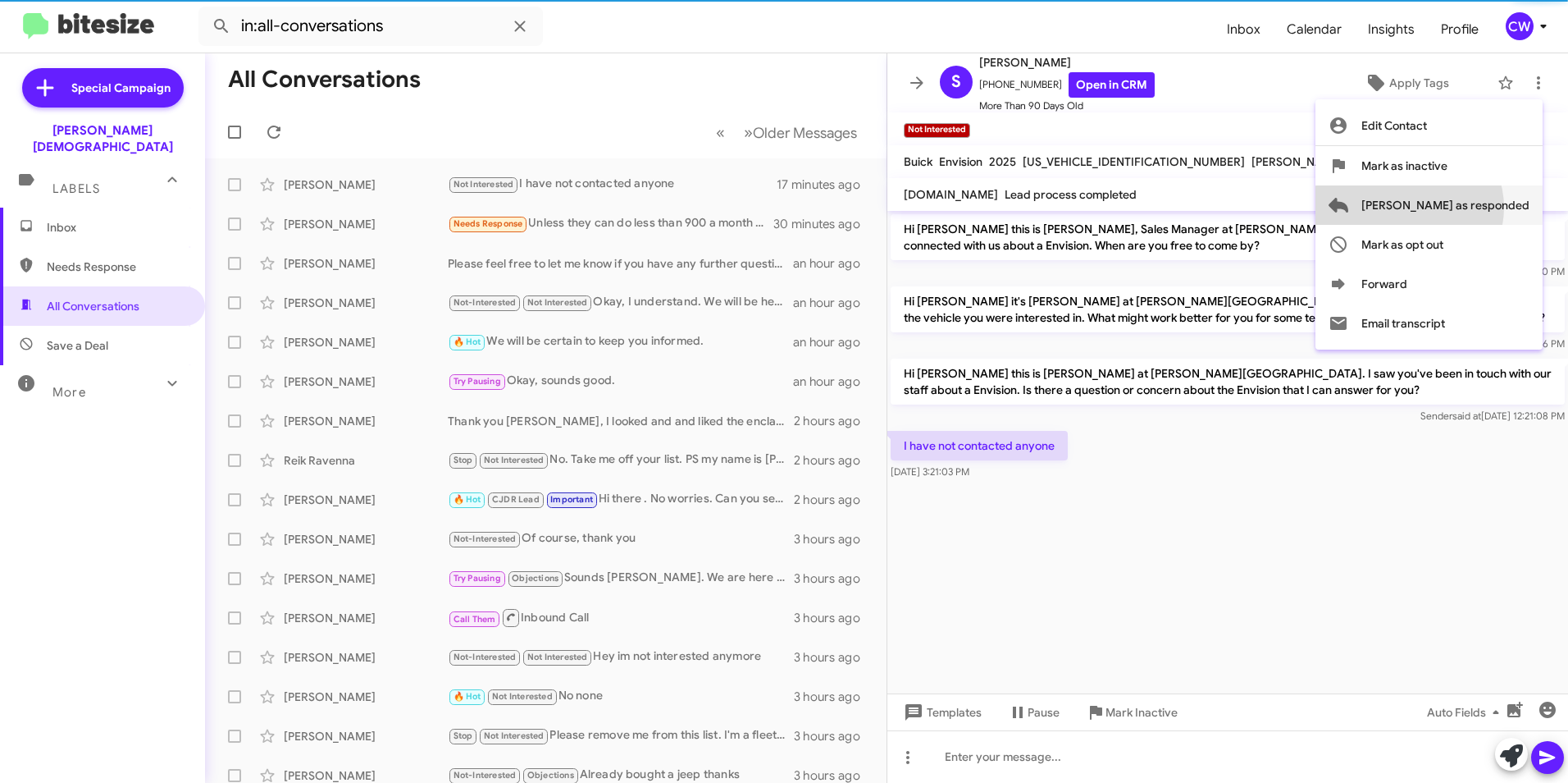
click at [1475, 207] on span "[PERSON_NAME] as responded" at bounding box center [1446, 205] width 168 height 40
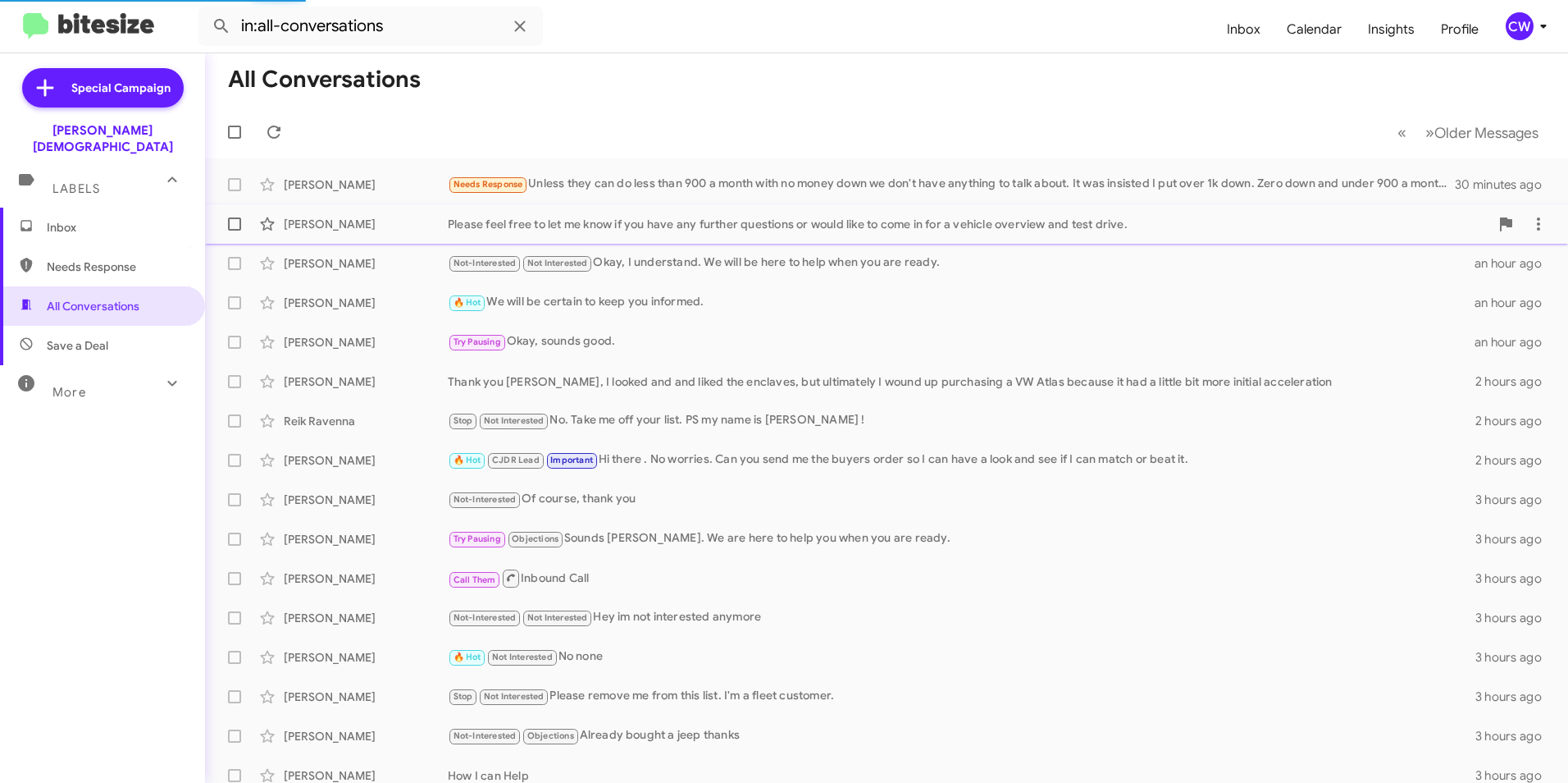
click at [493, 220] on div "Please feel free to let me know if you have any further questions or would like…" at bounding box center [968, 224] width 1041 height 16
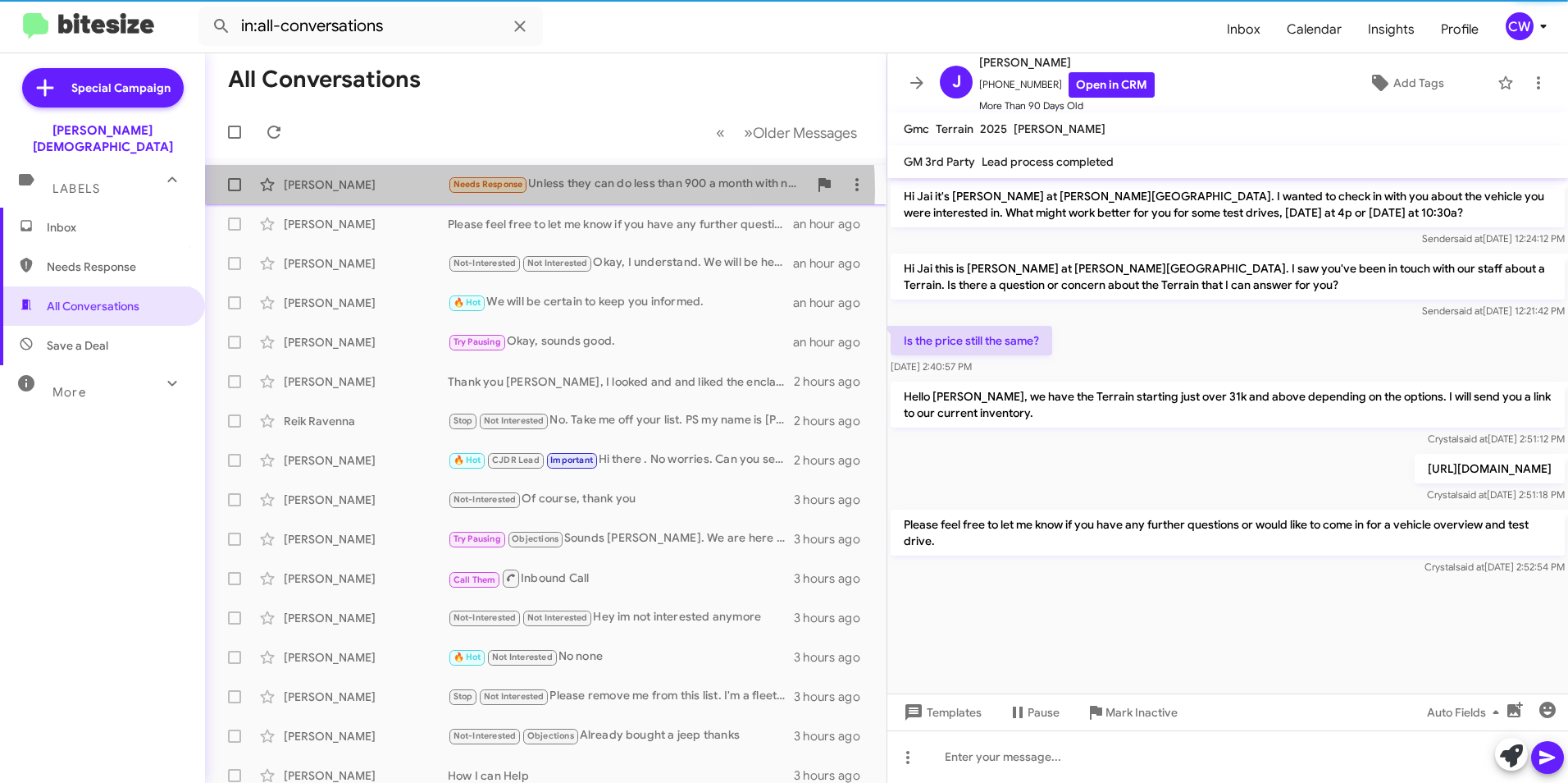
click at [500, 190] on small "Needs Response" at bounding box center [488, 185] width 77 height 15
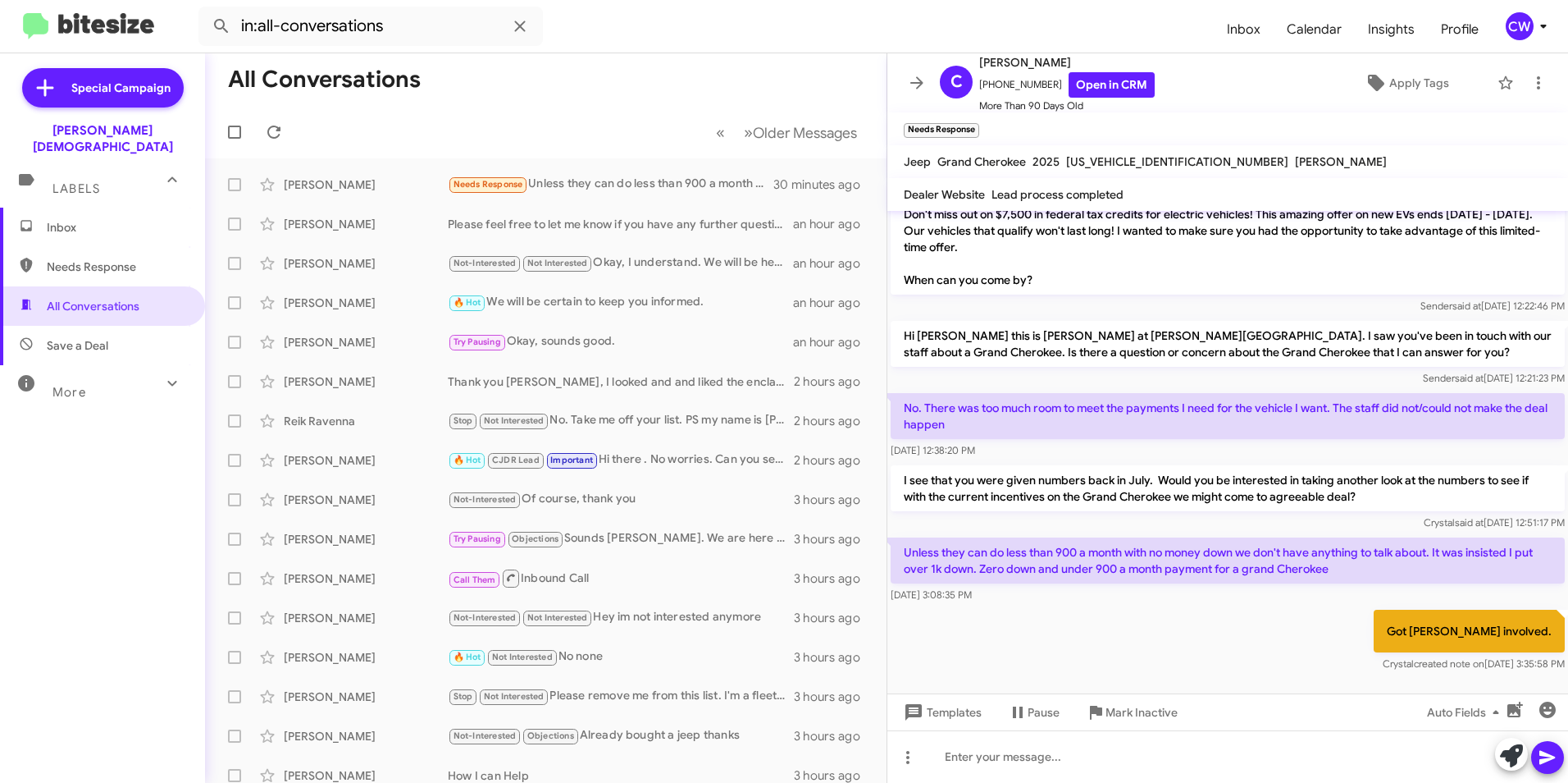
scroll to position [147, 0]
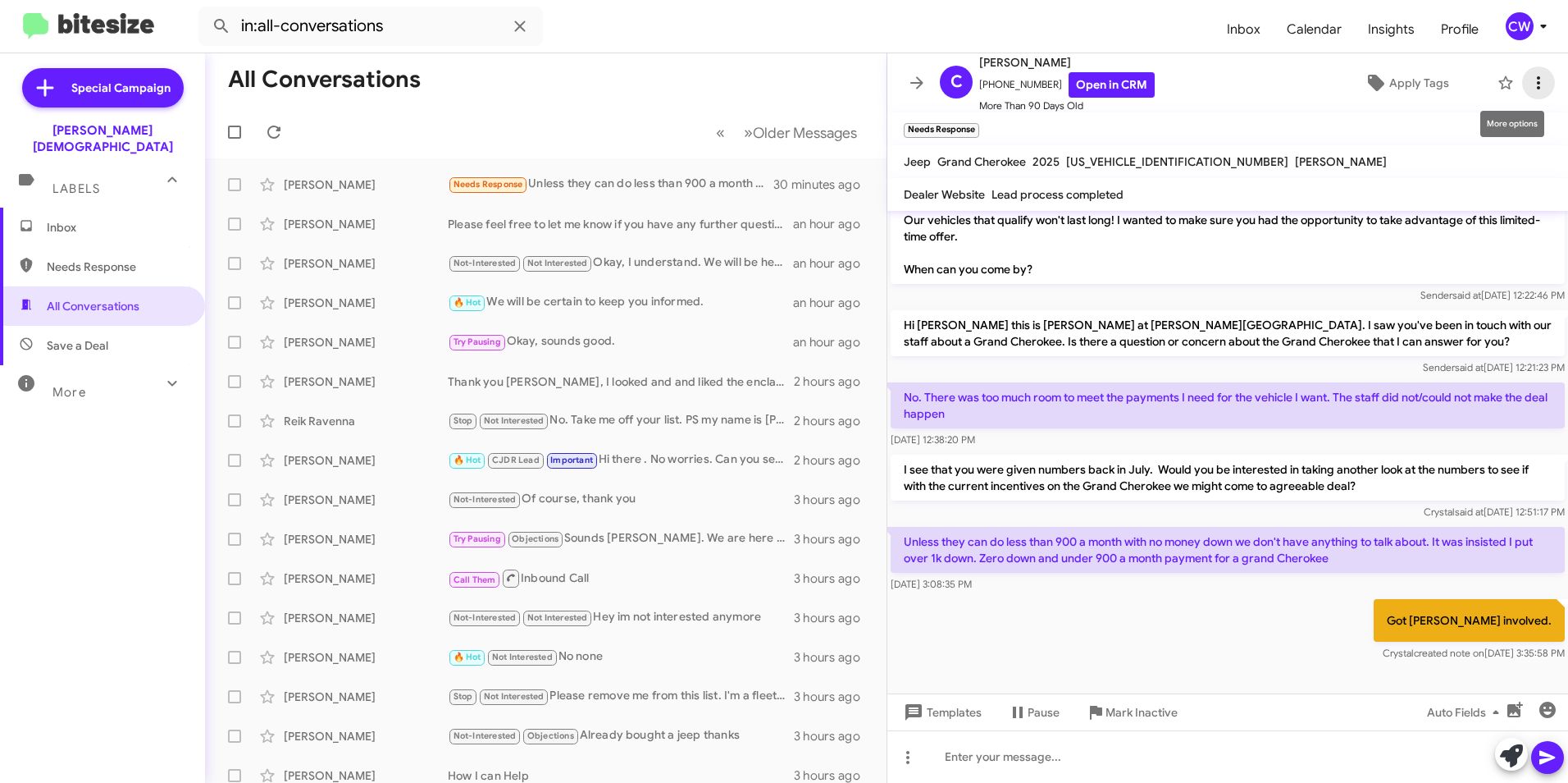
click at [1537, 83] on icon at bounding box center [1539, 82] width 4 height 14
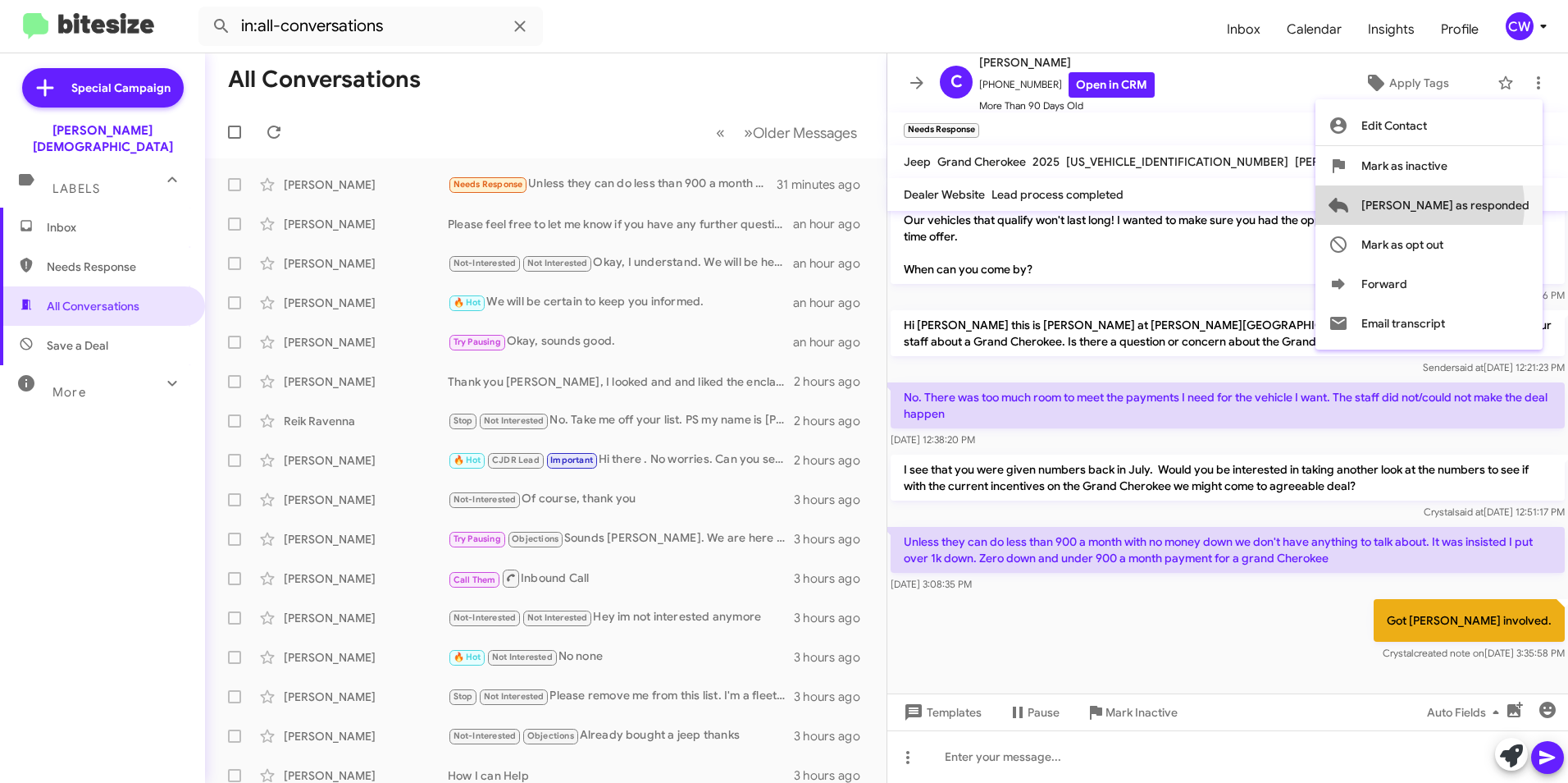
click at [1486, 205] on span "[PERSON_NAME] as responded" at bounding box center [1446, 205] width 168 height 40
